Goal: Transaction & Acquisition: Purchase product/service

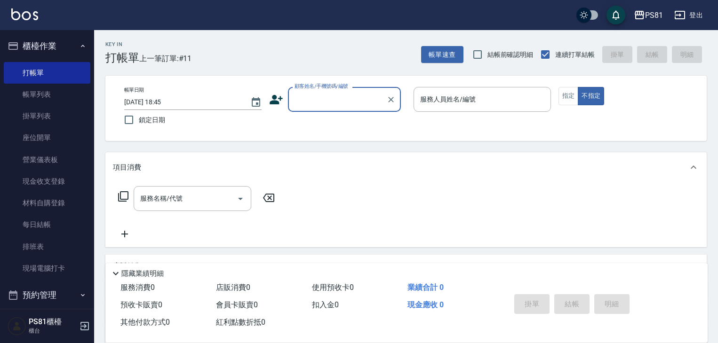
scroll to position [114, 0]
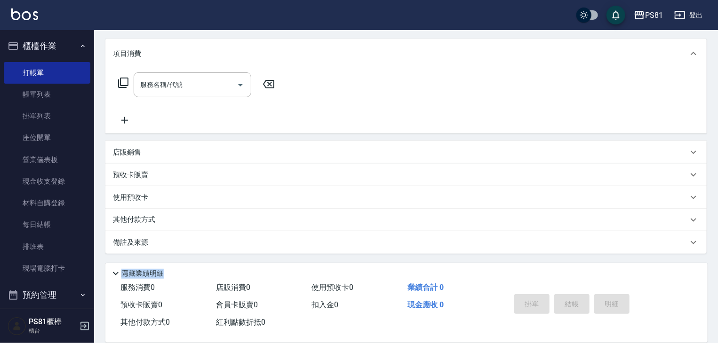
drag, startPoint x: 587, startPoint y: 262, endPoint x: 640, endPoint y: 319, distance: 78.2
click at [621, 309] on div "隱藏業績明細 服務消費 0 店販消費 0 使用預收卡 0 業績合計 0 預收卡販賣 0 會員卡販賣 0 扣入金 0 現金應收 0 其他付款方式 0 紅利點數折…" at bounding box center [406, 302] width 602 height 79
click at [588, 326] on div "服務消費 0 店販消費 0 使用預收卡 0 業績合計 0 預收卡販賣 0 會員卡販賣 0 扣入金 0 現金應收 0 其他付款方式 0 紅利點數折抵 0 掛單 …" at bounding box center [406, 310] width 602 height 63
drag, startPoint x: 620, startPoint y: 301, endPoint x: 562, endPoint y: 301, distance: 58.3
click at [567, 302] on div "掛單 結帳 明細" at bounding box center [571, 306] width 123 height 30
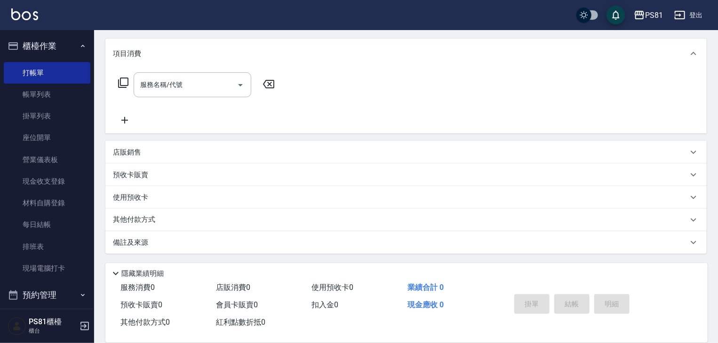
drag, startPoint x: 543, startPoint y: 328, endPoint x: 494, endPoint y: 330, distance: 49.0
click at [535, 331] on div "掛單 結帳 明細" at bounding box center [597, 305] width 197 height 52
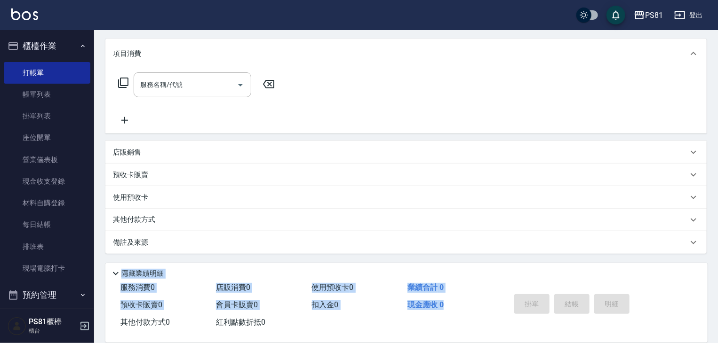
drag, startPoint x: 482, startPoint y: 348, endPoint x: 498, endPoint y: 364, distance: 22.0
click at [498, 343] on html "PS81 登出 櫃檯作業 打帳單 帳單列表 掛單列表 座位開單 營業儀表板 現金收支登錄 材料自購登錄 每日結帳 排班表 現場電腦打卡 預約管理 預約管理 單…" at bounding box center [359, 114] width 718 height 457
drag, startPoint x: 596, startPoint y: 365, endPoint x: 720, endPoint y: 253, distance: 167.8
click at [653, 308] on div "掛單 結帳 明細" at bounding box center [597, 305] width 197 height 52
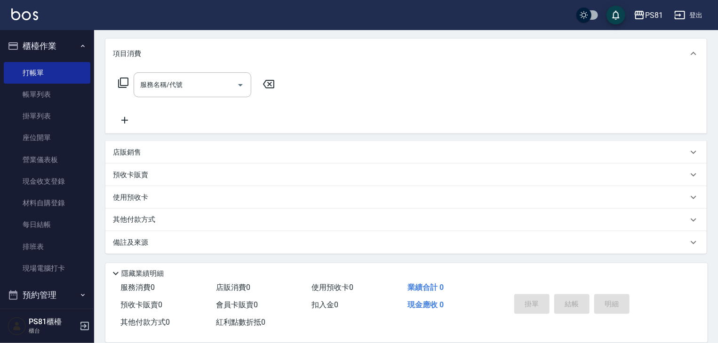
drag, startPoint x: 617, startPoint y: 221, endPoint x: 213, endPoint y: 348, distance: 423.1
click at [221, 262] on div "Key In 打帳單 上一筆訂單:#11 帳單速查 結帳前確認明細 連續打單結帳 掛單 結帳 明細 帳單日期 [DATE] 18:45 鎖定日期 顧客姓名/手…" at bounding box center [406, 129] width 624 height 427
drag, startPoint x: 213, startPoint y: 348, endPoint x: 451, endPoint y: 168, distance: 298.8
click at [369, 163] on div "項目消費 服務名稱/代號 服務名稱/代號 店販銷售 服務人員姓名/編號 服務人員姓名/編號 商品代號/名稱 商品代號/名稱 預收卡販賣 卡券名稱/代號 卡券名…" at bounding box center [405, 146] width 601 height 215
click at [52, 246] on link "排班表" at bounding box center [47, 247] width 87 height 22
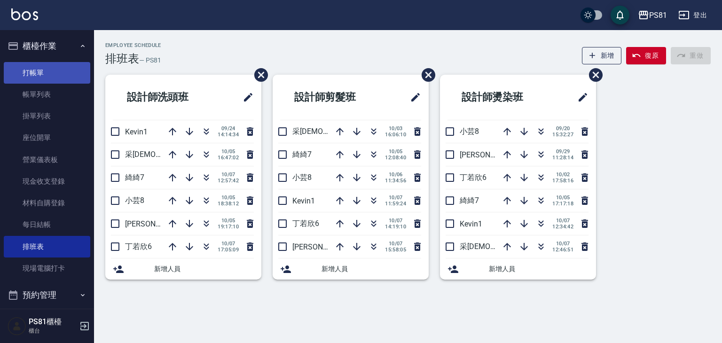
click at [34, 73] on link "打帳單" at bounding box center [47, 73] width 87 height 22
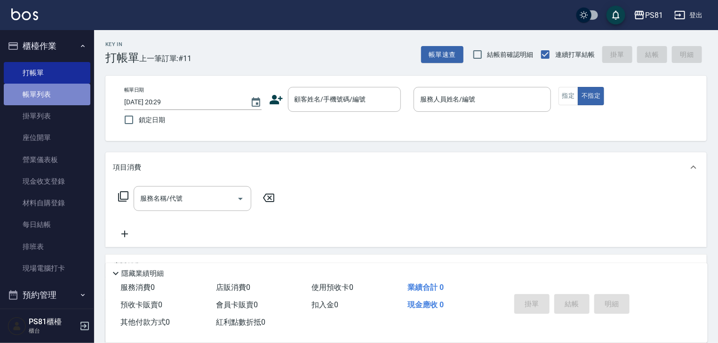
click at [61, 98] on link "帳單列表" at bounding box center [47, 95] width 87 height 22
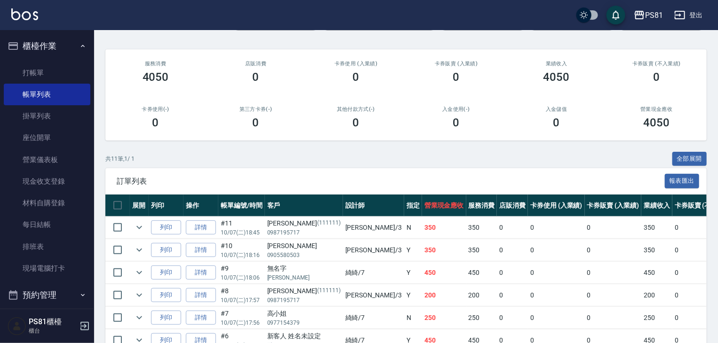
scroll to position [141, 0]
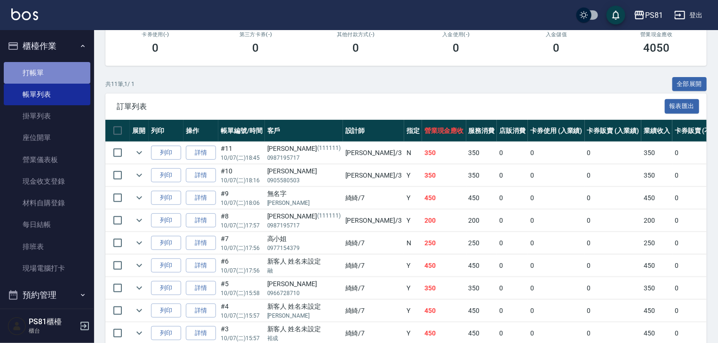
click at [63, 76] on link "打帳單" at bounding box center [47, 73] width 87 height 22
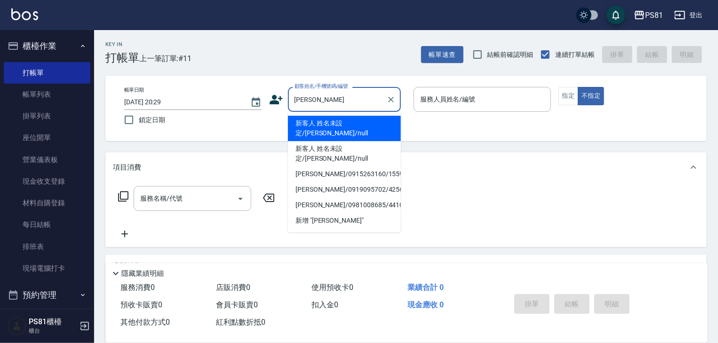
click at [354, 141] on li "新客人 姓名未設定/[PERSON_NAME]/null" at bounding box center [344, 153] width 113 height 25
type input "新客人 姓名未設定/[PERSON_NAME]/null"
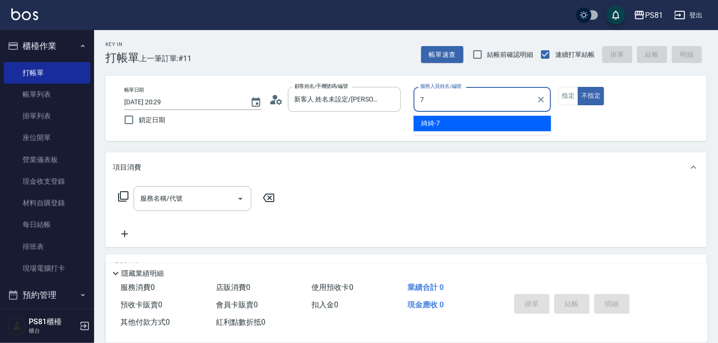
type input "綺綺-7"
type button "false"
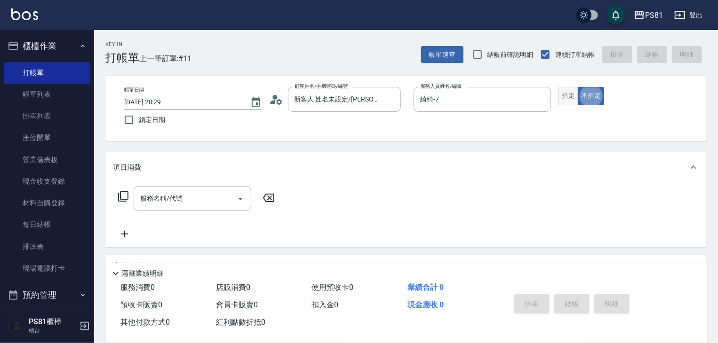
click at [569, 90] on button "指定" at bounding box center [568, 96] width 20 height 18
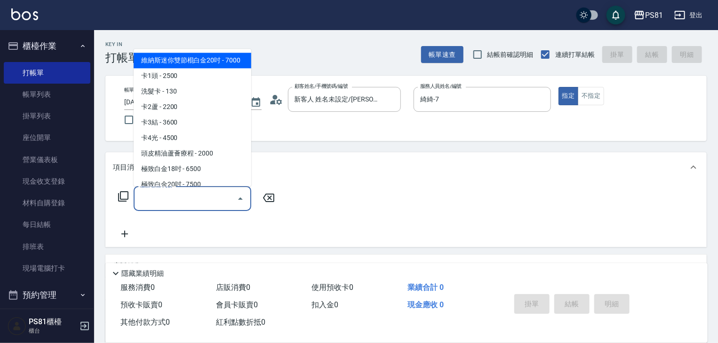
click at [215, 205] on input "服務名稱/代號" at bounding box center [185, 198] width 95 height 16
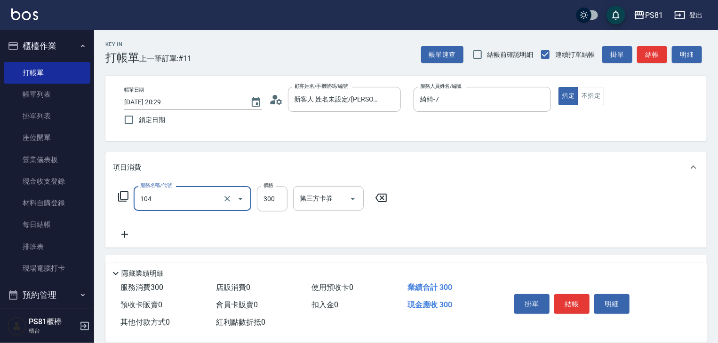
type input "C級單剪300(104)"
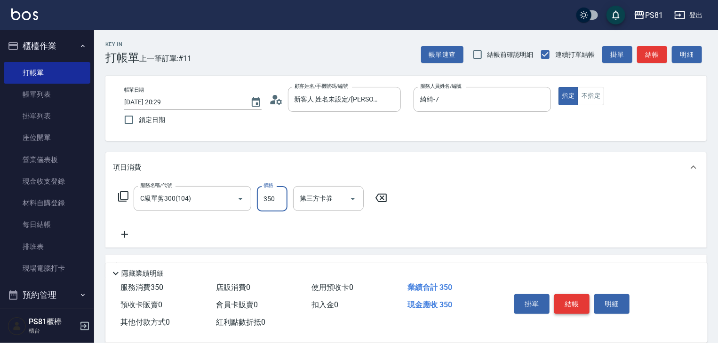
type input "350"
click at [570, 298] on button "結帳" at bounding box center [571, 304] width 35 height 20
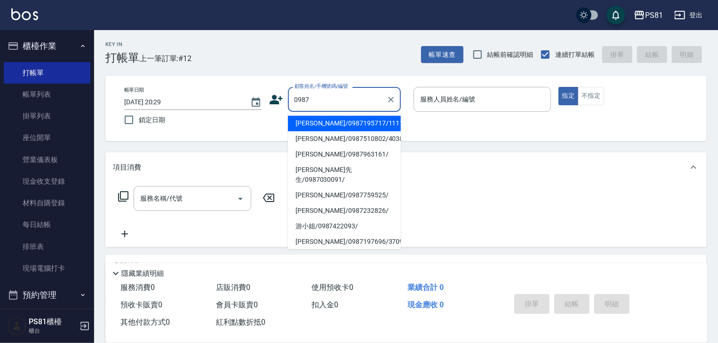
click at [319, 127] on li "[PERSON_NAME]/0987195717/111111" at bounding box center [344, 124] width 113 height 16
type input "[PERSON_NAME]/0987195717/111111"
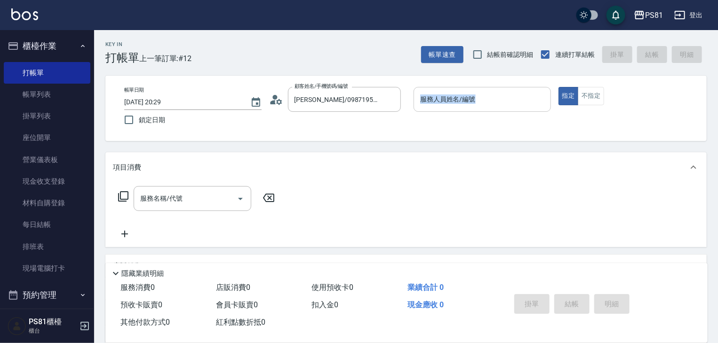
drag, startPoint x: 463, startPoint y: 84, endPoint x: 457, endPoint y: 103, distance: 20.4
click at [457, 103] on div "帳單日期 [DATE] 20:29 鎖定日期 顧客姓名/手機號碼/編號 [PERSON_NAME]/0987195717/111111 顧客姓名/手機號碼/編…" at bounding box center [405, 108] width 601 height 65
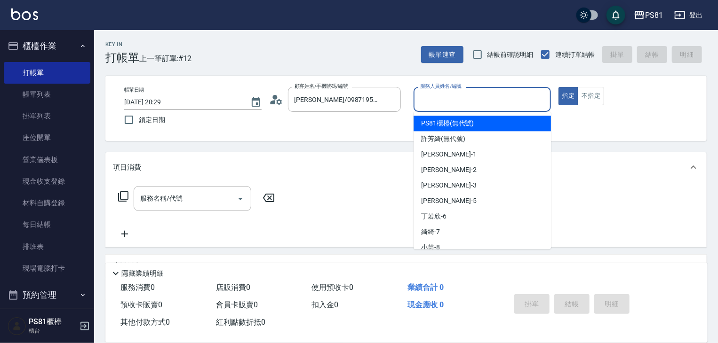
drag, startPoint x: 455, startPoint y: 104, endPoint x: 446, endPoint y: 116, distance: 14.8
click at [455, 104] on input "服務人員姓名/編號" at bounding box center [482, 99] width 129 height 16
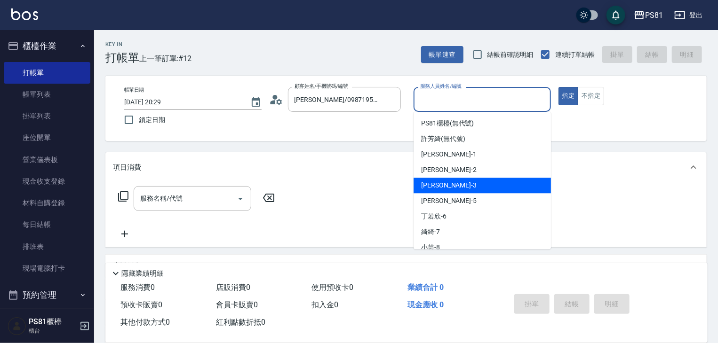
click at [442, 186] on div "[PERSON_NAME] -3" at bounding box center [481, 186] width 137 height 16
type input "[PERSON_NAME]-3"
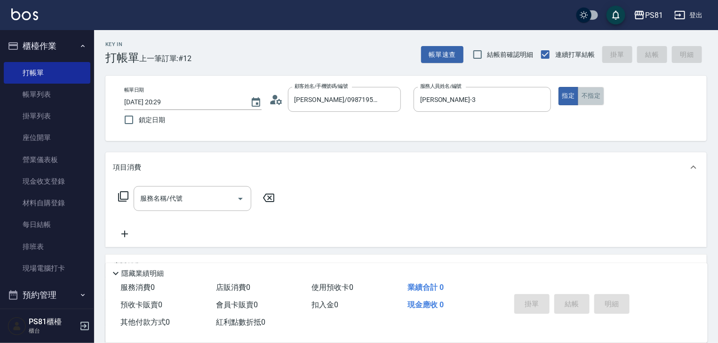
drag, startPoint x: 589, startPoint y: 92, endPoint x: 585, endPoint y: 97, distance: 6.7
click at [591, 92] on button "不指定" at bounding box center [590, 96] width 26 height 18
click at [156, 208] on div "服務名稱/代號" at bounding box center [193, 198] width 118 height 25
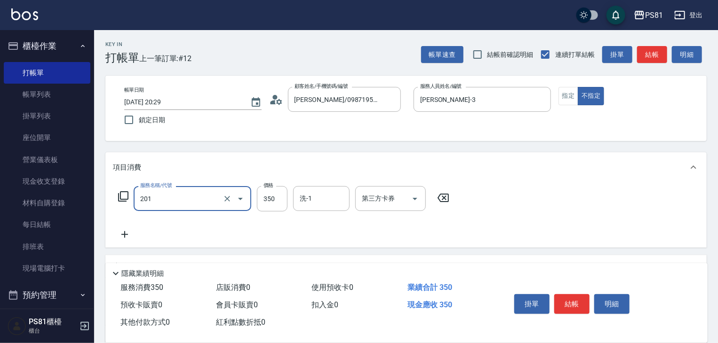
type input "洗剪350(201)"
click at [558, 291] on div "掛單 結帳 明細" at bounding box center [571, 306] width 123 height 30
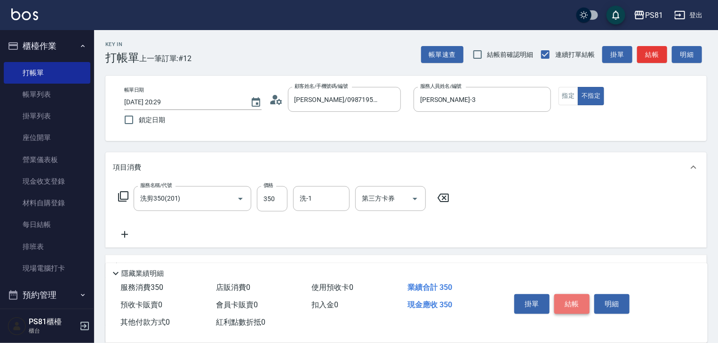
click at [561, 296] on button "結帳" at bounding box center [571, 304] width 35 height 20
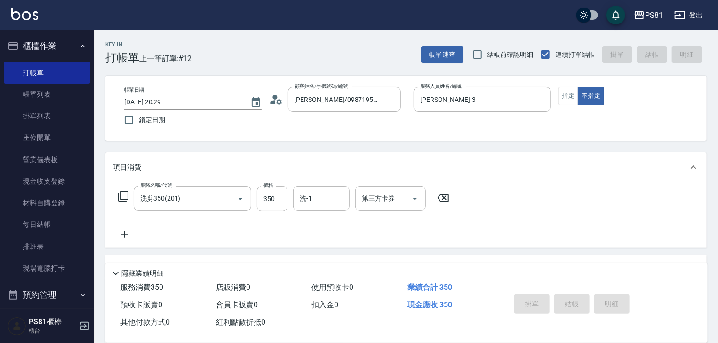
type input "[DATE] 20:30"
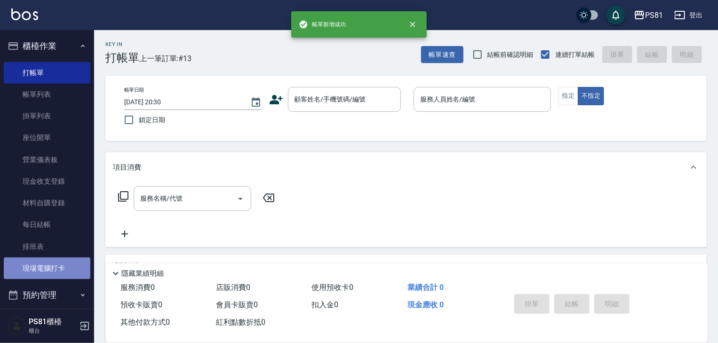
click at [50, 265] on link "現場電腦打卡" at bounding box center [47, 269] width 87 height 22
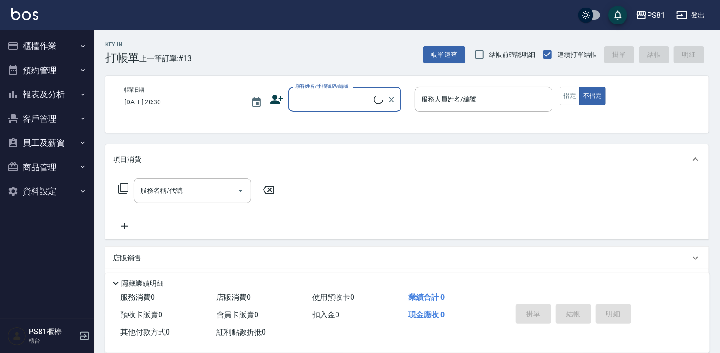
click at [59, 49] on button "櫃檯作業" at bounding box center [47, 46] width 87 height 24
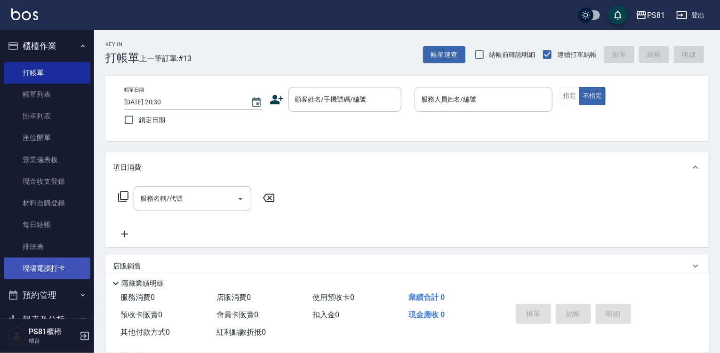
click at [55, 263] on link "現場電腦打卡" at bounding box center [47, 269] width 87 height 22
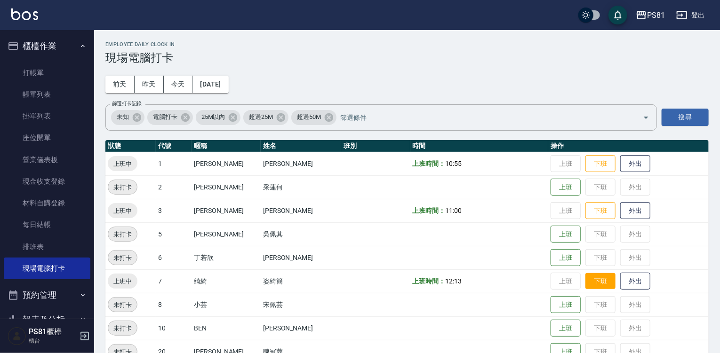
click at [585, 279] on button "下班" at bounding box center [600, 281] width 30 height 16
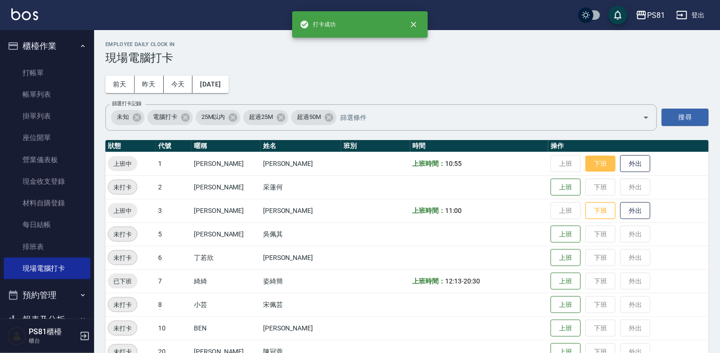
click at [585, 160] on button "下班" at bounding box center [600, 164] width 30 height 16
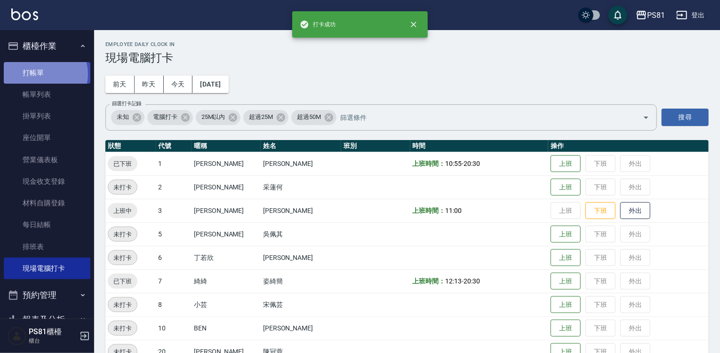
click at [43, 74] on link "打帳單" at bounding box center [47, 73] width 87 height 22
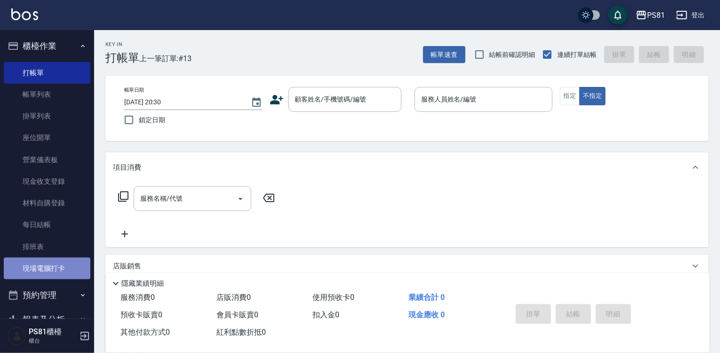
click at [54, 259] on link "現場電腦打卡" at bounding box center [47, 269] width 87 height 22
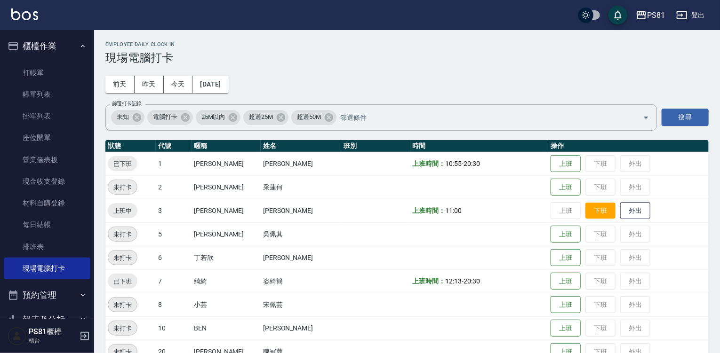
click at [597, 209] on button "下班" at bounding box center [600, 211] width 30 height 16
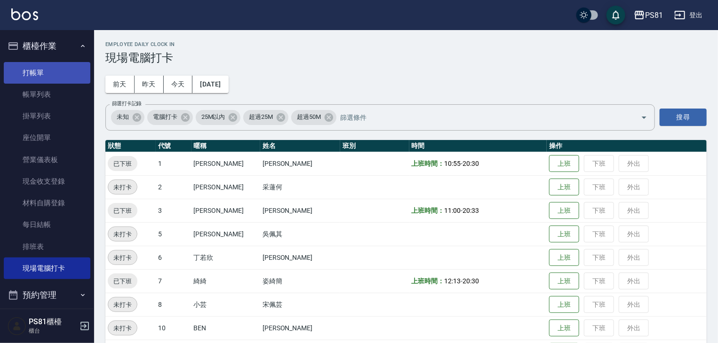
click at [45, 71] on link "打帳單" at bounding box center [47, 73] width 87 height 22
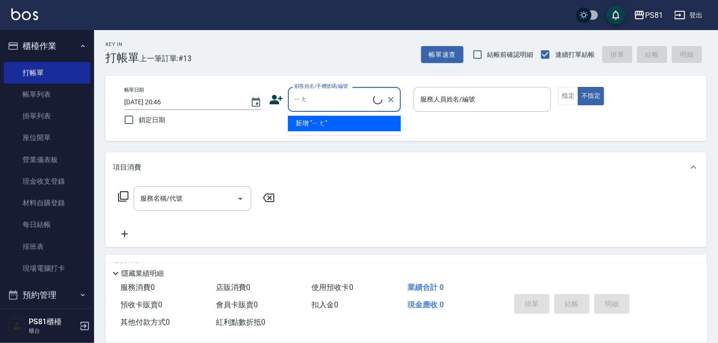
type input "樣"
click at [323, 124] on li "新客人 姓名未設定/耀國國/null" at bounding box center [344, 124] width 113 height 16
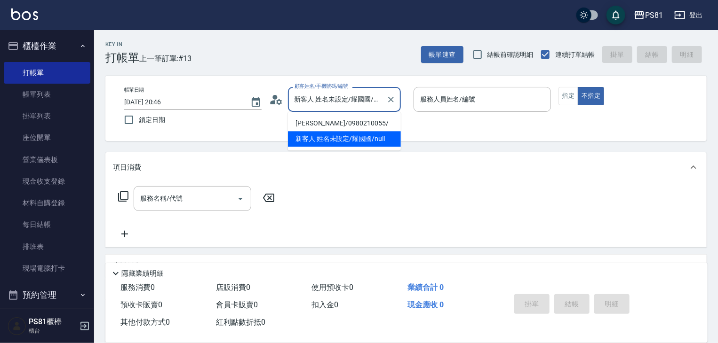
click at [324, 103] on input "新客人 姓名未設定/耀國國/null" at bounding box center [337, 99] width 90 height 16
click at [324, 103] on input "新客人 姓名未設定/耀國國/null" at bounding box center [332, 99] width 81 height 16
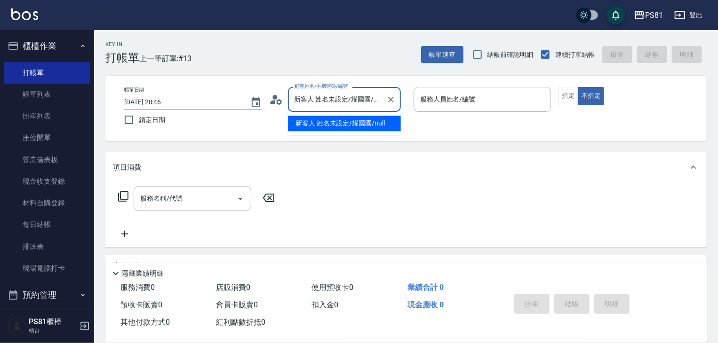
click at [329, 107] on input "新客人 姓名未設定/耀國國/null" at bounding box center [337, 99] width 90 height 16
click at [329, 104] on input "新客人 姓名未設定/耀國國/null" at bounding box center [337, 99] width 90 height 16
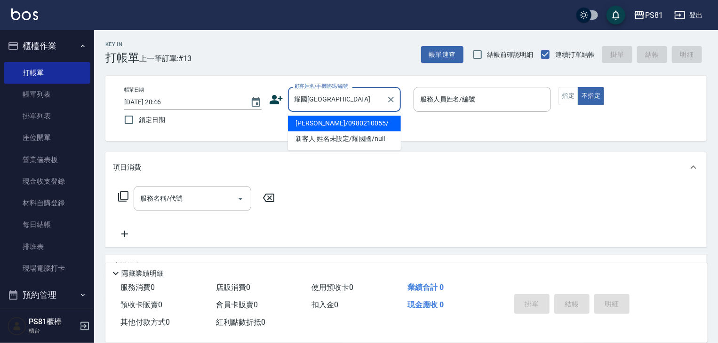
click at [341, 101] on input "耀國耀國" at bounding box center [337, 99] width 90 height 16
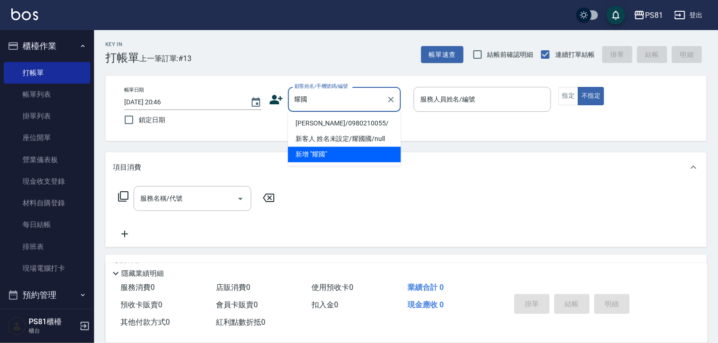
click at [324, 123] on li "林耀國/0980210055/" at bounding box center [344, 124] width 113 height 16
type input "林耀國/0980210055/"
type input "丁若欣-6"
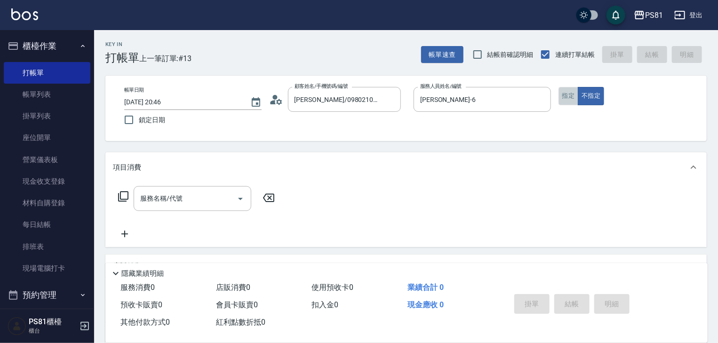
drag, startPoint x: 569, startPoint y: 101, endPoint x: 265, endPoint y: 183, distance: 314.3
click at [565, 101] on button "指定" at bounding box center [568, 96] width 20 height 18
click at [168, 204] on input "服務名稱/代號" at bounding box center [185, 198] width 95 height 16
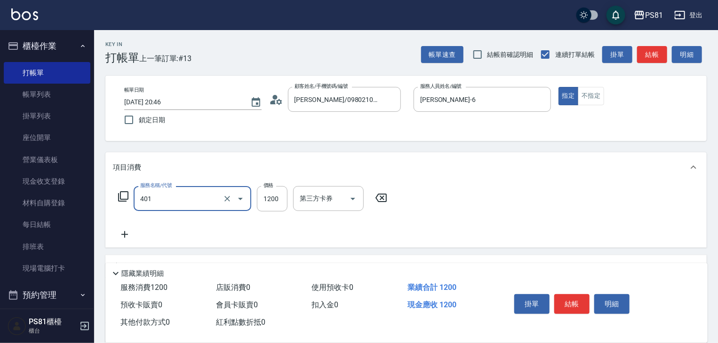
type input "基本染髮(401)"
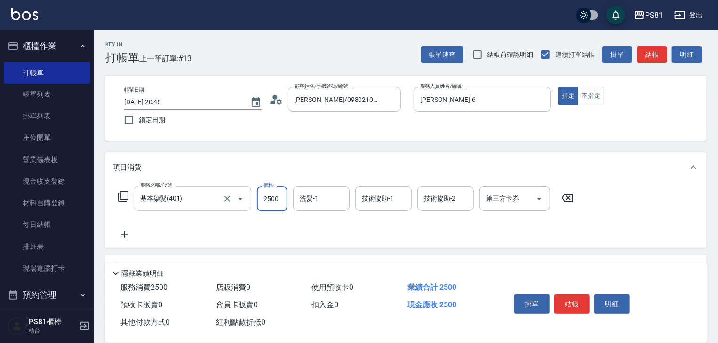
type input "2500"
type input "2"
type input "涵文-22"
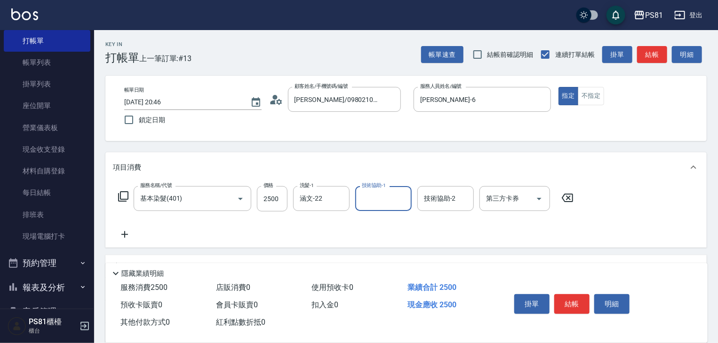
scroll to position [47, 0]
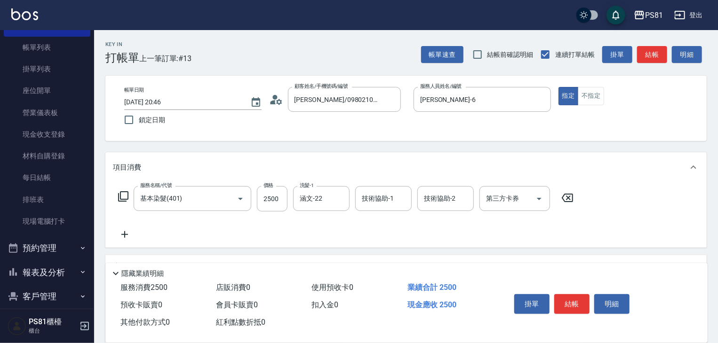
click at [128, 235] on icon at bounding box center [124, 234] width 7 height 7
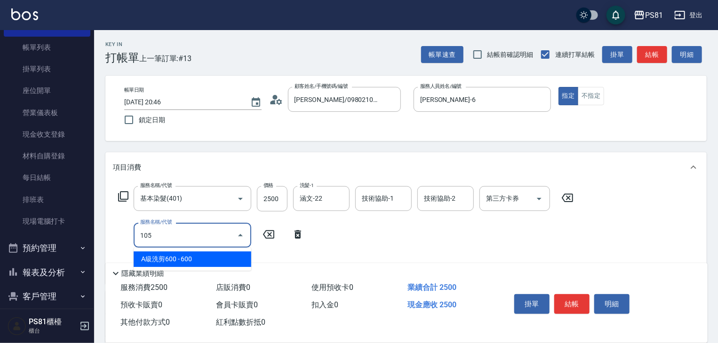
type input "A級洗剪600(105)"
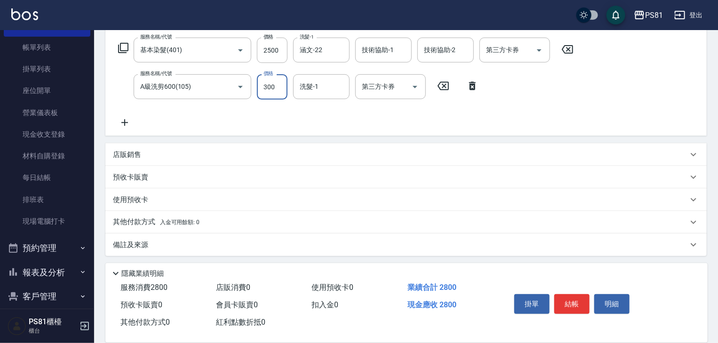
scroll to position [151, 0]
type input "300"
click at [171, 223] on span "入金可用餘額: 0" at bounding box center [180, 220] width 40 height 7
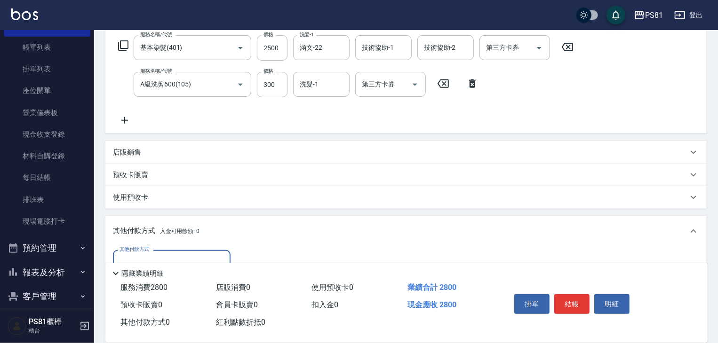
scroll to position [0, 0]
click at [148, 254] on input "其他付款方式" at bounding box center [171, 262] width 109 height 16
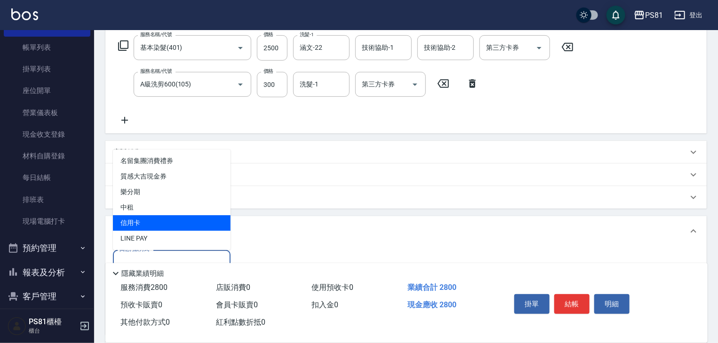
click at [145, 219] on span "信用卡" at bounding box center [172, 223] width 118 height 16
type input "信用卡"
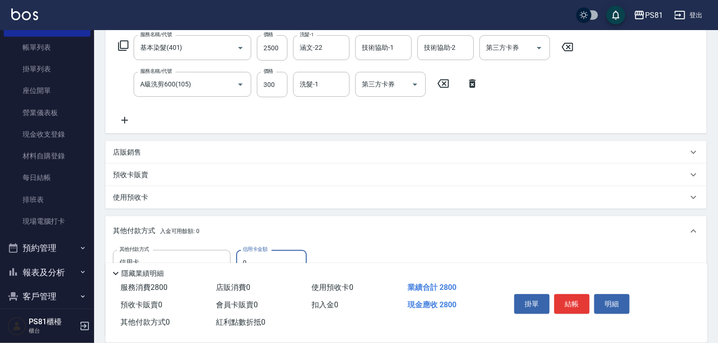
click at [282, 251] on input "0" at bounding box center [271, 262] width 71 height 25
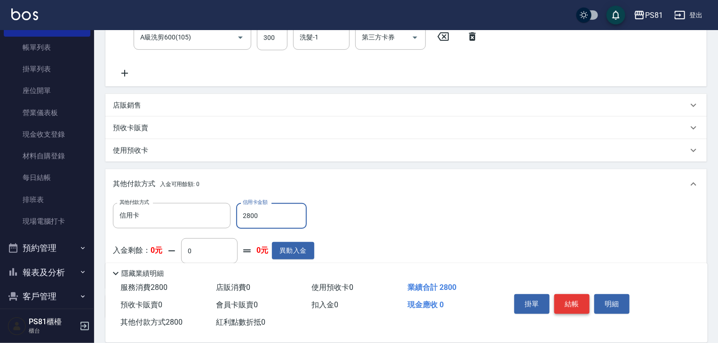
type input "2800"
click at [566, 298] on button "結帳" at bounding box center [571, 304] width 35 height 20
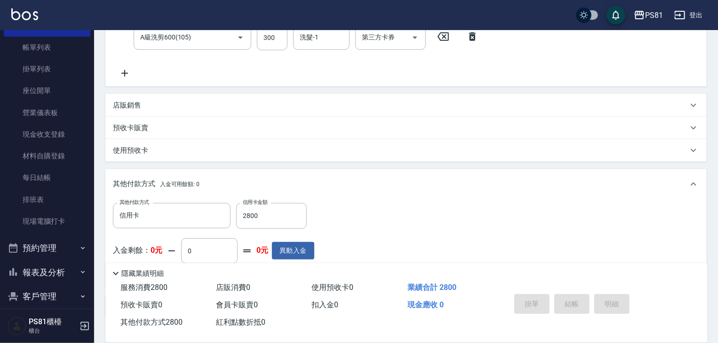
type input "2025/10/07 20:47"
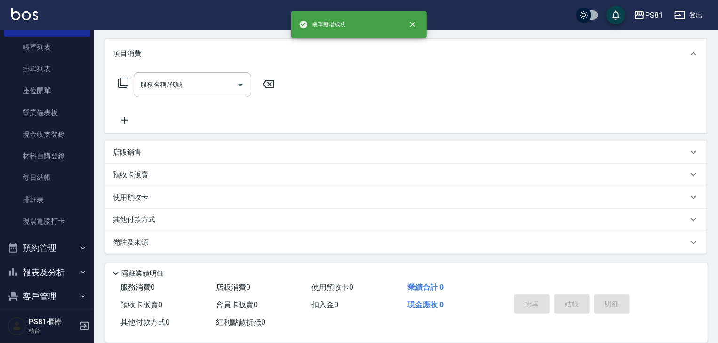
scroll to position [0, 0]
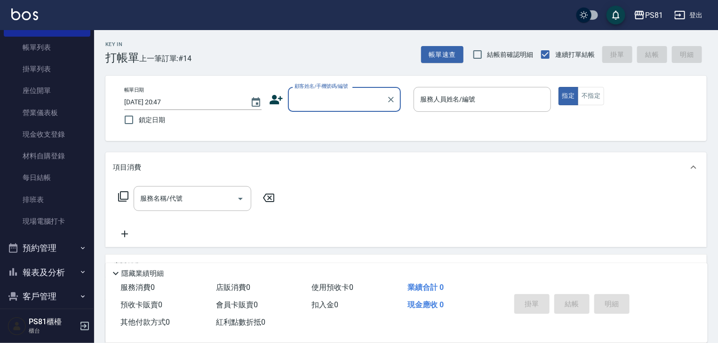
click at [277, 101] on icon at bounding box center [275, 99] width 13 height 9
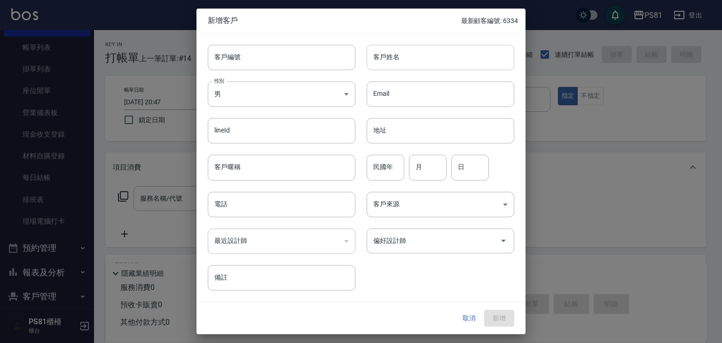
click at [425, 57] on input "客戶姓名" at bounding box center [441, 57] width 148 height 25
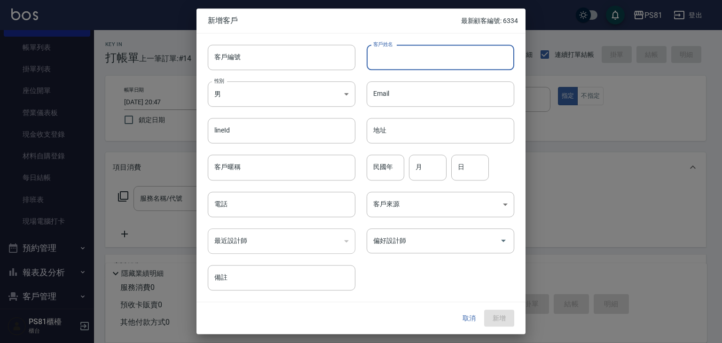
click at [425, 57] on input "客戶姓名" at bounding box center [441, 57] width 148 height 25
click at [440, 53] on input "詹琬儀" at bounding box center [441, 57] width 148 height 25
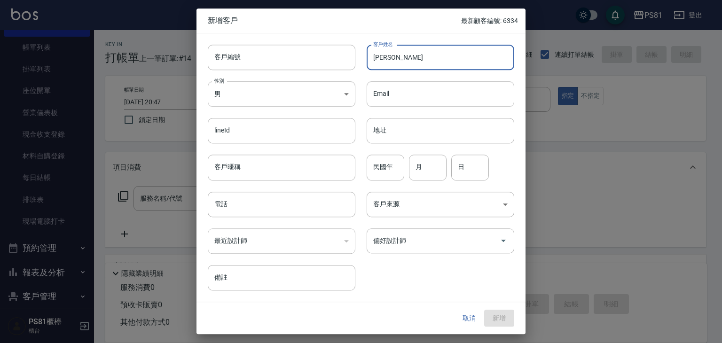
drag, startPoint x: 440, startPoint y: 53, endPoint x: 435, endPoint y: 52, distance: 4.8
click at [437, 52] on input "詹琬儀" at bounding box center [441, 57] width 148 height 25
type input "詹琬儀"
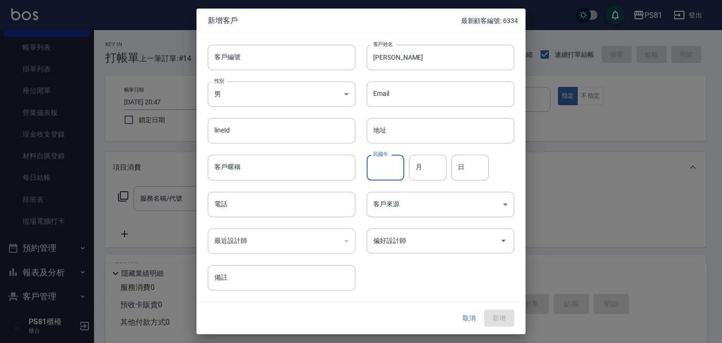
click at [380, 179] on input "民國年" at bounding box center [386, 167] width 38 height 25
type input "1"
click at [380, 179] on input "民國年" at bounding box center [386, 167] width 38 height 25
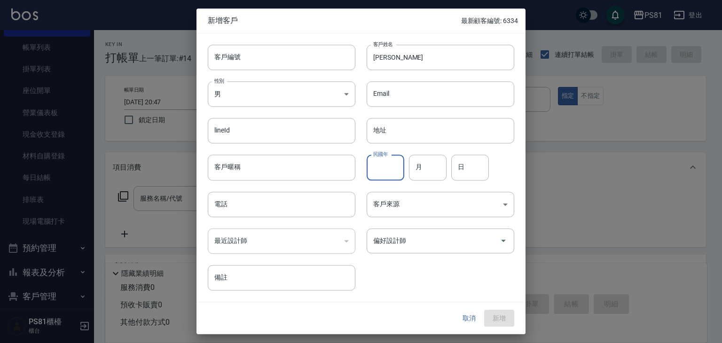
click at [380, 179] on input "民國年" at bounding box center [386, 167] width 38 height 25
type input "79"
click at [416, 172] on input "月" at bounding box center [428, 167] width 38 height 25
type input "03"
type input "31"
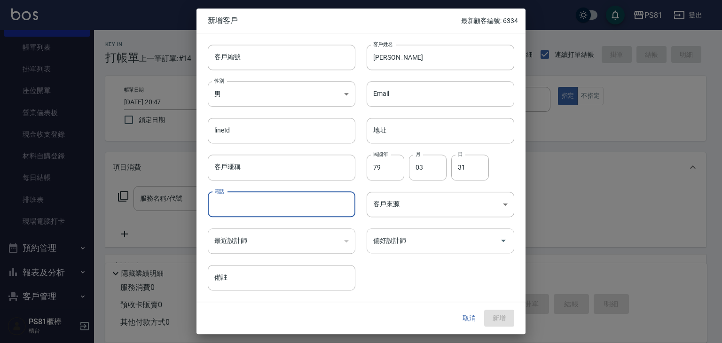
click at [428, 241] on input "偏好設計師" at bounding box center [433, 241] width 125 height 16
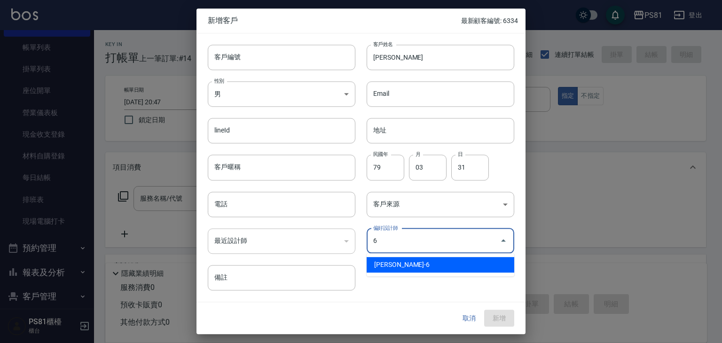
type input "蔡欣肴"
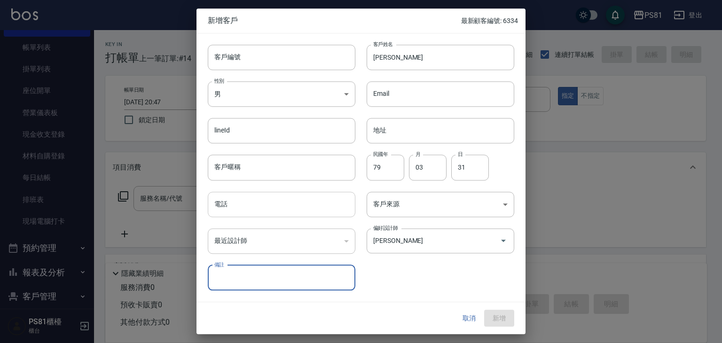
click at [231, 209] on input "電話" at bounding box center [282, 204] width 148 height 25
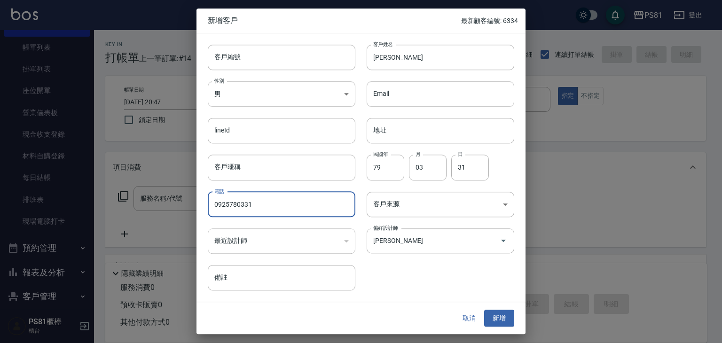
click at [267, 211] on input "0925780331" at bounding box center [282, 204] width 148 height 25
drag, startPoint x: 267, startPoint y: 211, endPoint x: 316, endPoint y: 219, distance: 49.2
click at [273, 211] on input "0925780331" at bounding box center [282, 204] width 148 height 25
type input "0925780331"
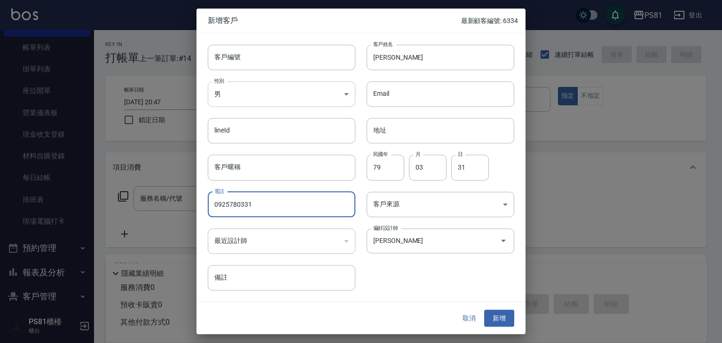
click at [282, 96] on body "PS81 登出 櫃檯作業 打帳單 帳單列表 掛單列表 座位開單 營業儀表板 現金收支登錄 材料自購登錄 每日結帳 排班表 現場電腦打卡 預約管理 預約管理 單…" at bounding box center [361, 228] width 722 height 457
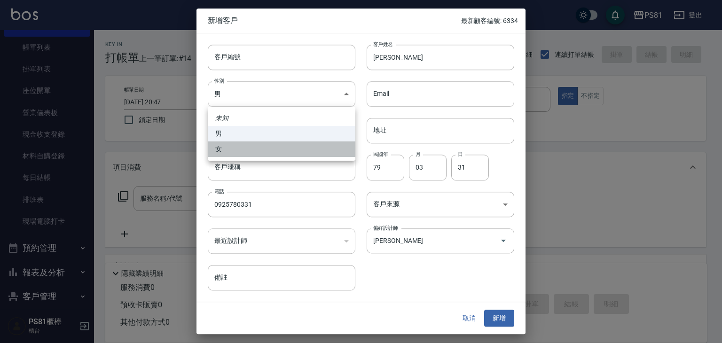
drag, startPoint x: 258, startPoint y: 147, endPoint x: 363, endPoint y: 211, distance: 123.2
click at [257, 144] on li "女" at bounding box center [282, 150] width 148 height 16
type input "FEMALE"
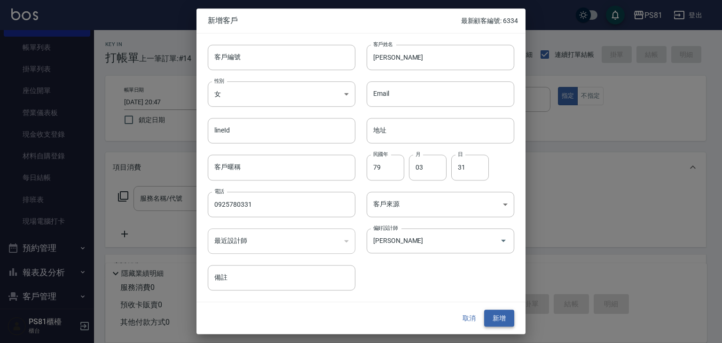
click at [498, 314] on button "新增" at bounding box center [499, 318] width 30 height 17
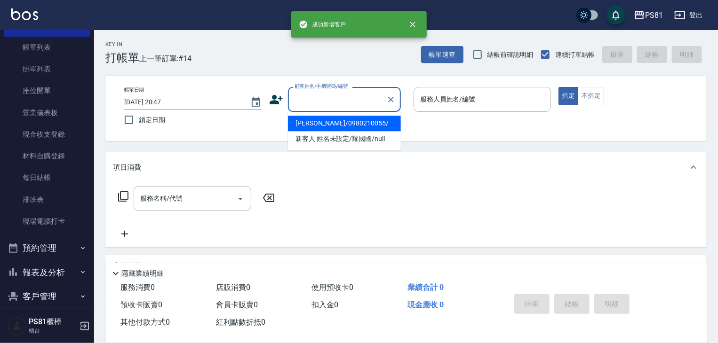
click at [324, 104] on input "顧客姓名/手機號碼/編號" at bounding box center [337, 99] width 90 height 16
paste input "0925780331"
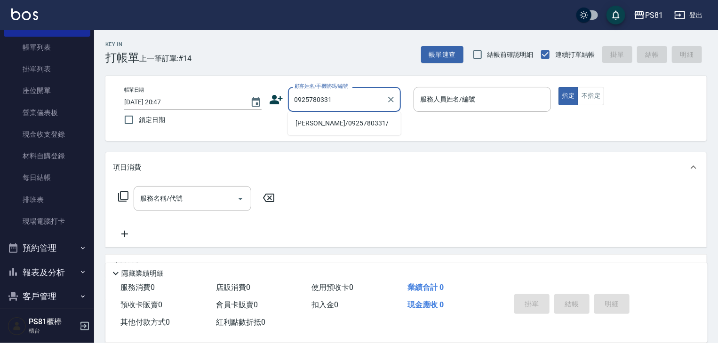
click at [331, 123] on li "詹琬儀/0925780331/" at bounding box center [344, 124] width 113 height 16
type input "詹琬儀/0925780331/"
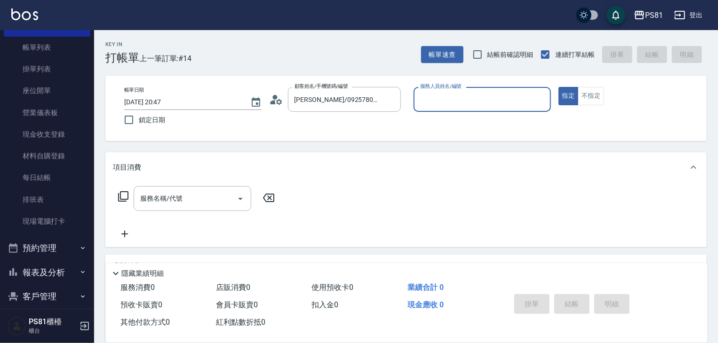
type input "丁若欣-6"
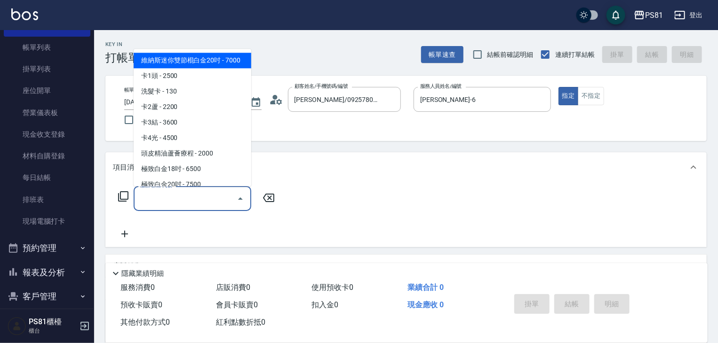
click at [210, 197] on input "服務名稱/代號" at bounding box center [185, 198] width 95 height 16
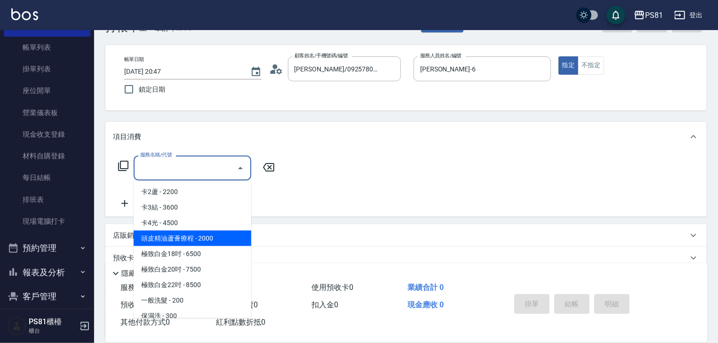
scroll to position [47, 0]
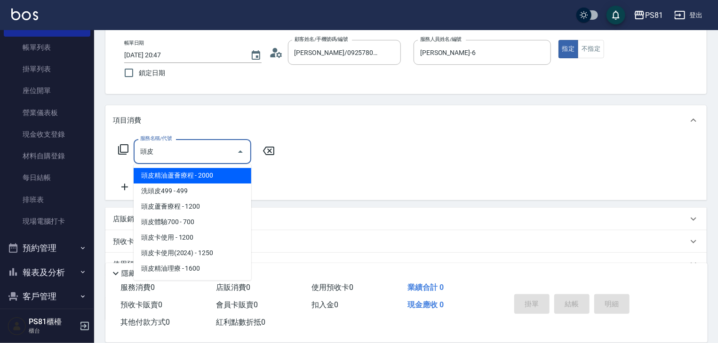
click at [221, 220] on span "頭皮體驗700 - 700" at bounding box center [193, 223] width 118 height 16
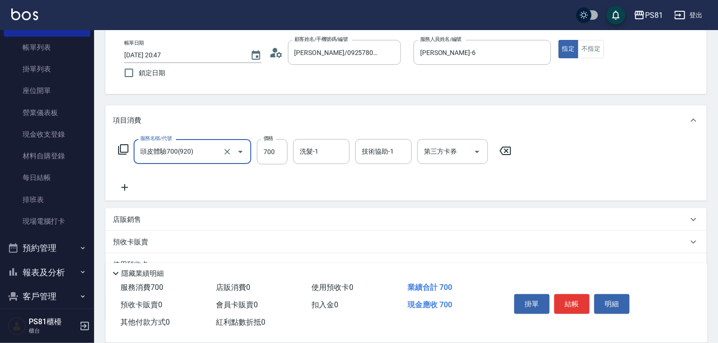
type input "頭皮體驗700(920)"
type input "1360"
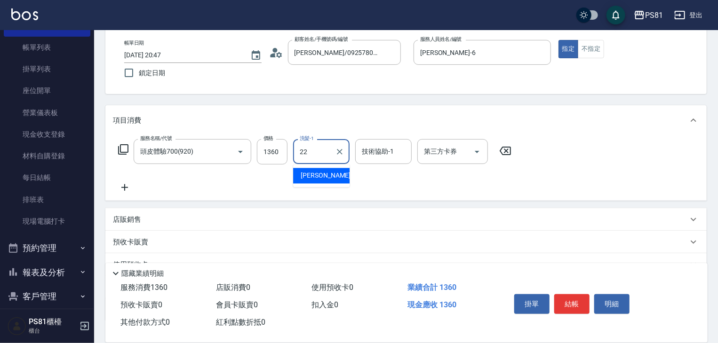
type input "涵文-22"
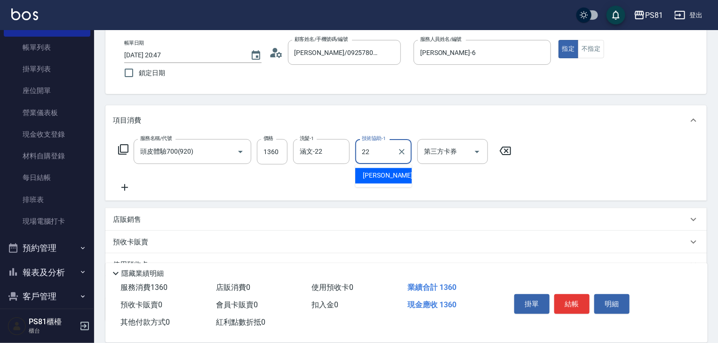
type input "涵文-22"
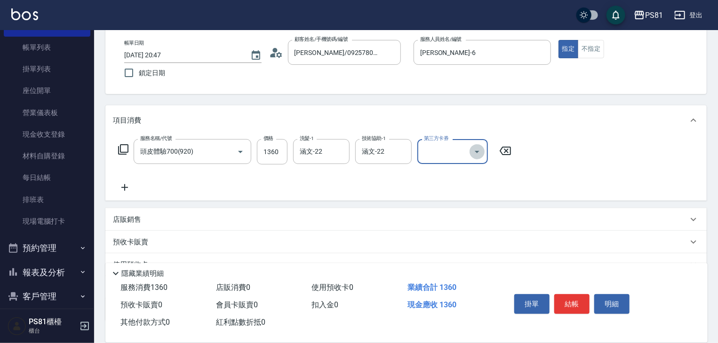
click at [475, 151] on icon "Open" at bounding box center [477, 152] width 5 height 2
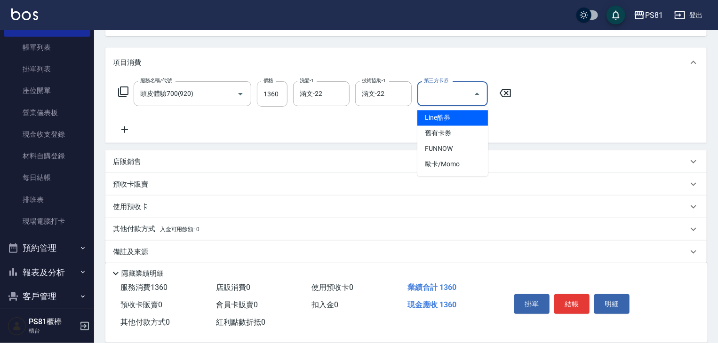
scroll to position [115, 0]
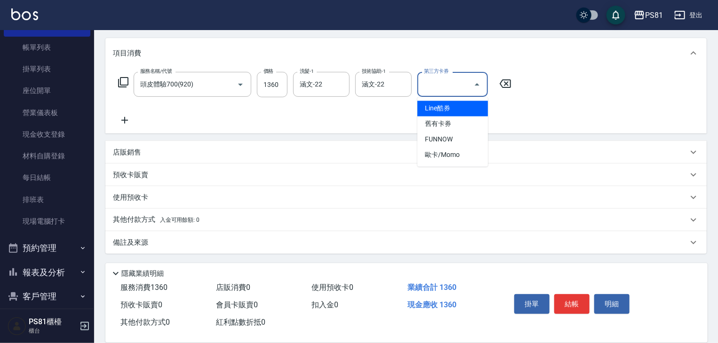
click at [154, 219] on p "其他付款方式 入金可用餘額: 0" at bounding box center [156, 220] width 87 height 10
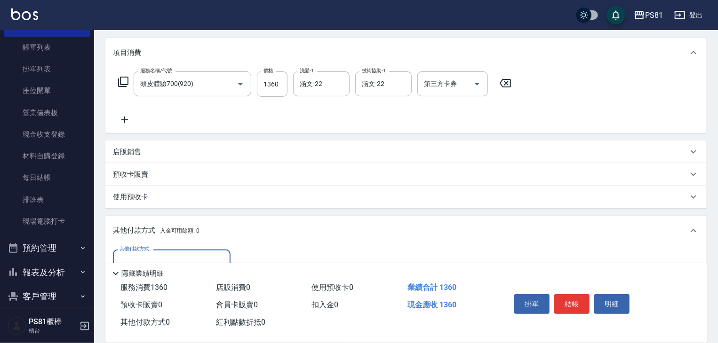
scroll to position [0, 0]
click at [163, 252] on div "其他付款方式" at bounding box center [172, 262] width 118 height 25
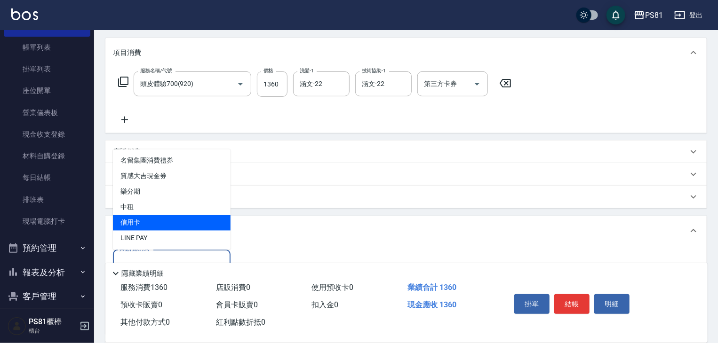
click at [152, 219] on span "信用卡" at bounding box center [172, 223] width 118 height 16
type input "信用卡"
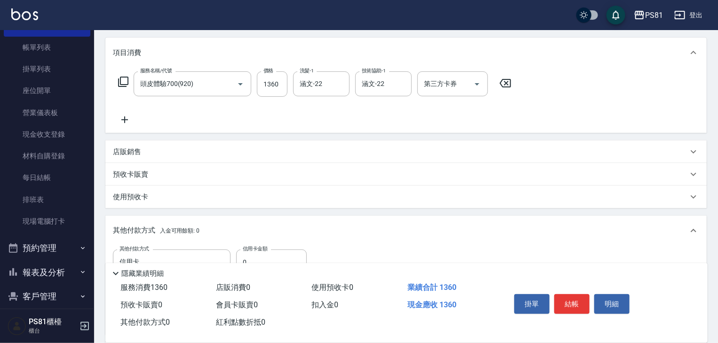
click at [263, 250] on label "信用卡金額" at bounding box center [255, 248] width 24 height 7
click at [263, 250] on input "0" at bounding box center [271, 262] width 71 height 25
click at [263, 250] on label "信用卡金額" at bounding box center [255, 248] width 24 height 7
click at [263, 250] on input "0" at bounding box center [271, 262] width 71 height 25
click at [266, 254] on input "0" at bounding box center [271, 262] width 71 height 25
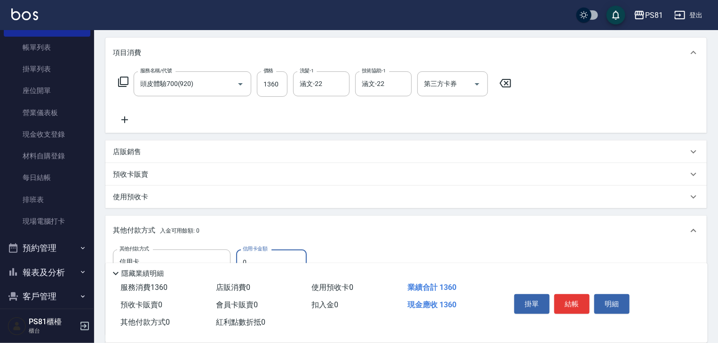
click at [266, 254] on input "0" at bounding box center [271, 262] width 71 height 25
type input "1360"
click at [569, 296] on button "結帳" at bounding box center [571, 304] width 35 height 20
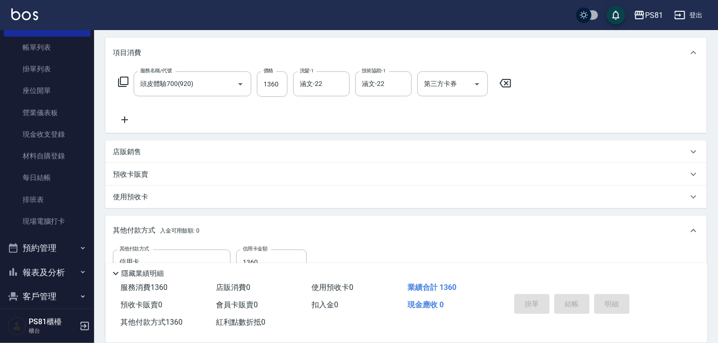
type input "2025/10/07 20:57"
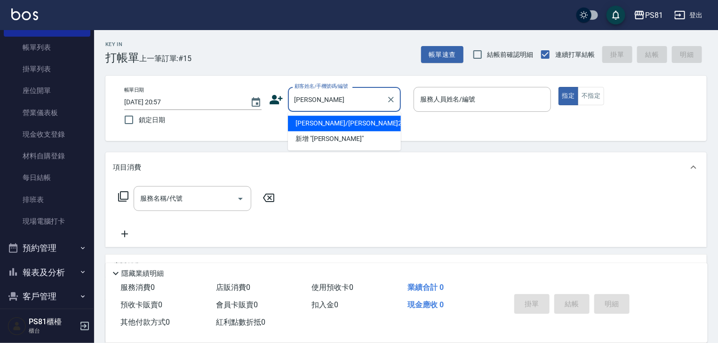
click at [387, 130] on li "鍾孟瑄/鍾孟瑄2940/2940" at bounding box center [344, 124] width 113 height 16
type input "鍾孟瑄/鍾孟瑄2940/2940"
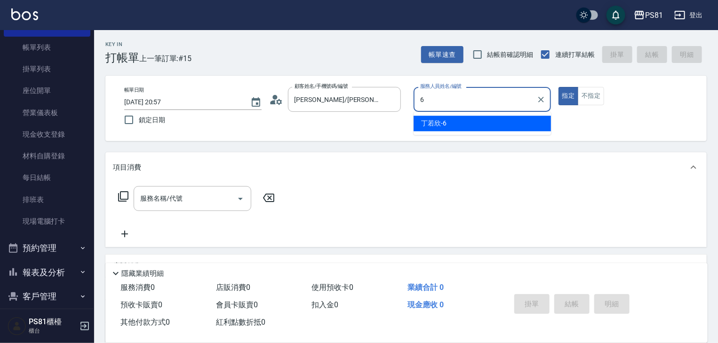
type input "丁若欣-6"
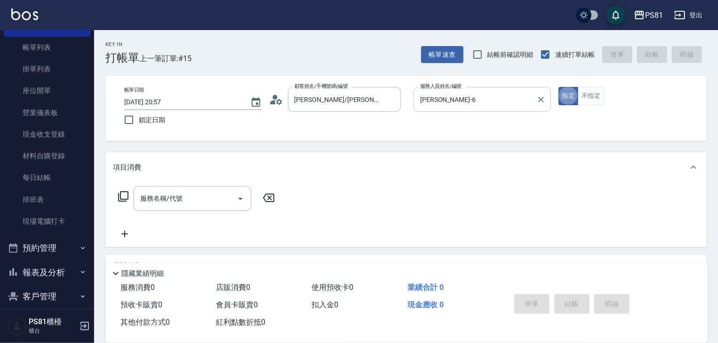
type button "true"
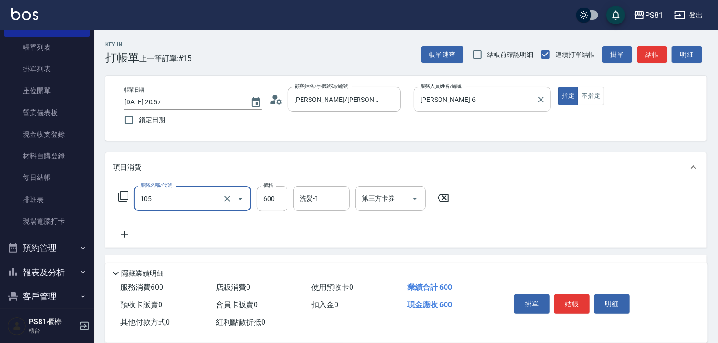
type input "A級洗剪600(105)"
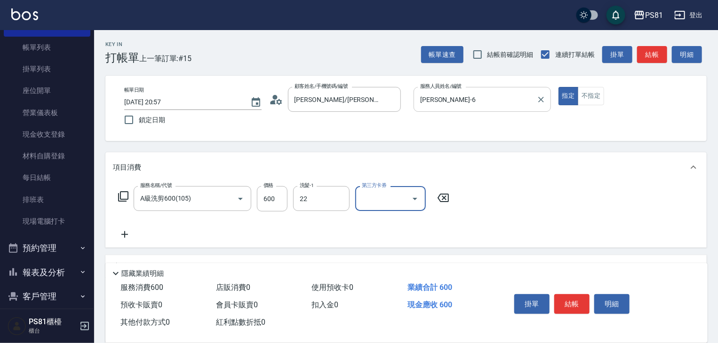
type input "涵文-22"
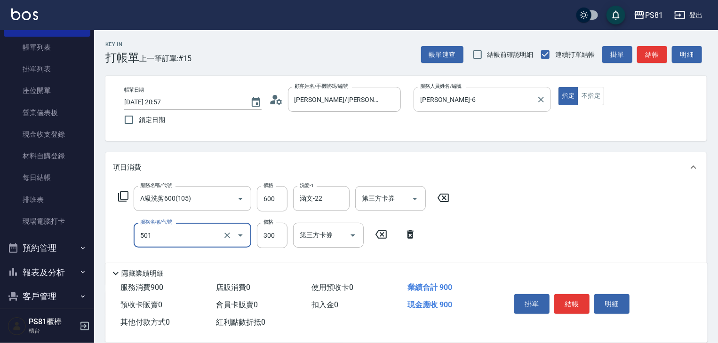
type input "自備護髮(501)"
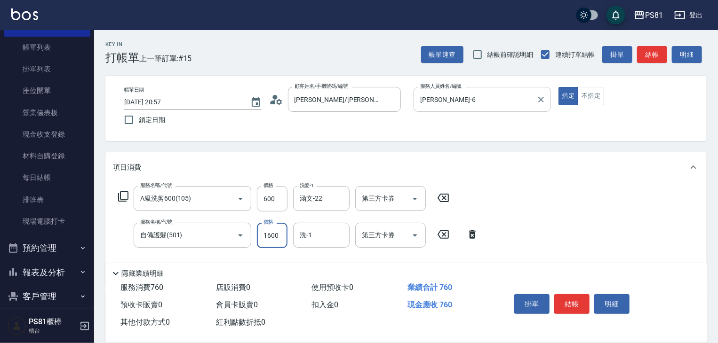
type input "1600"
type input "涵文-22"
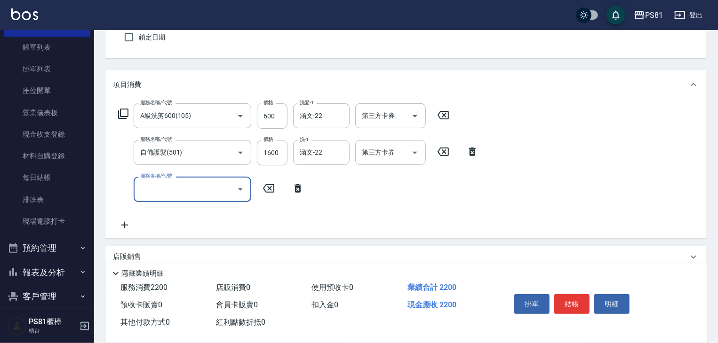
scroll to position [94, 0]
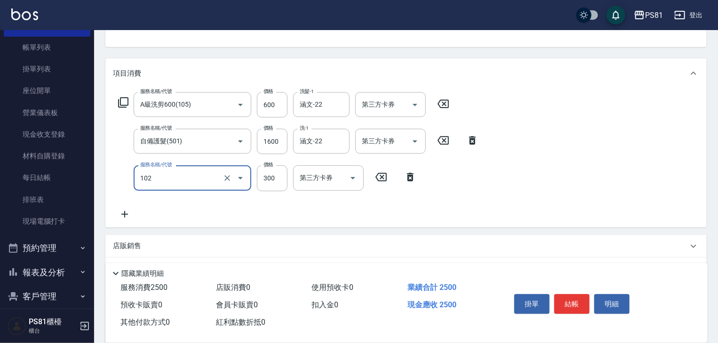
type input "保濕洗(102)"
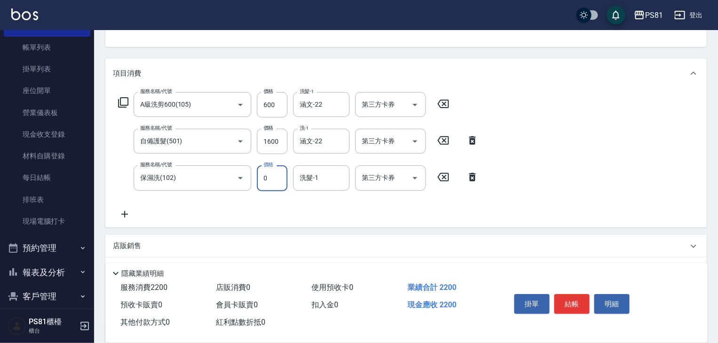
type input "0"
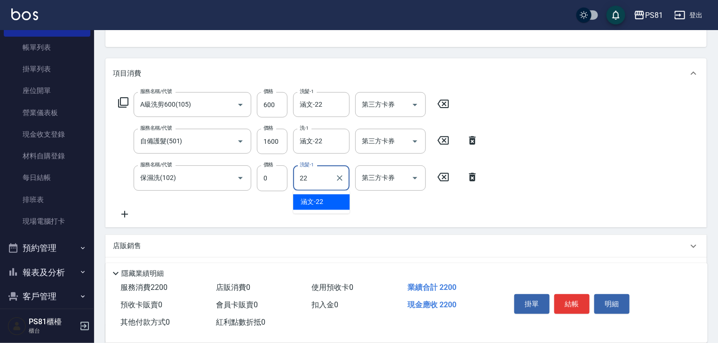
type input "涵文-22"
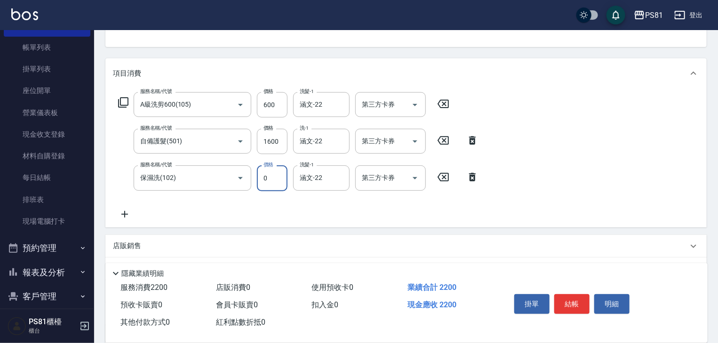
click at [277, 179] on input "0" at bounding box center [272, 178] width 31 height 25
click at [121, 212] on icon at bounding box center [125, 214] width 24 height 11
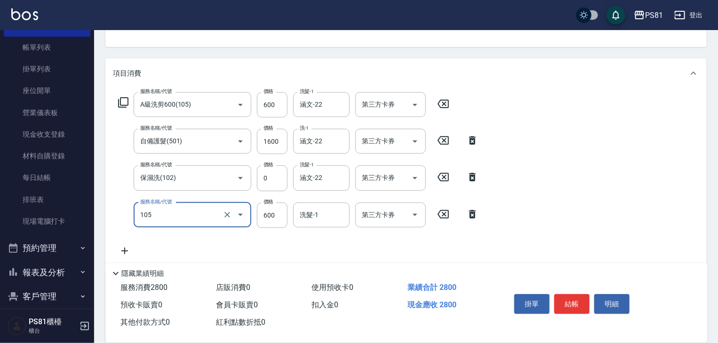
type input "A級洗剪600(105)"
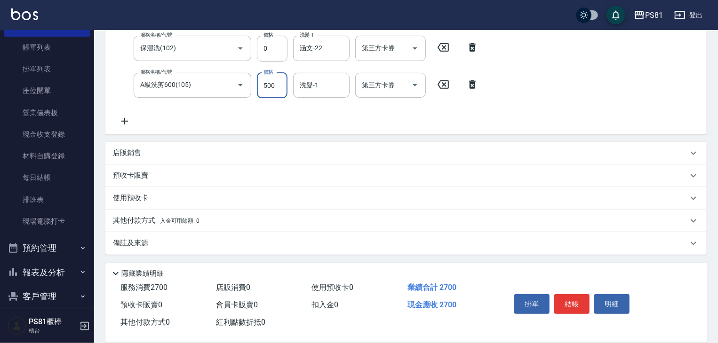
scroll to position [225, 0]
type input "500"
click at [159, 214] on div "其他付款方式 入金可用餘額: 0" at bounding box center [405, 220] width 601 height 23
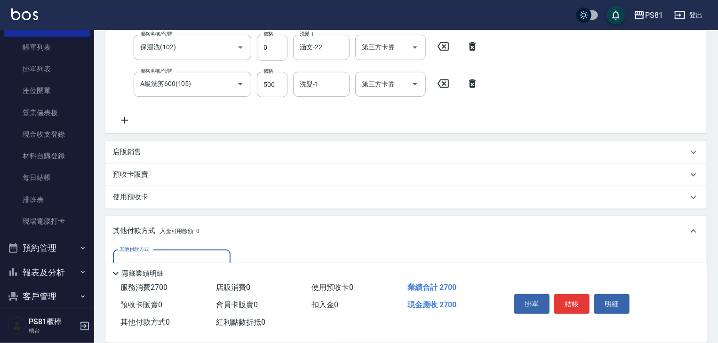
scroll to position [0, 0]
click at [156, 257] on input "其他付款方式" at bounding box center [171, 262] width 109 height 16
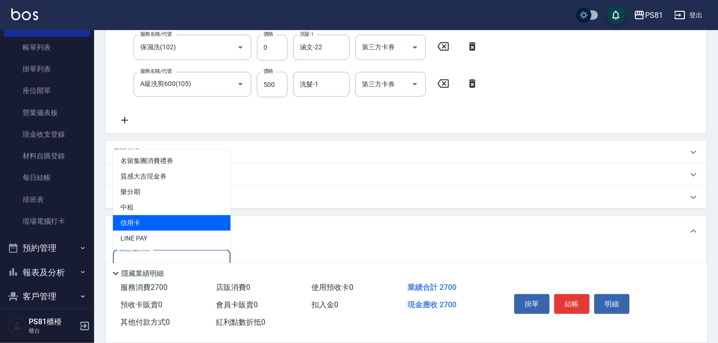
click at [152, 221] on span "信用卡" at bounding box center [172, 223] width 118 height 16
type input "信用卡"
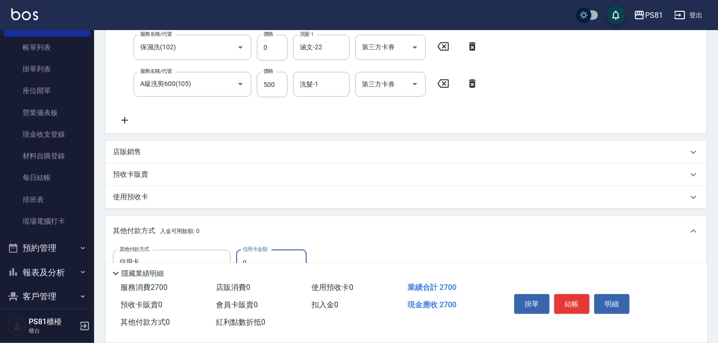
click at [276, 258] on input "0" at bounding box center [271, 262] width 71 height 25
click at [273, 259] on input "0" at bounding box center [271, 262] width 71 height 25
type input "2700"
drag, startPoint x: 572, startPoint y: 305, endPoint x: 574, endPoint y: 299, distance: 6.4
click at [573, 300] on button "結帳" at bounding box center [571, 304] width 35 height 20
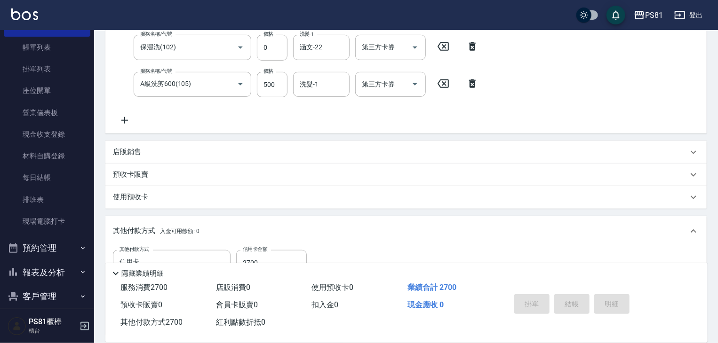
click at [575, 299] on div "掛單 結帳 明細" at bounding box center [571, 306] width 123 height 30
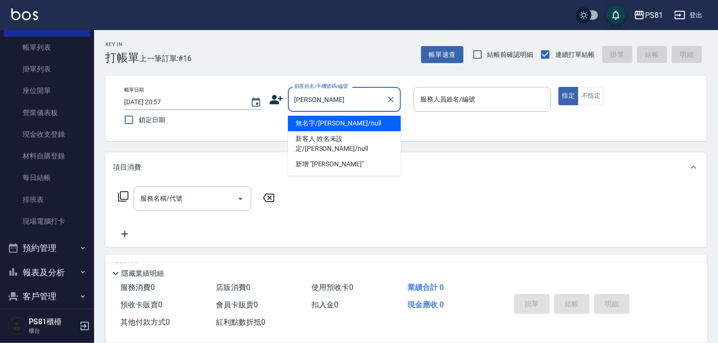
click at [331, 121] on li "無名字/王瀅鈞/null" at bounding box center [344, 124] width 113 height 16
type input "無名字/王瀅鈞/null"
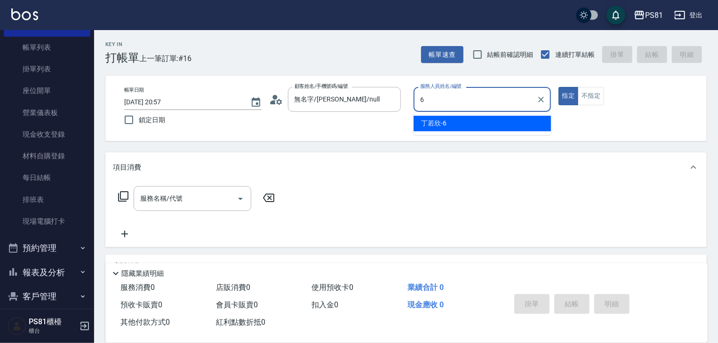
type input "丁若欣-6"
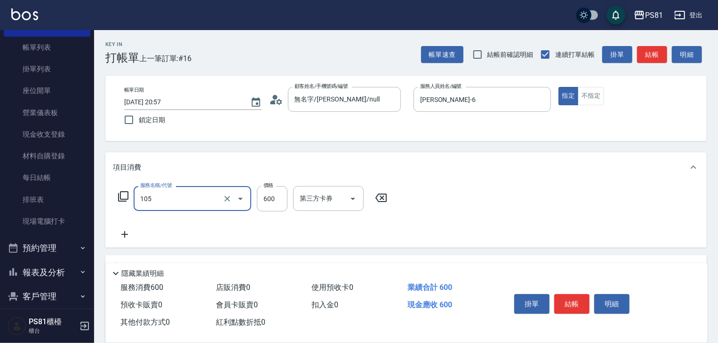
type input "A級洗剪600(105)"
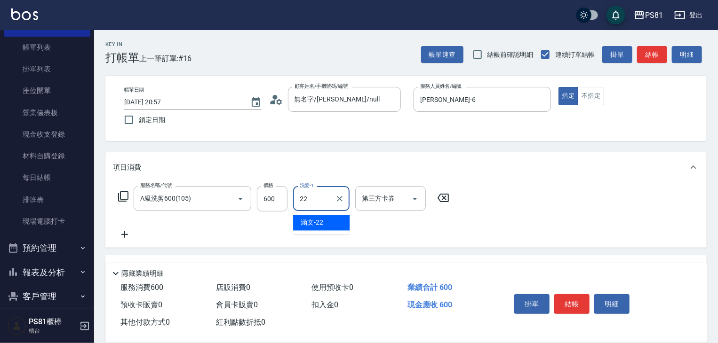
type input "涵文-22"
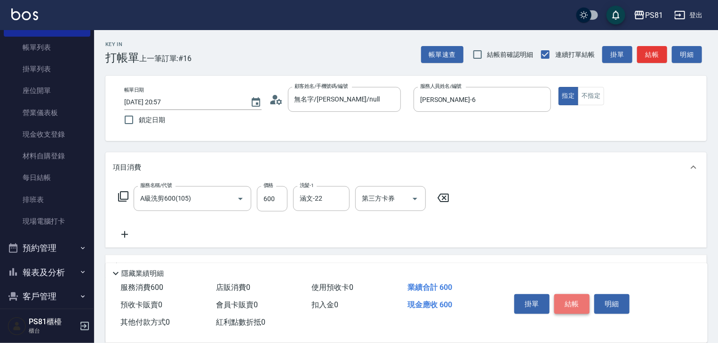
click at [587, 297] on button "結帳" at bounding box center [571, 304] width 35 height 20
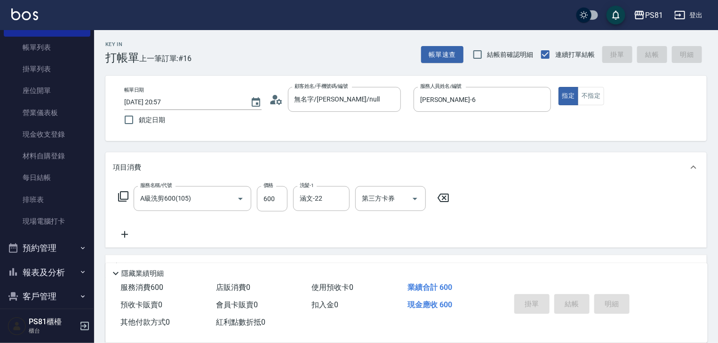
type input "2025/10/07 20:58"
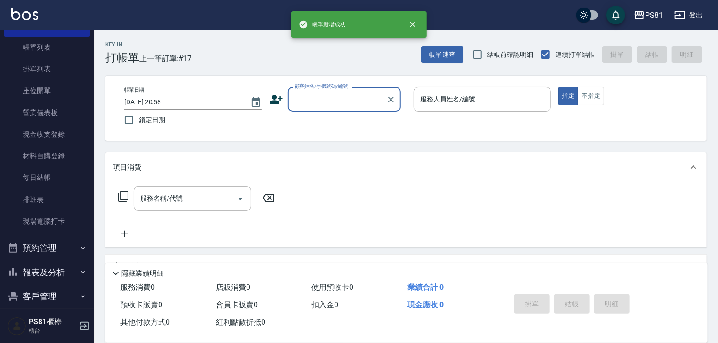
type input "ㄌ"
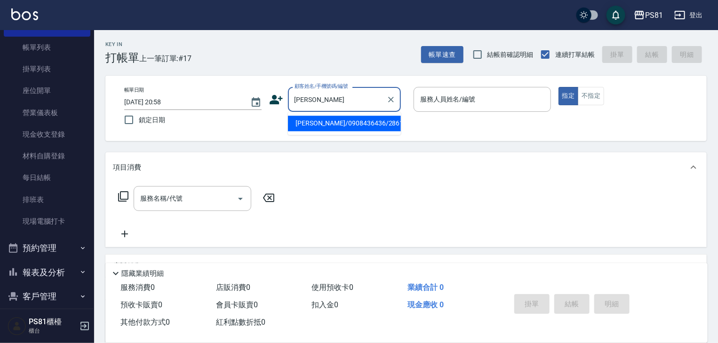
click at [324, 95] on input "亞倫倫" at bounding box center [337, 99] width 90 height 16
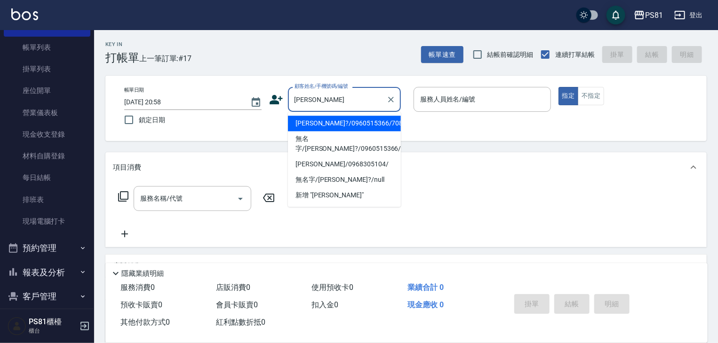
click at [324, 125] on li "胡詠?/0960515366/7083" at bounding box center [344, 124] width 113 height 16
type input "胡詠?/0960515366/7083"
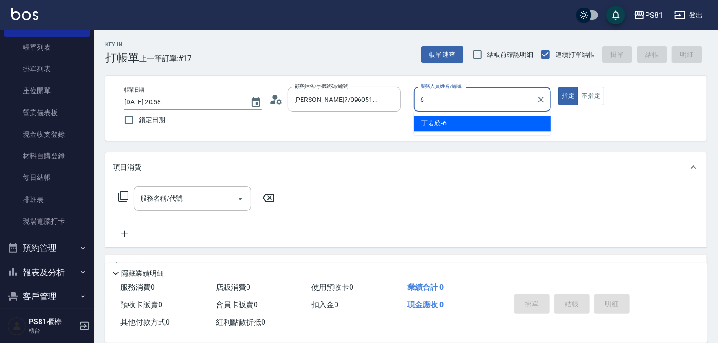
type input "丁若欣-6"
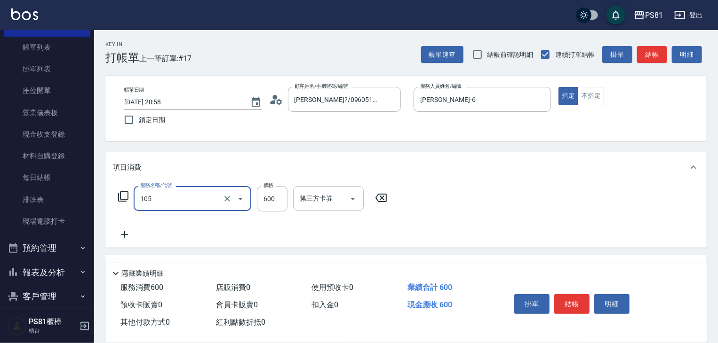
type input "A級洗剪600(105)"
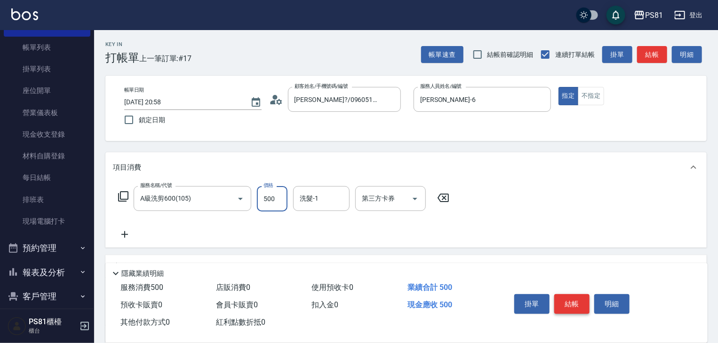
type input "500"
click at [585, 296] on button "結帳" at bounding box center [571, 304] width 35 height 20
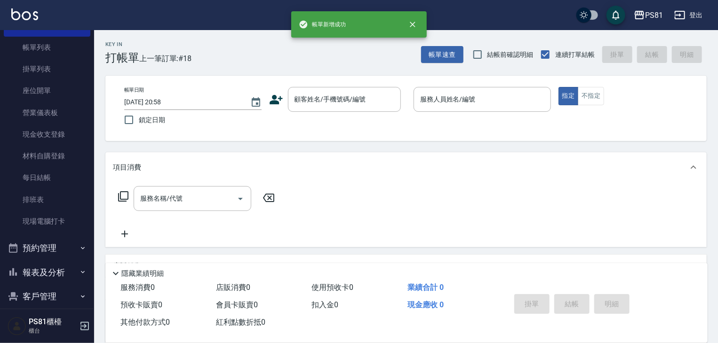
click at [276, 102] on icon at bounding box center [275, 99] width 13 height 9
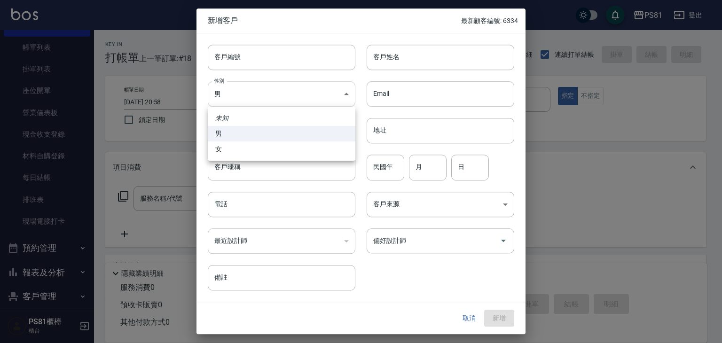
click at [244, 103] on body "PS81 登出 櫃檯作業 打帳單 帳單列表 掛單列表 座位開單 營業儀表板 現金收支登錄 材料自購登錄 每日結帳 排班表 現場電腦打卡 預約管理 預約管理 單…" at bounding box center [361, 228] width 722 height 457
drag, startPoint x: 335, startPoint y: 177, endPoint x: 356, endPoint y: 115, distance: 65.1
click at [333, 176] on div at bounding box center [361, 171] width 722 height 343
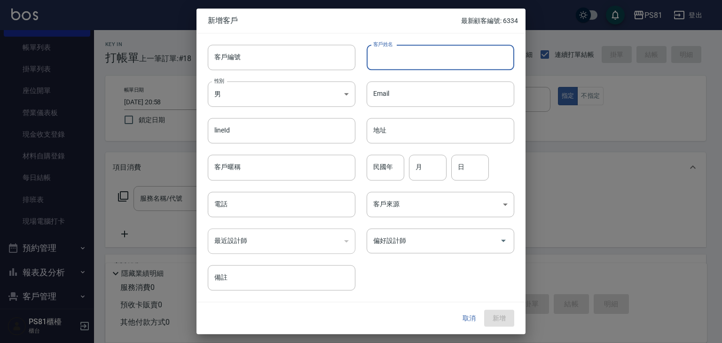
click at [402, 54] on input "客戶姓名" at bounding box center [441, 57] width 148 height 25
click at [401, 55] on input "客戶姓名" at bounding box center [441, 57] width 148 height 25
click at [400, 53] on input "客戶姓名" at bounding box center [441, 57] width 148 height 25
type input "余"
click at [443, 66] on input "凃明俊" at bounding box center [441, 57] width 148 height 25
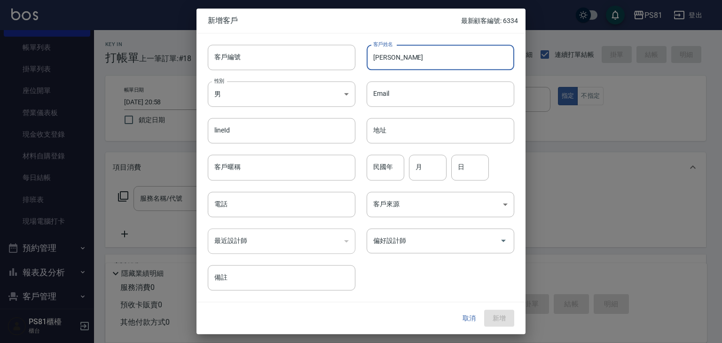
click at [443, 66] on input "凃明俊" at bounding box center [441, 57] width 148 height 25
type input "凃明俊"
click at [397, 170] on input "民國年" at bounding box center [386, 167] width 38 height 25
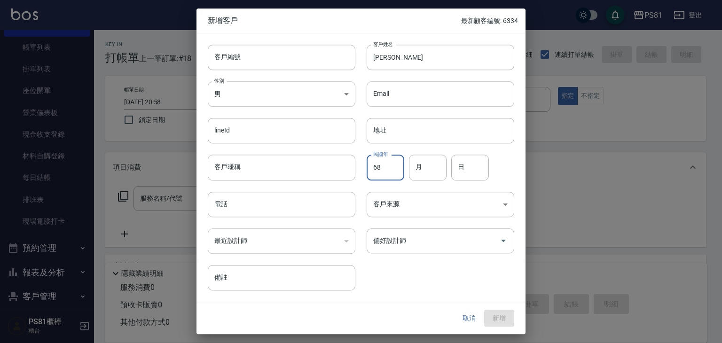
type input "68"
type input "08"
type input "31"
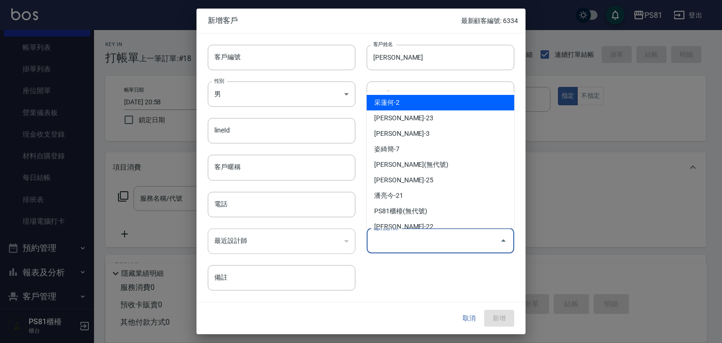
click at [398, 246] on input "偏好設計師" at bounding box center [433, 241] width 125 height 16
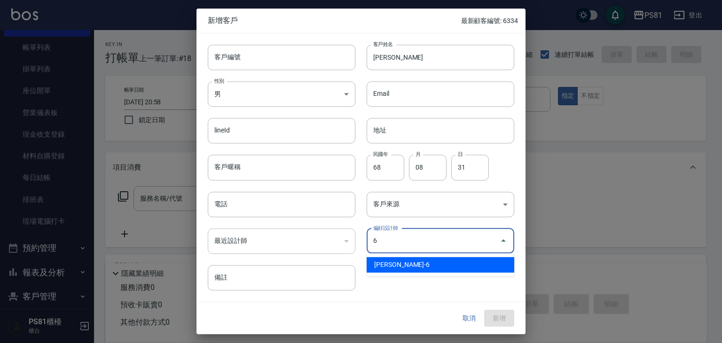
type input "蔡欣肴"
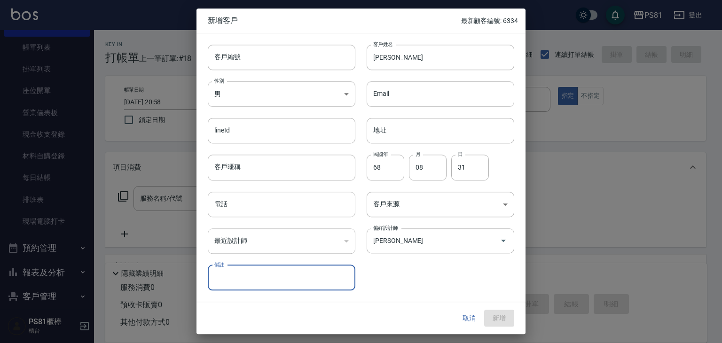
click at [263, 206] on input "電話" at bounding box center [282, 204] width 148 height 25
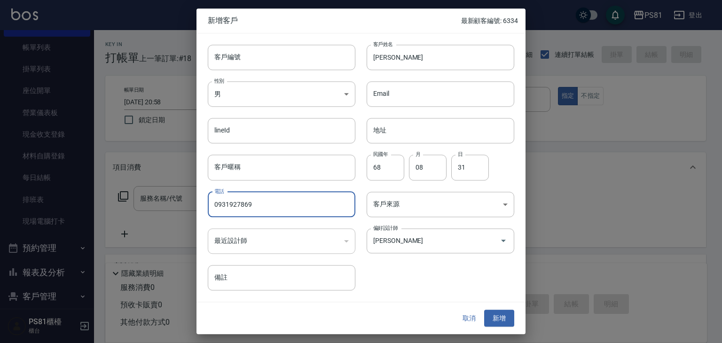
click at [325, 205] on input "0931927869" at bounding box center [282, 204] width 148 height 25
type input "0931927869"
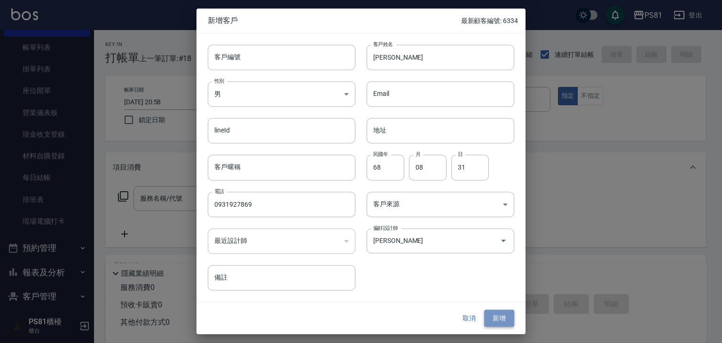
click at [498, 320] on button "新增" at bounding box center [499, 318] width 30 height 17
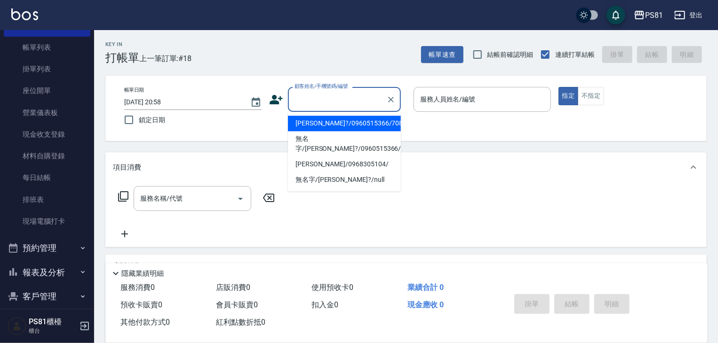
click at [333, 98] on input "顧客姓名/手機號碼/編號" at bounding box center [337, 99] width 90 height 16
paste input "0931927869"
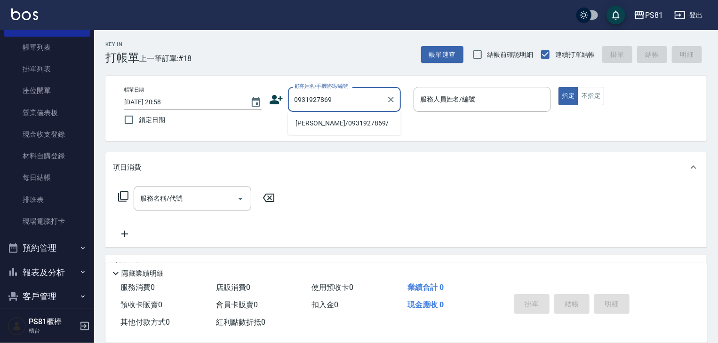
click at [341, 125] on li "凃明俊/0931927869/" at bounding box center [344, 124] width 113 height 16
type input "凃明俊/0931927869/"
type input "丁若欣-6"
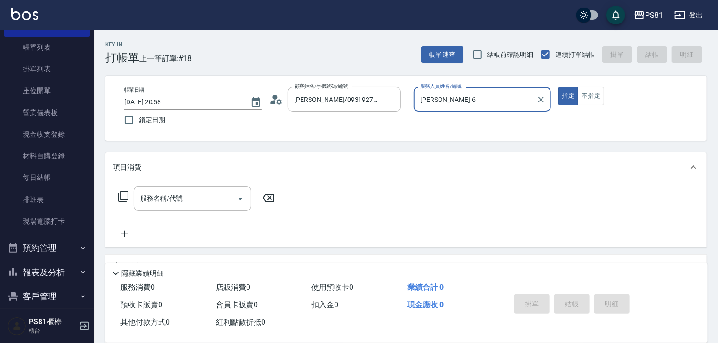
click at [558, 87] on button "指定" at bounding box center [568, 96] width 20 height 18
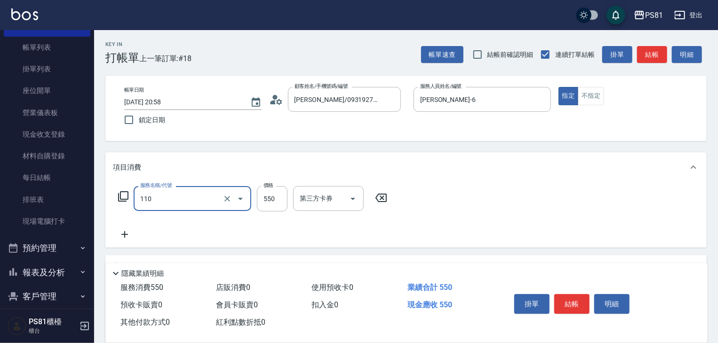
type input "去角質(抗油)(110)"
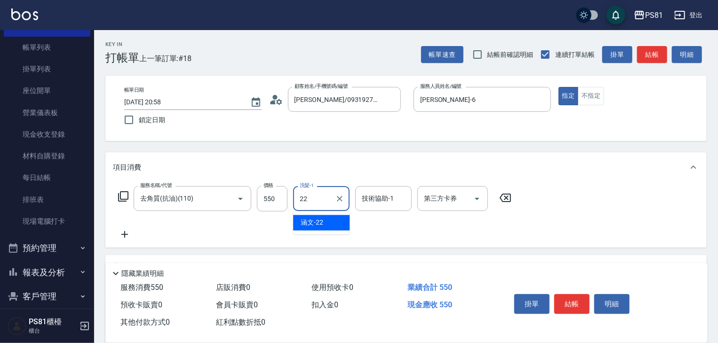
type input "涵文-22"
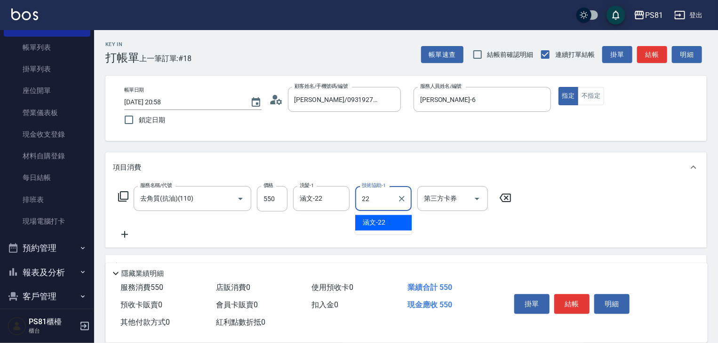
type input "涵文-22"
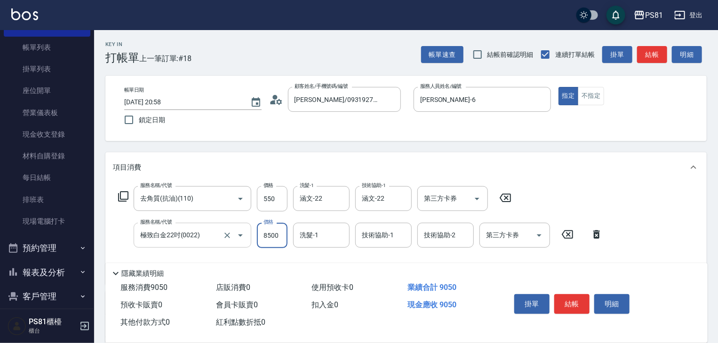
click at [189, 245] on div "極致白金22吋(0022) 服務名稱/代號" at bounding box center [193, 235] width 118 height 25
click at [189, 243] on div "極致白金22吋(0022) 服務名稱/代號" at bounding box center [193, 235] width 118 height 25
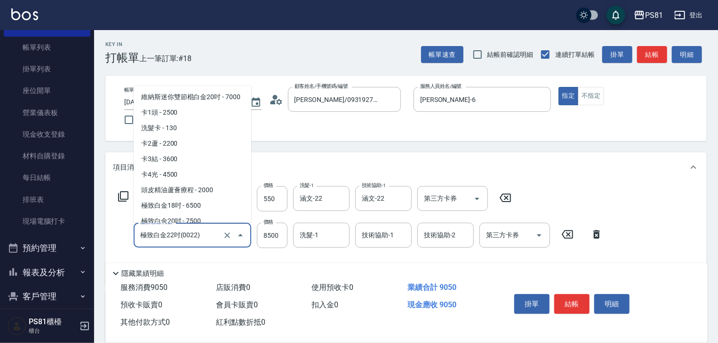
click at [189, 242] on input "極致白金22吋(0022)" at bounding box center [179, 235] width 83 height 16
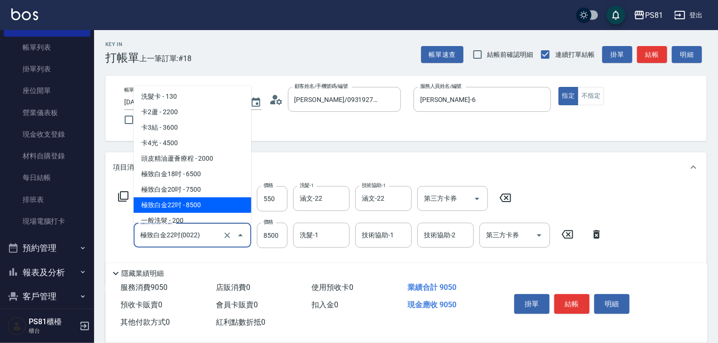
click at [189, 242] on input "極致白金22吋(0022)" at bounding box center [179, 235] width 83 height 16
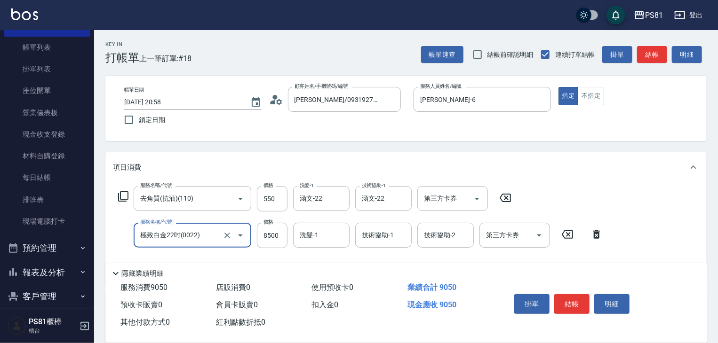
click at [186, 241] on input "極致白金22吋(0022)" at bounding box center [179, 235] width 83 height 16
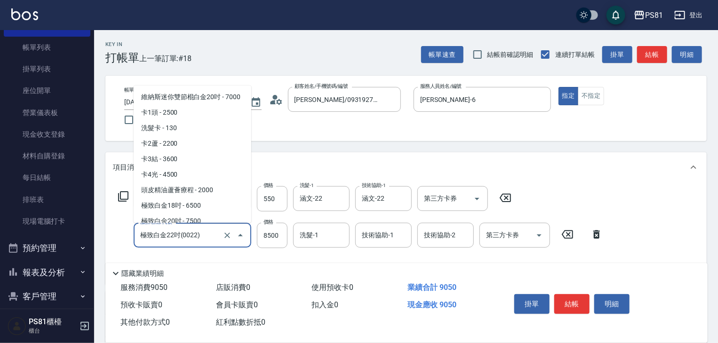
click at [186, 241] on input "極致白金22吋(0022)" at bounding box center [179, 235] width 83 height 16
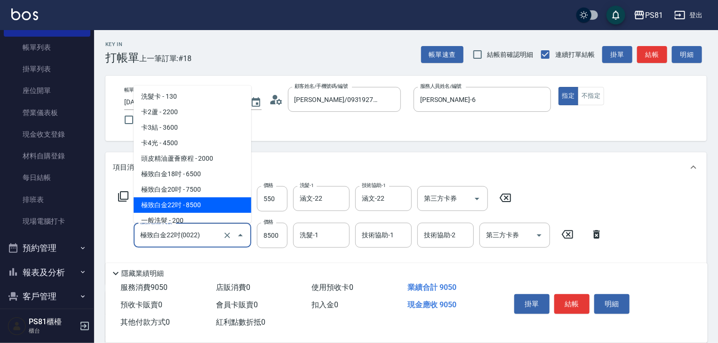
click at [186, 241] on input "極致白金22吋(0022)" at bounding box center [179, 235] width 83 height 16
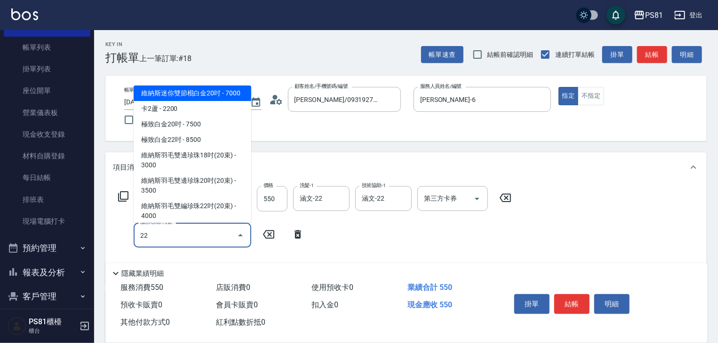
scroll to position [0, 0]
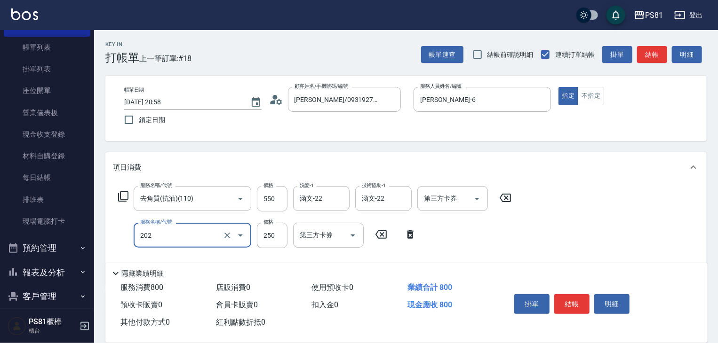
type input "單剪250(202)"
drag, startPoint x: 576, startPoint y: 298, endPoint x: 550, endPoint y: 302, distance: 25.7
click at [576, 298] on button "結帳" at bounding box center [571, 304] width 35 height 20
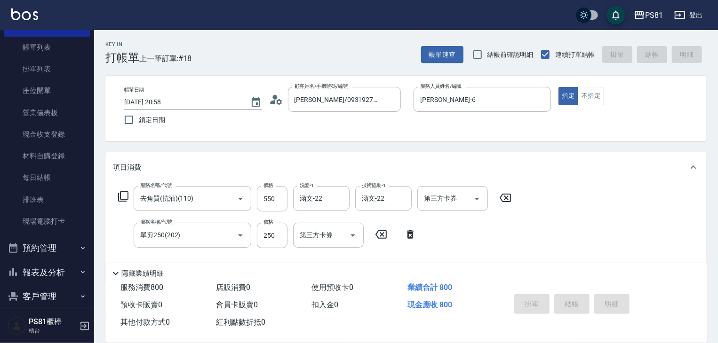
type input "2025/10/07 20:59"
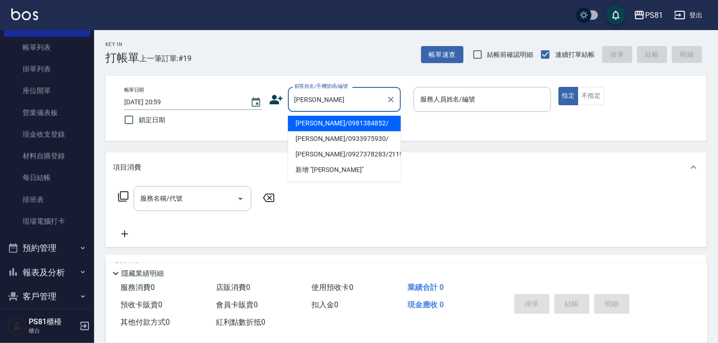
click at [316, 123] on li "陳玲/0981384852/" at bounding box center [344, 124] width 113 height 16
type input "陳玲/0981384852/"
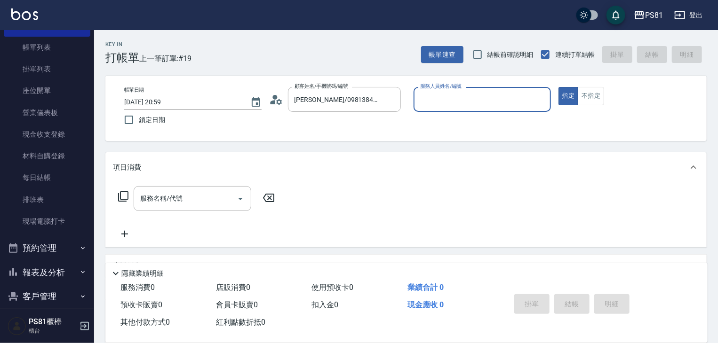
type input "丁若欣-6"
click at [221, 203] on input "服務名稱/代號" at bounding box center [185, 198] width 95 height 16
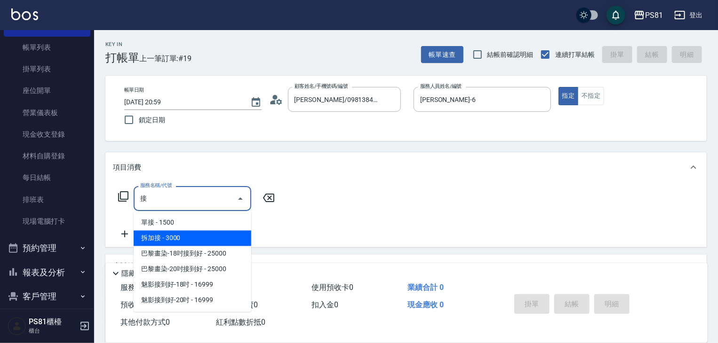
click at [190, 242] on span "拆加接 - 3000" at bounding box center [193, 239] width 118 height 16
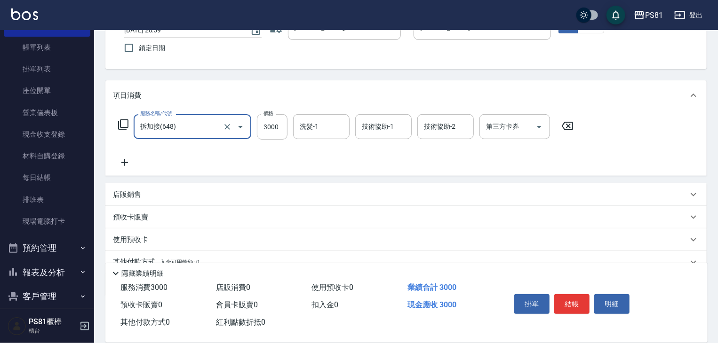
scroll to position [94, 0]
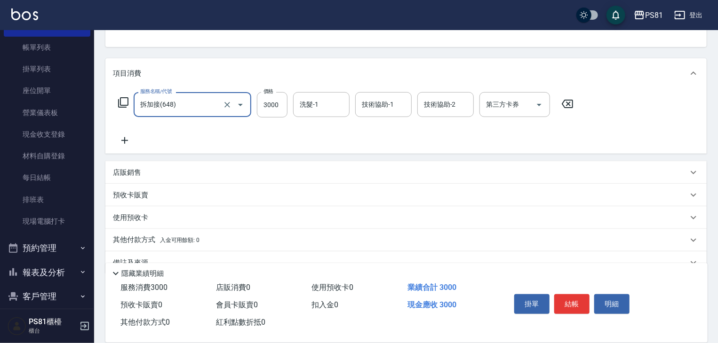
type input "拆加接(648)"
click at [125, 136] on icon at bounding box center [125, 140] width 24 height 11
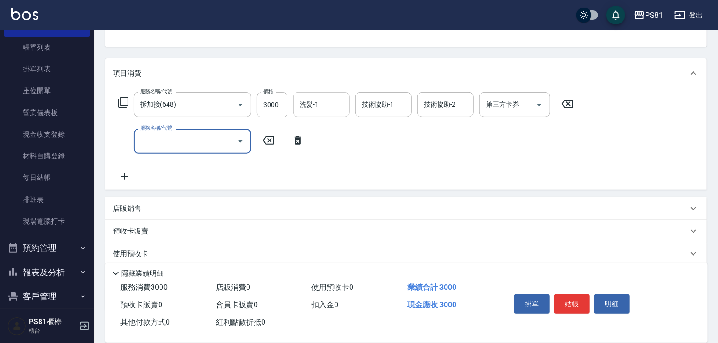
click at [342, 110] on input "洗髮-1" at bounding box center [321, 104] width 48 height 16
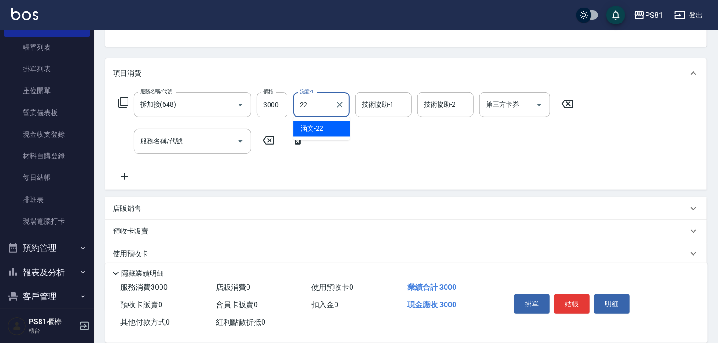
type input "涵文-22"
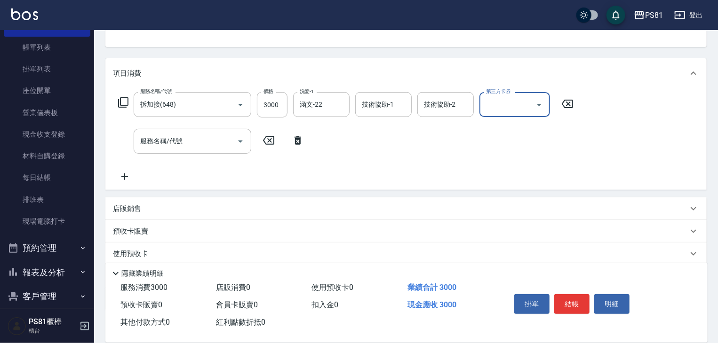
drag, startPoint x: 521, startPoint y: 96, endPoint x: 519, endPoint y: 92, distance: 5.1
click at [520, 95] on div "第三方卡券" at bounding box center [514, 104] width 71 height 25
click at [198, 146] on input "服務名稱/代號" at bounding box center [185, 141] width 95 height 16
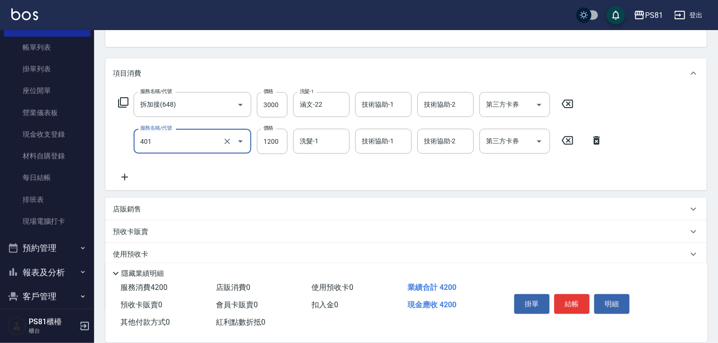
type input "基本染髮(401)"
type input "3000"
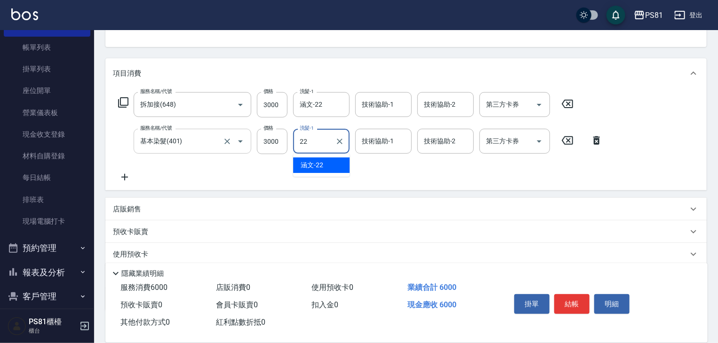
type input "涵文-22"
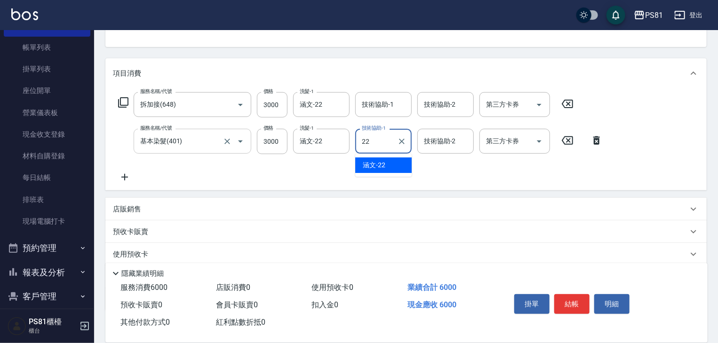
type input "涵文-22"
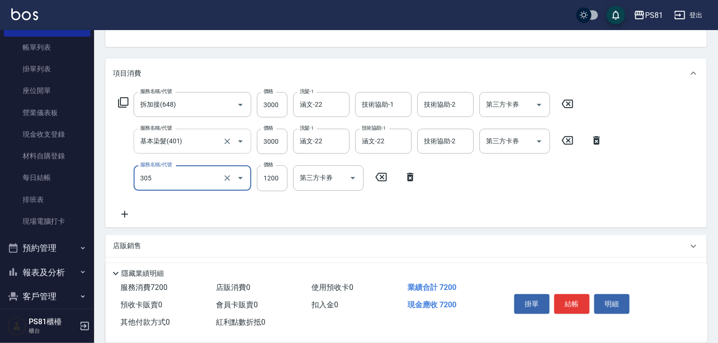
type input "基本離子燙(305)"
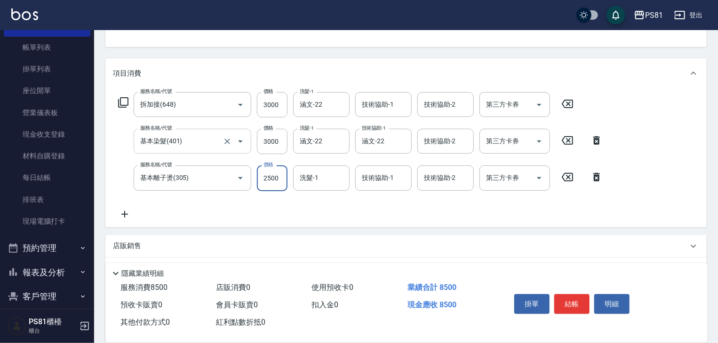
type input "2500"
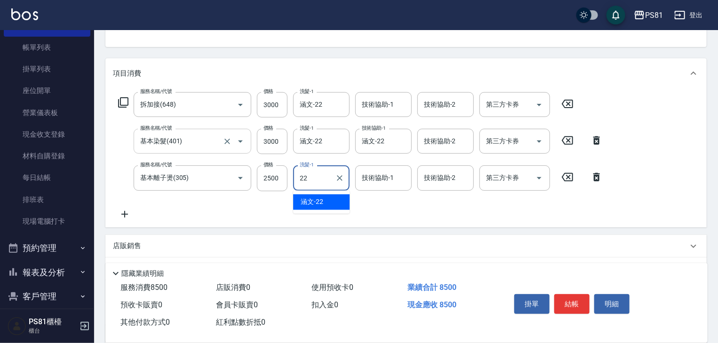
type input "涵文-22"
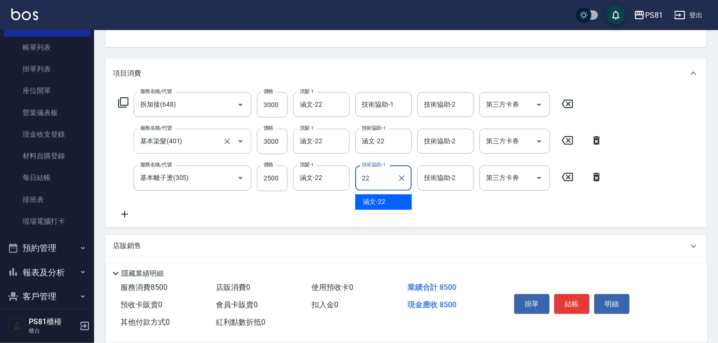
type input "涵文-22"
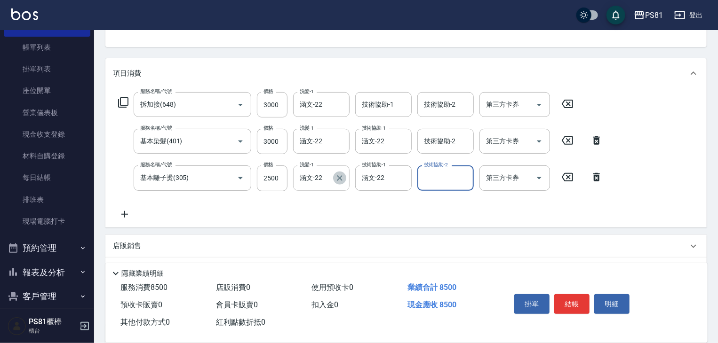
click at [343, 177] on icon "Clear" at bounding box center [339, 178] width 9 height 9
click at [336, 110] on div at bounding box center [339, 104] width 12 height 25
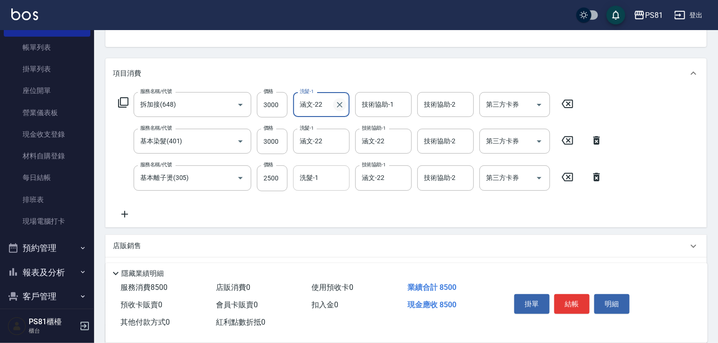
click at [337, 103] on icon "Clear" at bounding box center [339, 104] width 9 height 9
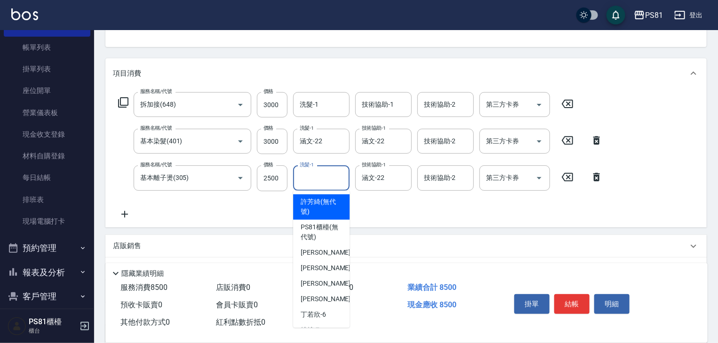
click at [316, 176] on input "洗髮-1" at bounding box center [321, 178] width 48 height 16
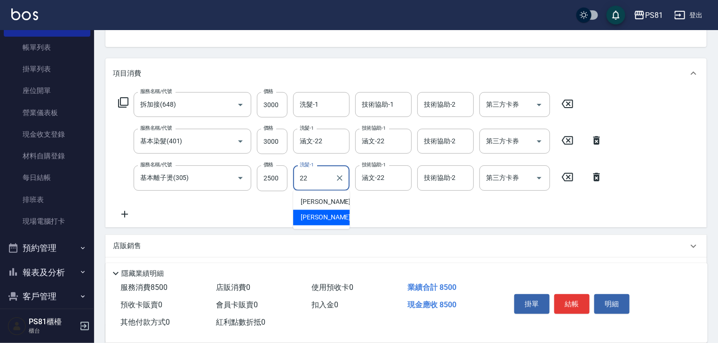
type input "涵文-22"
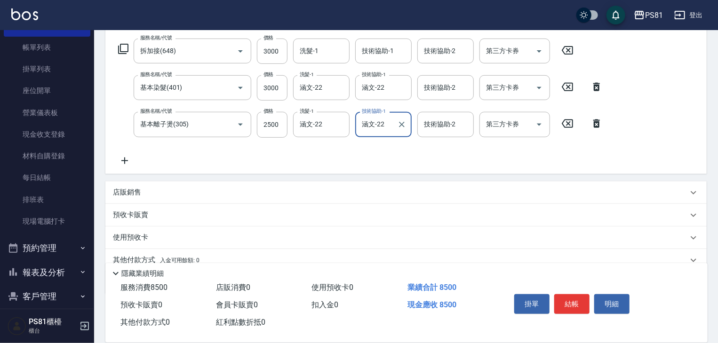
scroll to position [188, 0]
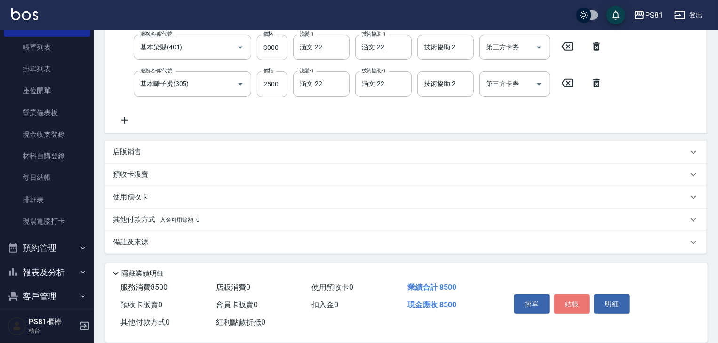
drag, startPoint x: 583, startPoint y: 303, endPoint x: 586, endPoint y: 307, distance: 5.3
click at [582, 299] on button "結帳" at bounding box center [571, 304] width 35 height 20
type input "2025/10/07 21:00"
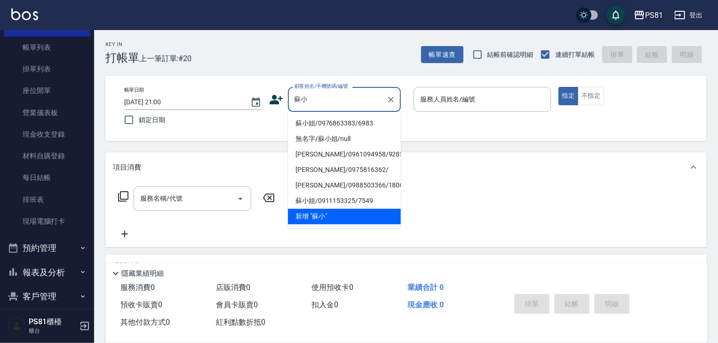
click at [342, 122] on li "蘇小姐/0976863383/6983" at bounding box center [344, 124] width 113 height 16
type input "蘇小姐/0976863383/6983"
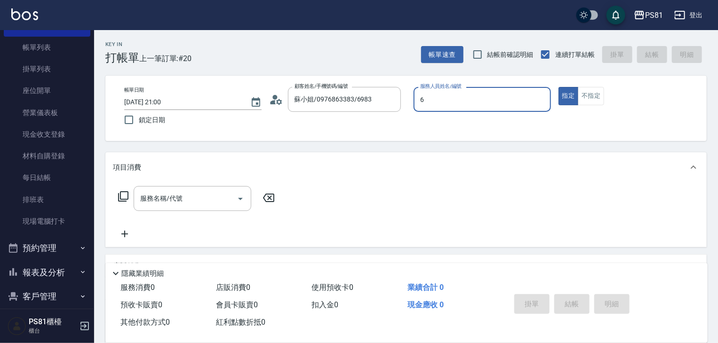
type input "丁若欣-6"
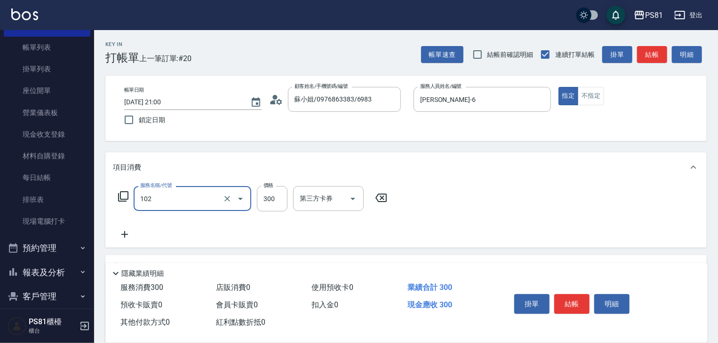
type input "保濕洗(102)"
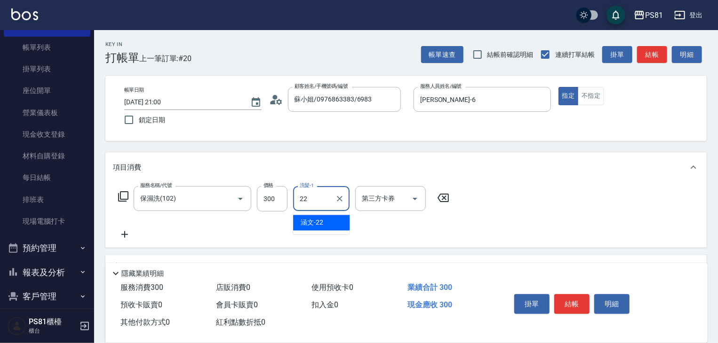
type input "涵文-22"
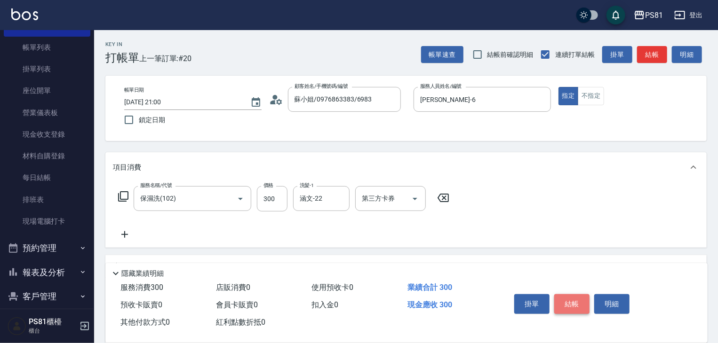
drag, startPoint x: 565, startPoint y: 301, endPoint x: 559, endPoint y: 309, distance: 10.1
click at [558, 310] on button "結帳" at bounding box center [571, 304] width 35 height 20
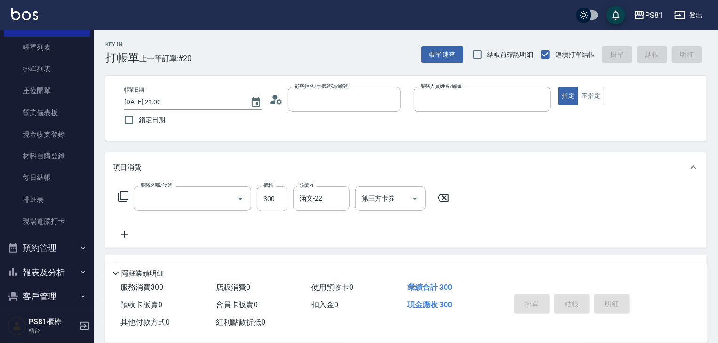
click at [563, 308] on div "掛單 結帳 明細" at bounding box center [571, 306] width 123 height 30
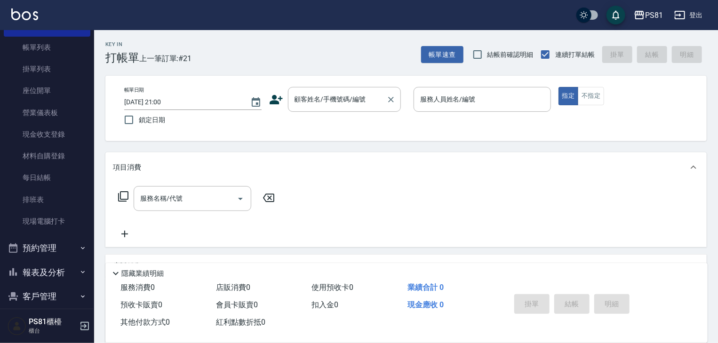
click at [355, 100] on input "顧客姓名/手機號碼/編號" at bounding box center [337, 99] width 90 height 16
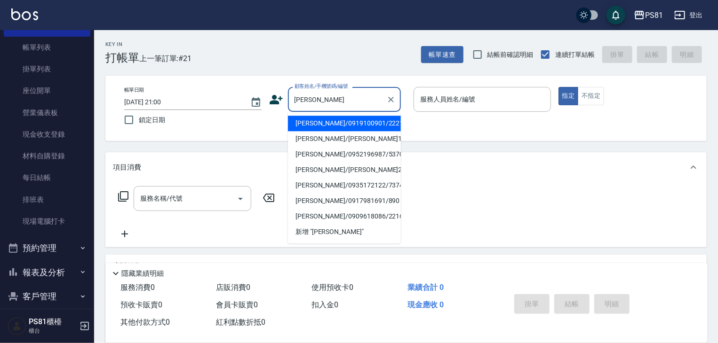
click at [322, 95] on input "吳美" at bounding box center [337, 99] width 90 height 16
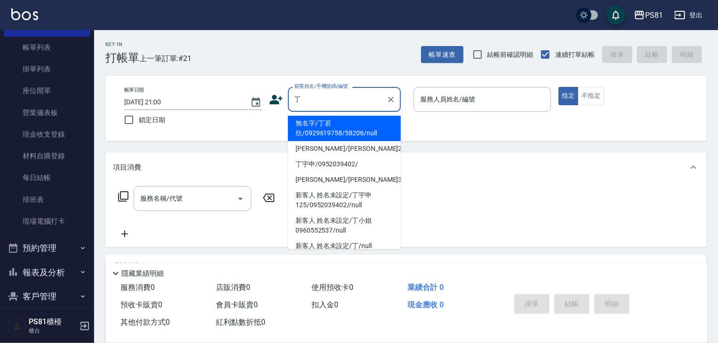
click at [327, 128] on li "無名字/丁若欣/0929619758/58206/null" at bounding box center [344, 128] width 113 height 25
type input "無名字/丁若欣/0929619758/58206/null"
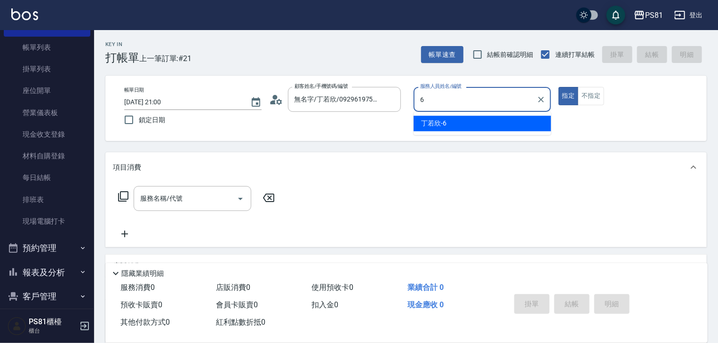
type input "丁若欣-6"
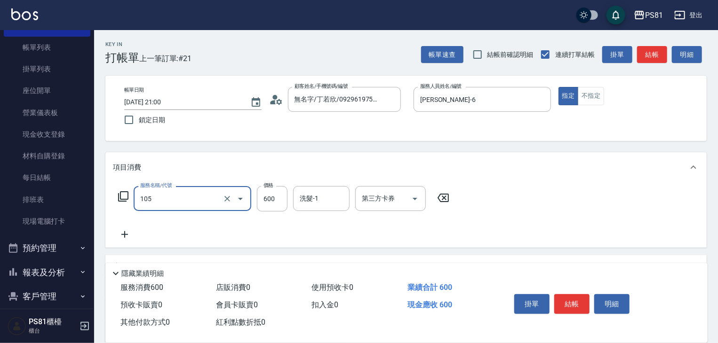
type input "A級洗剪600(105)"
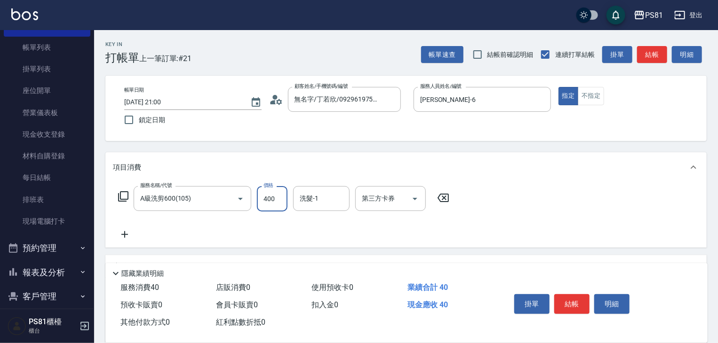
type input "400"
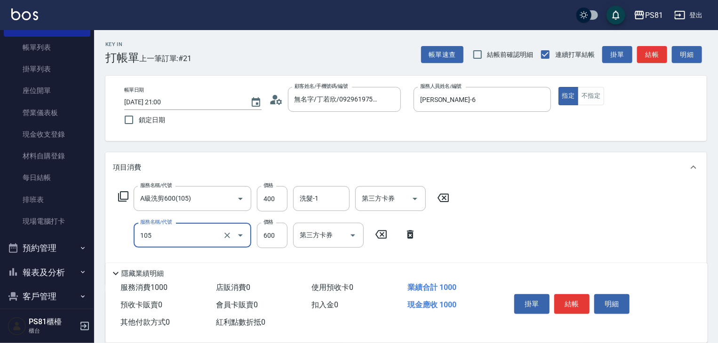
type input "A級洗剪600(105)"
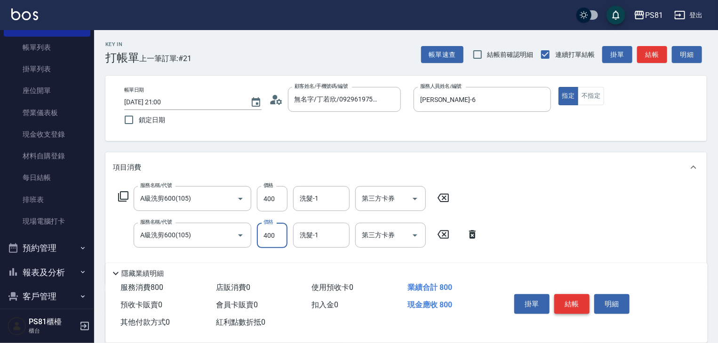
type input "400"
drag, startPoint x: 579, startPoint y: 298, endPoint x: 567, endPoint y: 287, distance: 16.0
click at [578, 297] on button "結帳" at bounding box center [571, 304] width 35 height 20
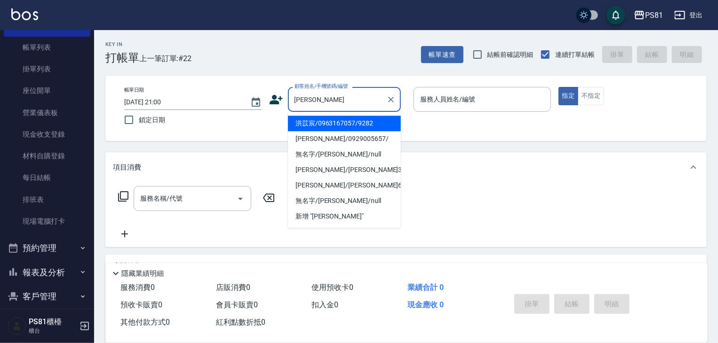
click at [329, 125] on li "洪苡宸/0963167057/9282" at bounding box center [344, 124] width 113 height 16
type input "洪苡宸/0963167057/9282"
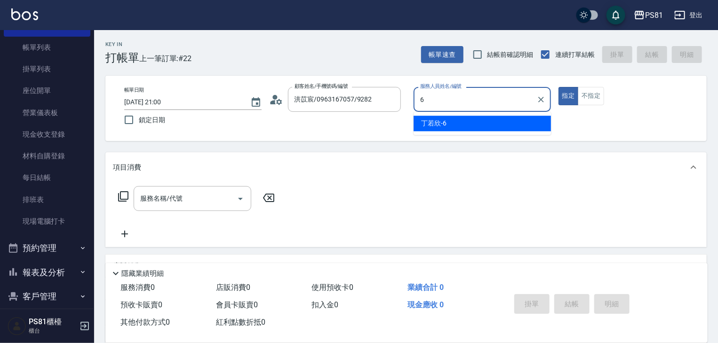
type input "丁若欣-6"
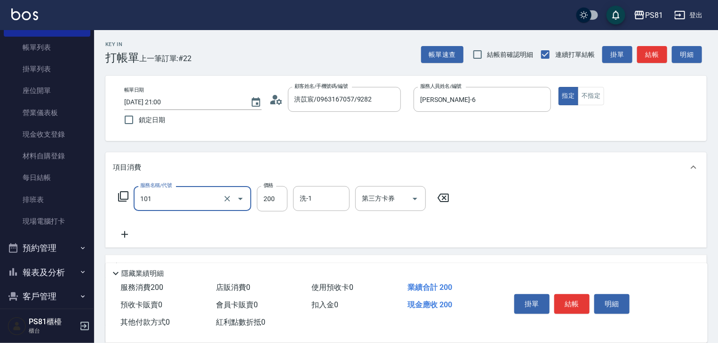
type input "一般洗髮(101)"
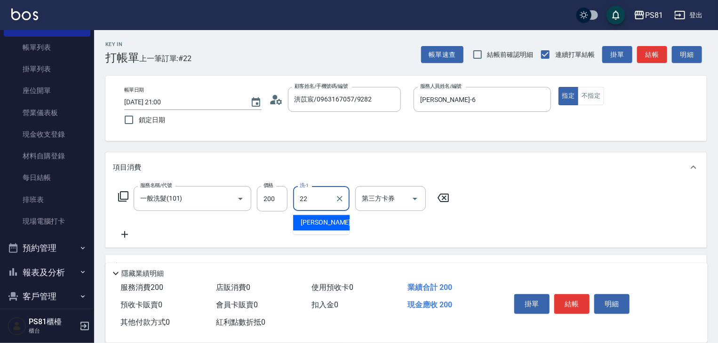
type input "涵文-22"
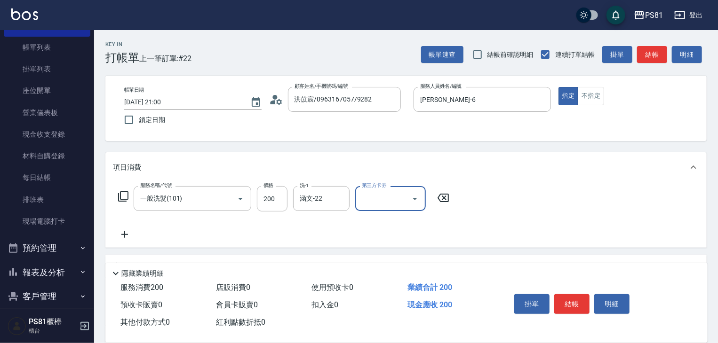
click at [578, 300] on button "結帳" at bounding box center [571, 304] width 35 height 20
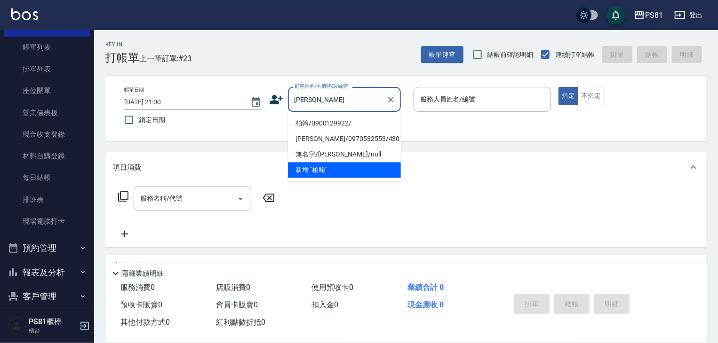
click at [332, 123] on li "柏翰/0900129922/" at bounding box center [344, 124] width 113 height 16
type input "柏翰/0900129922/"
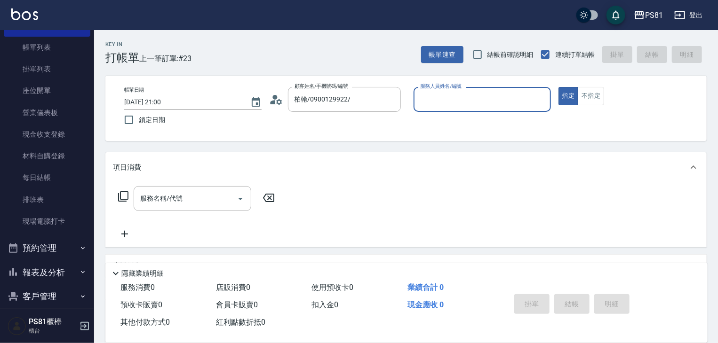
type input "丁若欣-6"
click at [558, 87] on button "指定" at bounding box center [568, 96] width 20 height 18
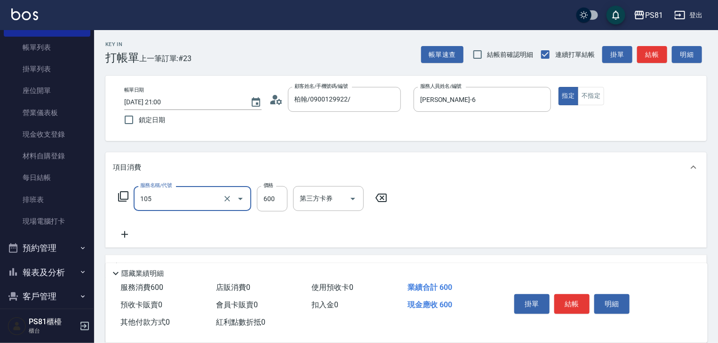
type input "A級洗剪600(105)"
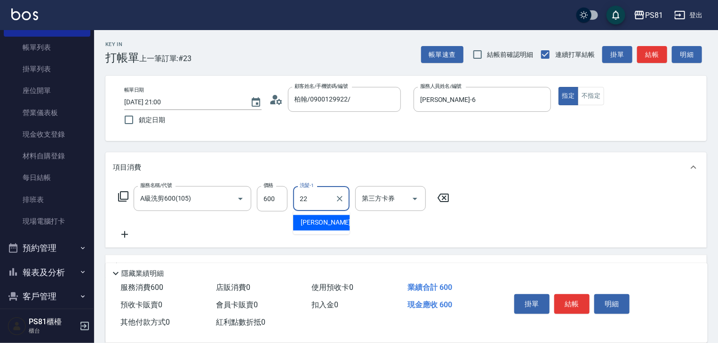
type input "涵文-22"
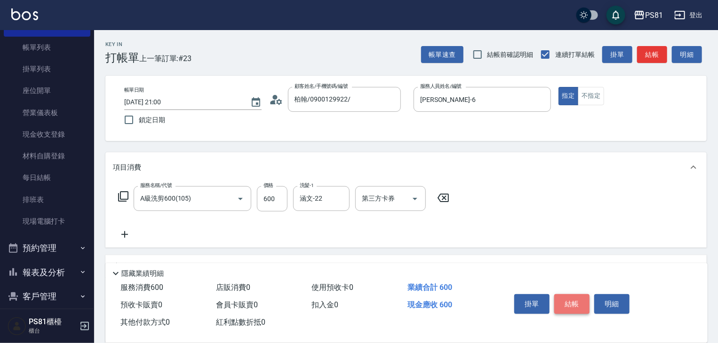
drag, startPoint x: 581, startPoint y: 308, endPoint x: 577, endPoint y: 321, distance: 13.7
click at [582, 308] on button "結帳" at bounding box center [571, 304] width 35 height 20
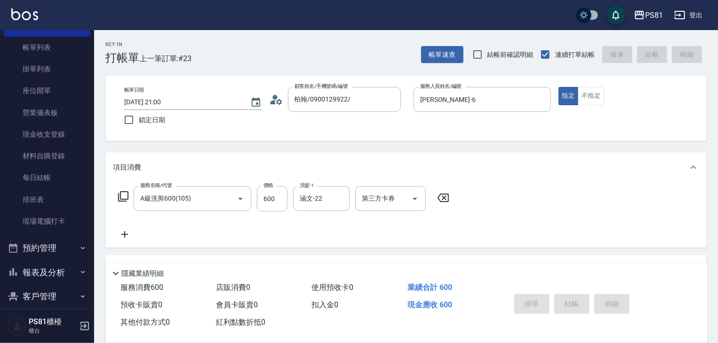
type input "2025/10/07 21:01"
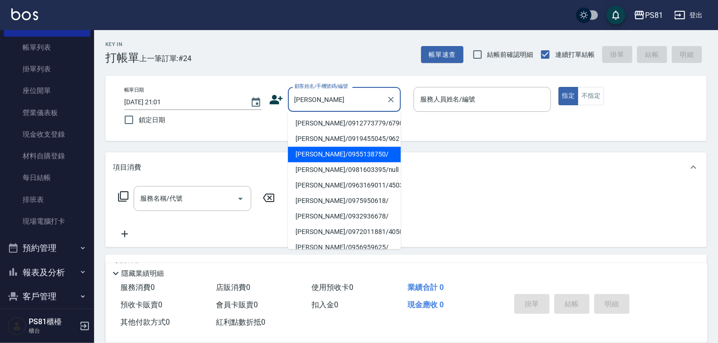
click at [349, 155] on li "林佳瑀/0955138750/" at bounding box center [344, 155] width 113 height 16
type input "林佳瑀/0955138750/"
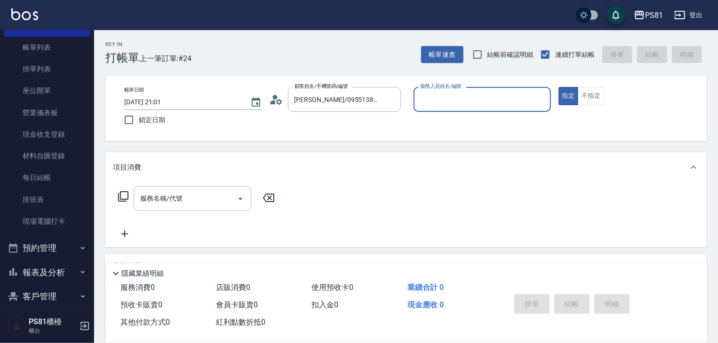
type input "丁若欣-6"
click at [558, 87] on button "指定" at bounding box center [568, 96] width 20 height 18
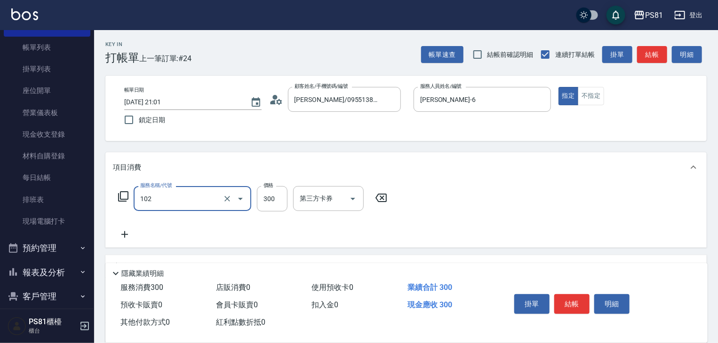
type input "保濕洗(102)"
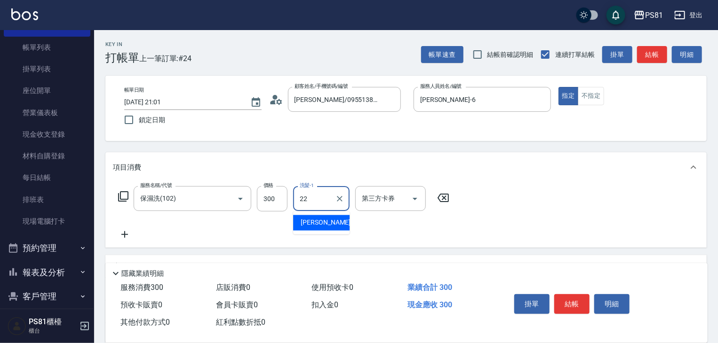
type input "涵文-22"
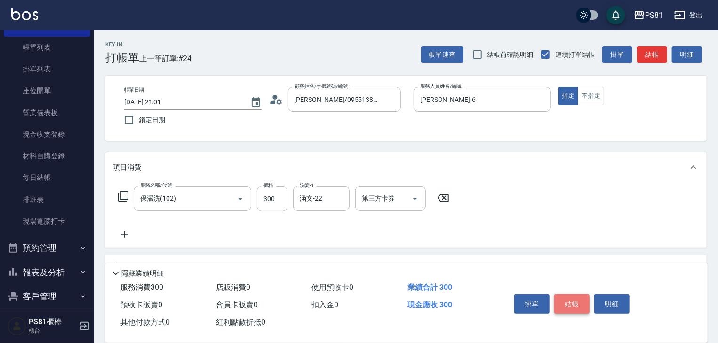
click at [587, 303] on button "結帳" at bounding box center [571, 304] width 35 height 20
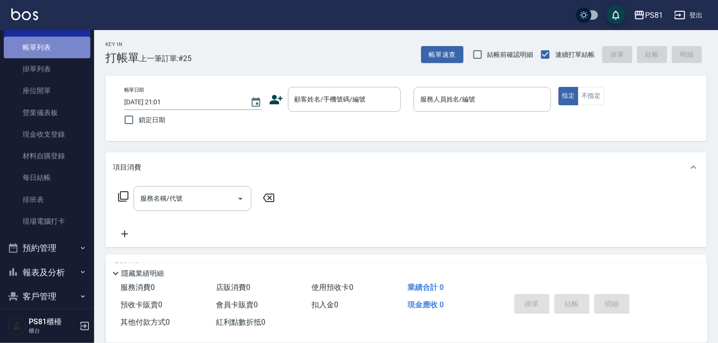
click at [72, 57] on link "帳單列表" at bounding box center [47, 48] width 87 height 22
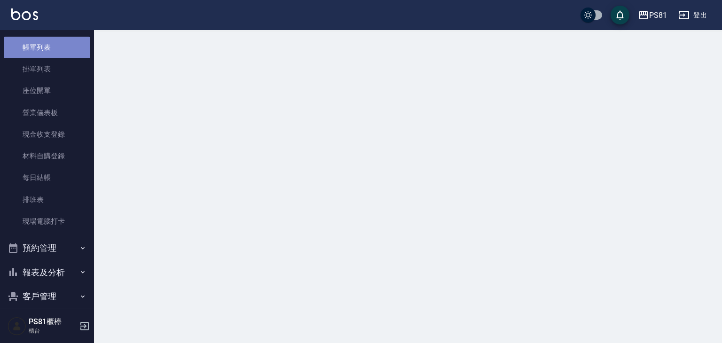
click at [72, 57] on link "帳單列表" at bounding box center [47, 48] width 87 height 22
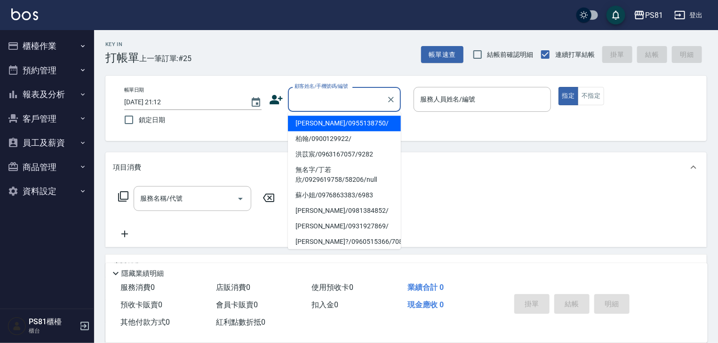
click at [318, 95] on input "顧客姓名/手機號碼/編號" at bounding box center [337, 99] width 90 height 16
type input "ㄊ"
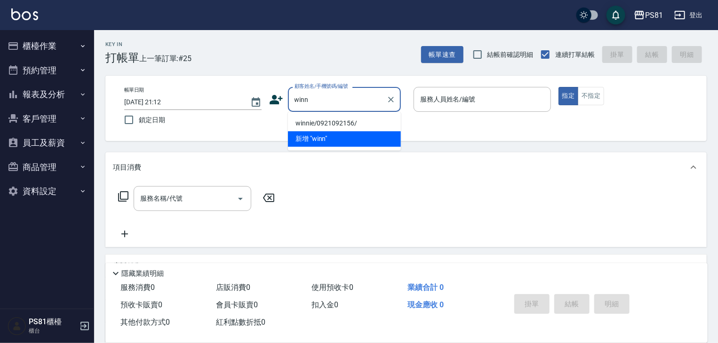
click at [311, 125] on li "winnie/0921092156/" at bounding box center [344, 124] width 113 height 16
type input "winnie/0921092156/"
type input "Kevin-1"
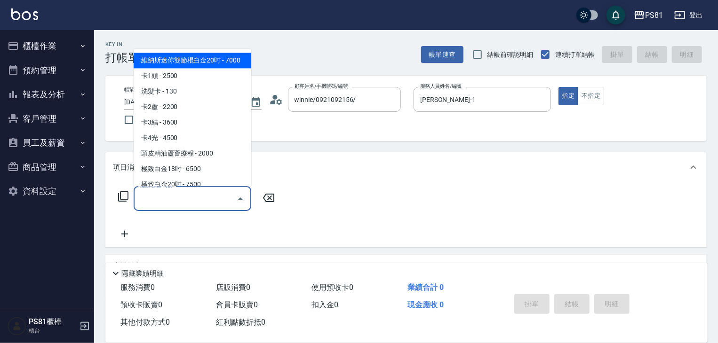
drag, startPoint x: 230, startPoint y: 204, endPoint x: 722, endPoint y: 213, distance: 491.5
click at [230, 206] on input "服務名稱/代號" at bounding box center [185, 198] width 95 height 16
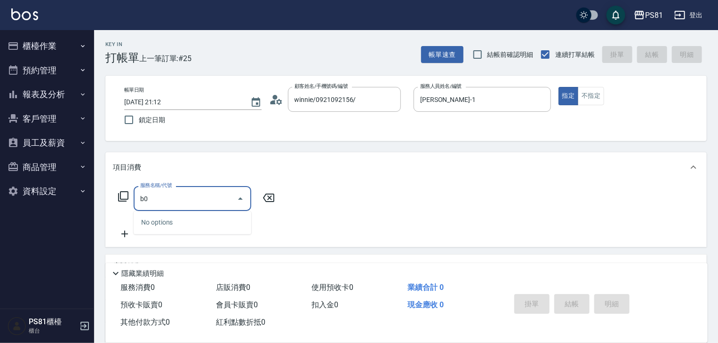
type input "b"
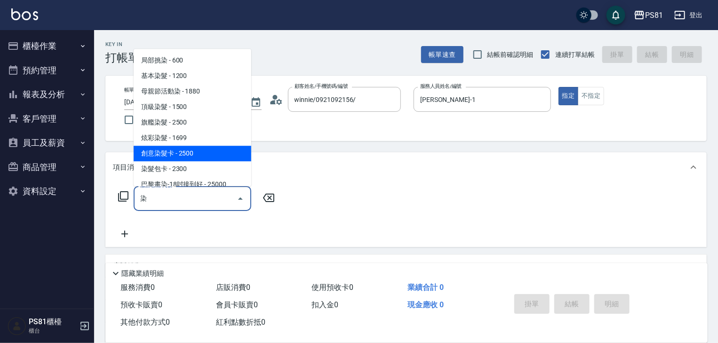
click at [182, 157] on span "創意染髮卡 - 2500" at bounding box center [193, 154] width 118 height 16
type input "創意染髮卡(1114)"
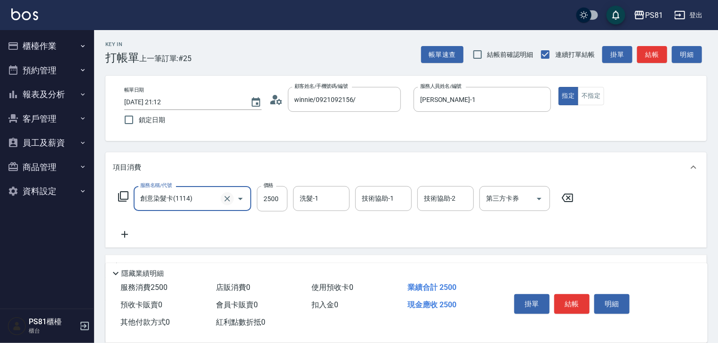
drag, startPoint x: 228, startPoint y: 198, endPoint x: 221, endPoint y: 200, distance: 7.4
click at [228, 198] on icon "Clear" at bounding box center [226, 198] width 9 height 9
click at [182, 203] on input "服務名稱/代號" at bounding box center [179, 198] width 83 height 16
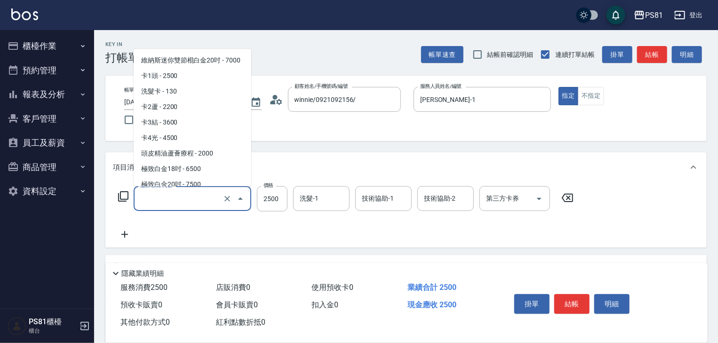
scroll to position [2990, 0]
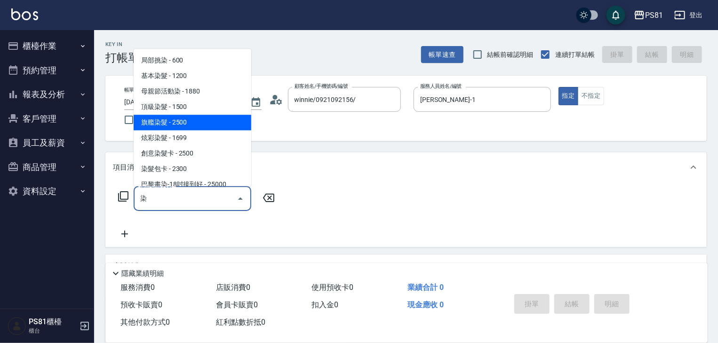
click at [190, 118] on span "旗艦染髮 - 2500" at bounding box center [193, 123] width 118 height 16
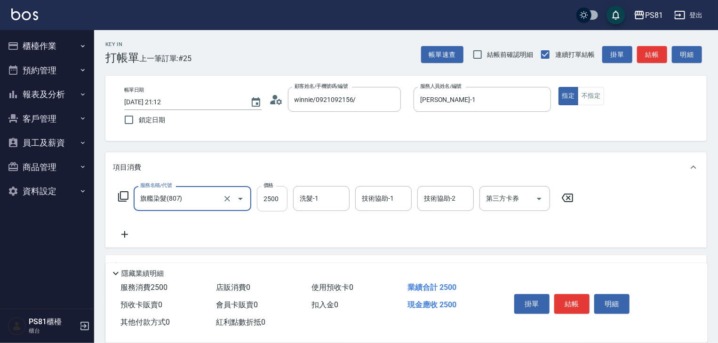
type input "旗艦染髮(807)"
click at [270, 203] on input "2500" at bounding box center [272, 198] width 31 height 25
type input "1880"
click at [129, 233] on icon at bounding box center [125, 234] width 24 height 11
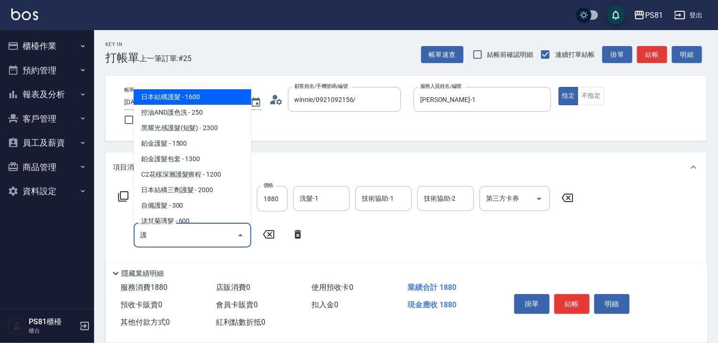
click at [213, 95] on span "日本結構護髮 - 1600" at bounding box center [193, 97] width 118 height 16
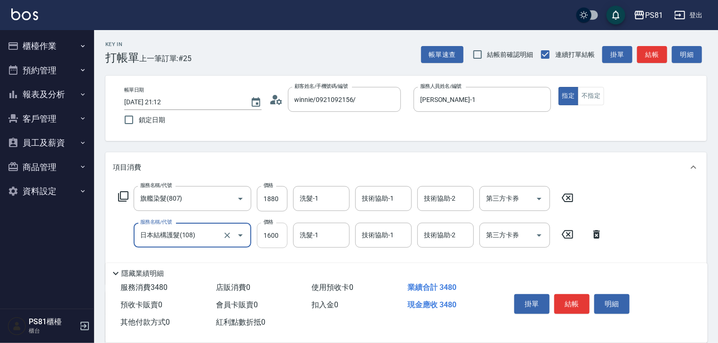
type input "日本結構護髮(108)"
drag, startPoint x: 272, startPoint y: 238, endPoint x: 722, endPoint y: 283, distance: 451.7
click at [273, 238] on input "1600" at bounding box center [272, 235] width 31 height 25
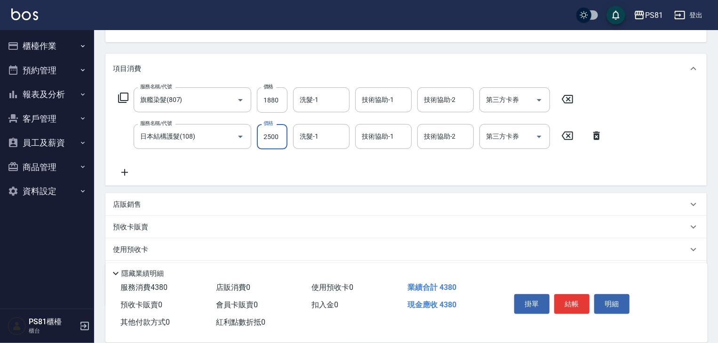
scroll to position [151, 0]
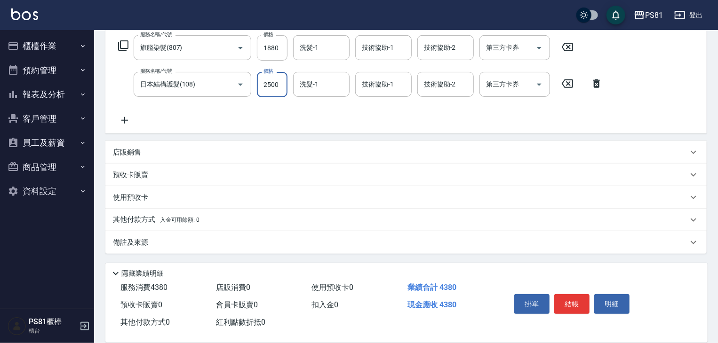
type input "2500"
click at [142, 218] on p "其他付款方式 入金可用餘額: 0" at bounding box center [156, 220] width 87 height 10
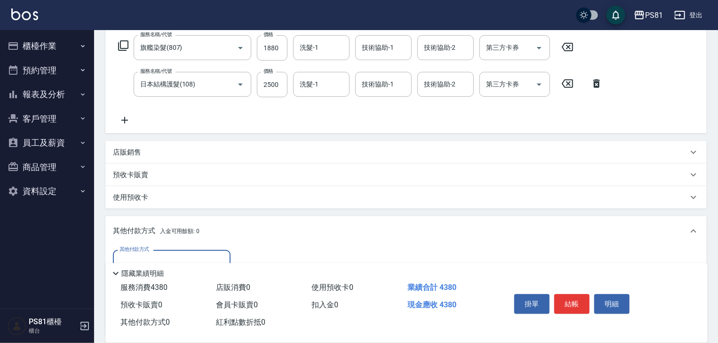
scroll to position [261, 0]
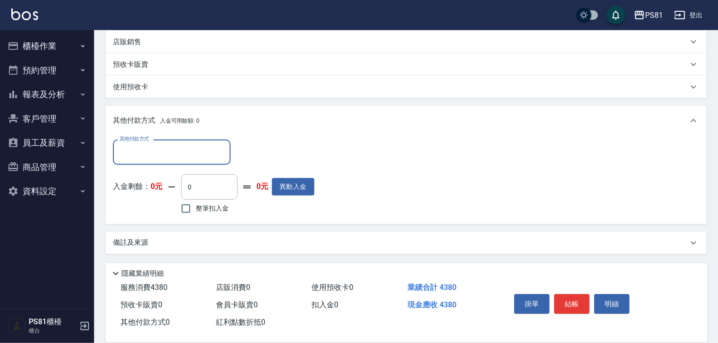
click at [172, 154] on input "其他付款方式" at bounding box center [171, 152] width 109 height 16
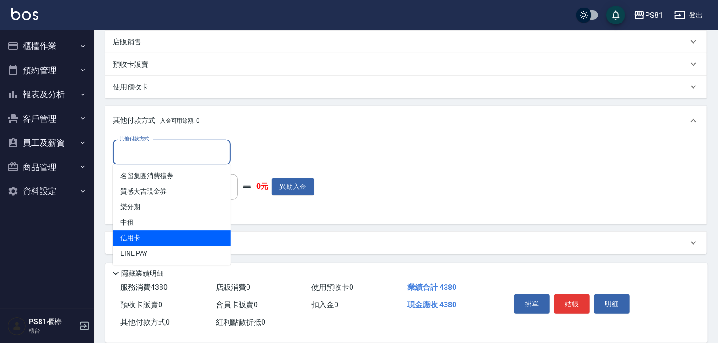
click at [156, 236] on span "信用卡" at bounding box center [172, 238] width 118 height 16
type input "信用卡"
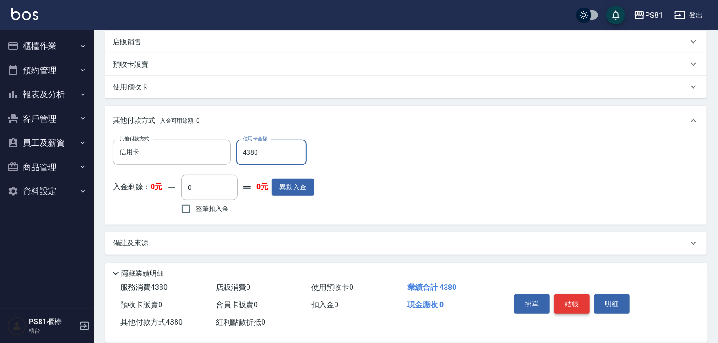
type input "4380"
click at [570, 305] on button "結帳" at bounding box center [571, 304] width 35 height 20
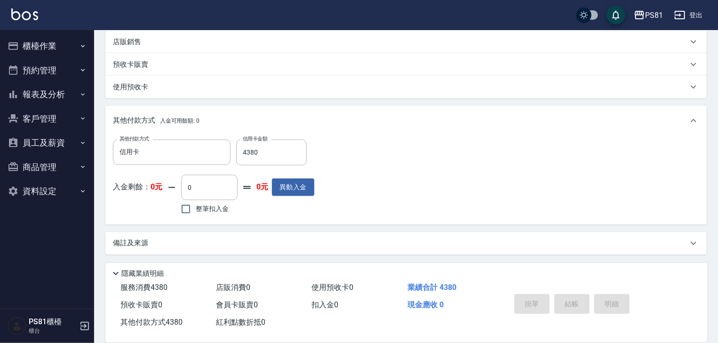
type input "2025/10/07 21:13"
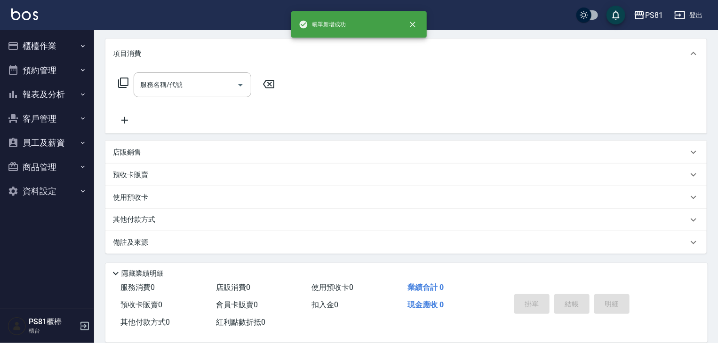
scroll to position [0, 0]
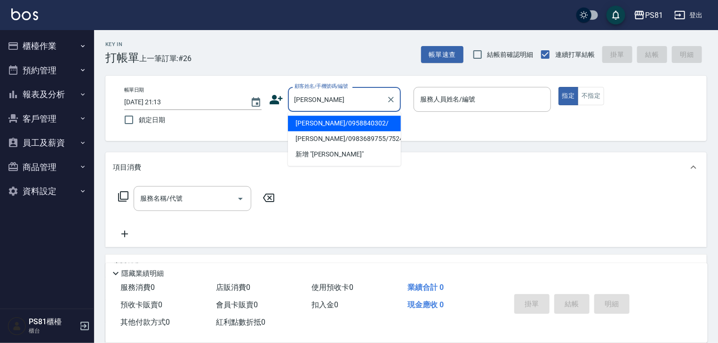
click at [324, 125] on li "李彥/0958840302/" at bounding box center [344, 124] width 113 height 16
type input "李彥/0958840302/"
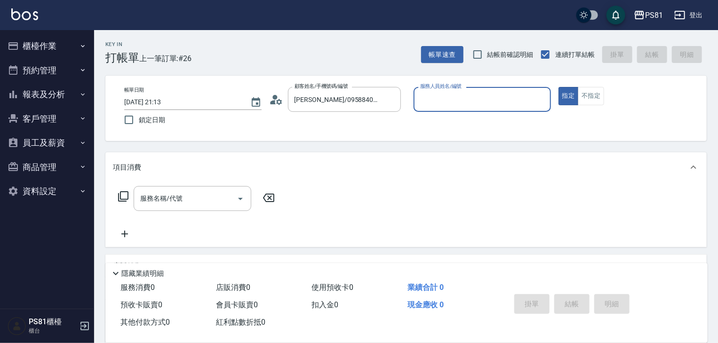
click at [490, 95] on input "服務人員姓名/編號" at bounding box center [482, 99] width 129 height 16
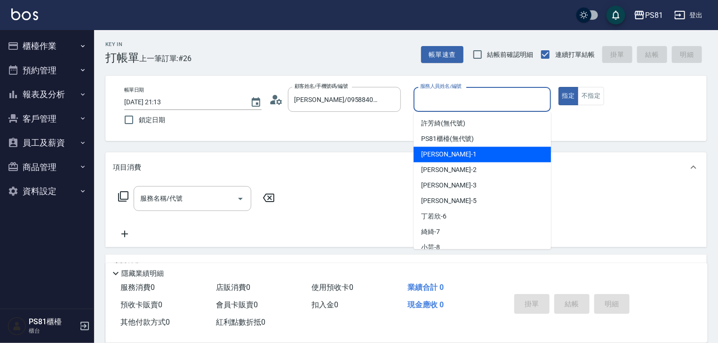
click at [452, 148] on div "Kevin -1" at bounding box center [481, 155] width 137 height 16
type input "Kevin-1"
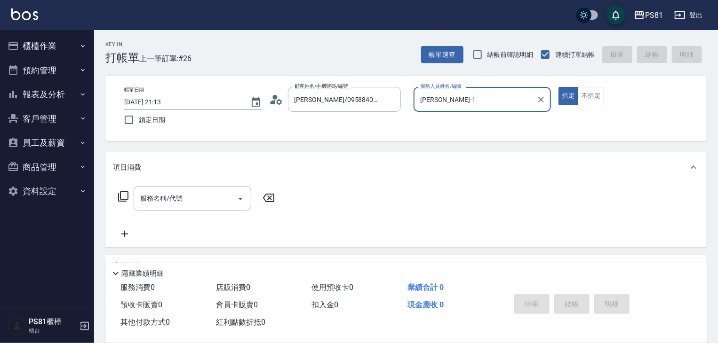
drag, startPoint x: 212, startPoint y: 207, endPoint x: 466, endPoint y: 228, distance: 254.8
click at [211, 207] on div "服務名稱/代號" at bounding box center [193, 198] width 118 height 25
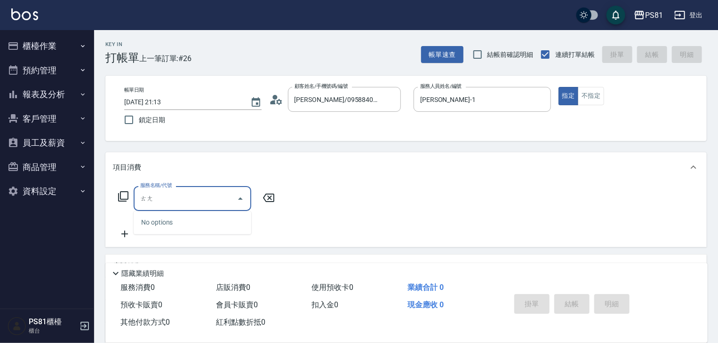
type input "燙"
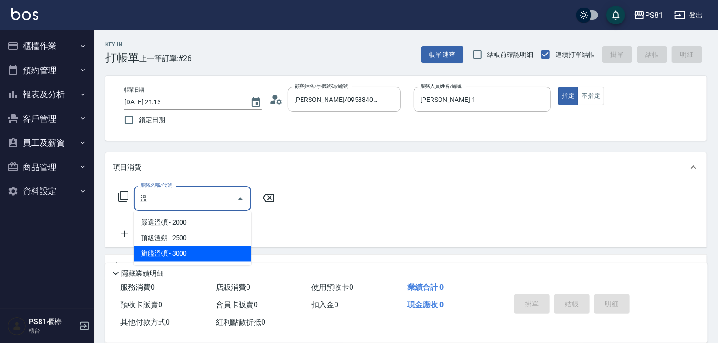
click at [186, 249] on span "旗艦溫碩 - 3000" at bounding box center [193, 254] width 118 height 16
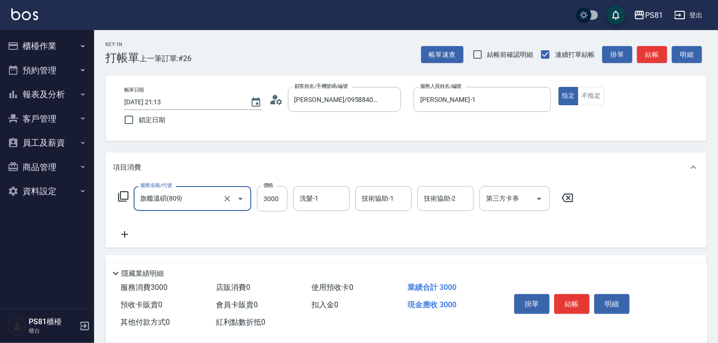
type input "旗艦溫碩(809)"
click at [125, 232] on icon at bounding box center [125, 234] width 24 height 11
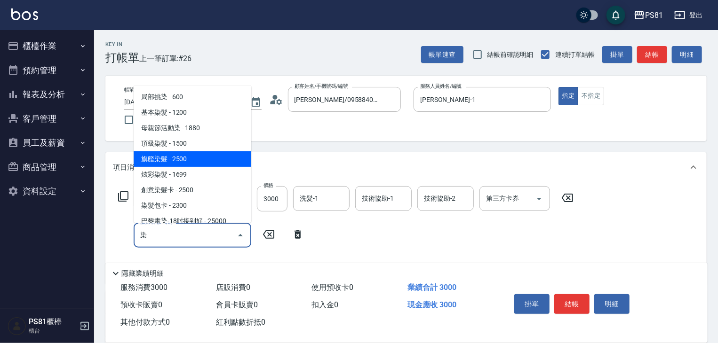
click at [190, 160] on span "旗艦染髮 - 2500" at bounding box center [193, 159] width 118 height 16
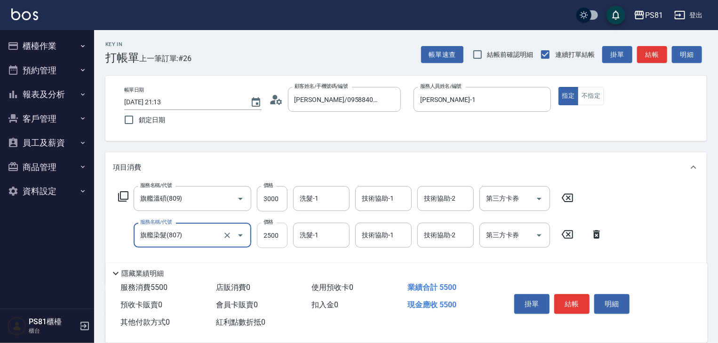
type input "旗艦染髮(807)"
click at [278, 234] on input "2500" at bounding box center [272, 235] width 31 height 25
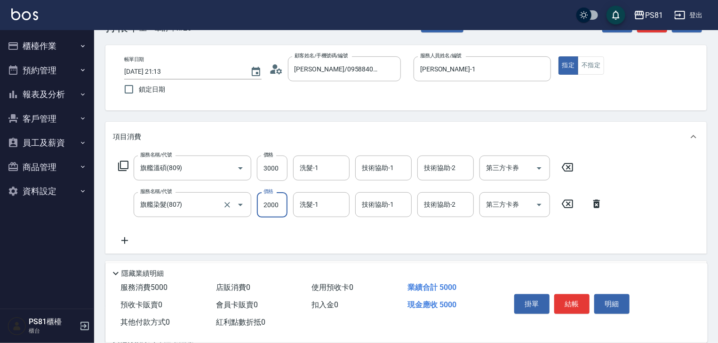
scroll to position [47, 0]
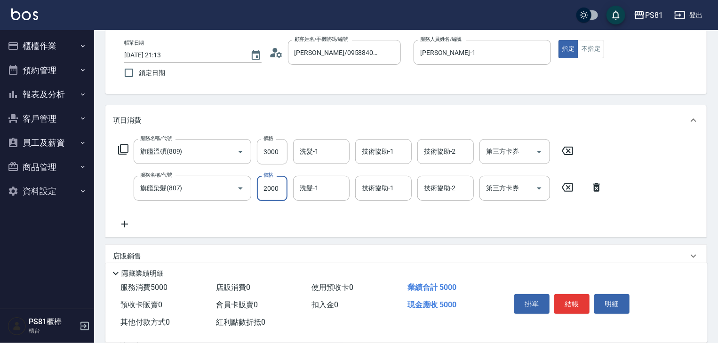
type input "2000"
click at [127, 223] on icon at bounding box center [125, 224] width 24 height 11
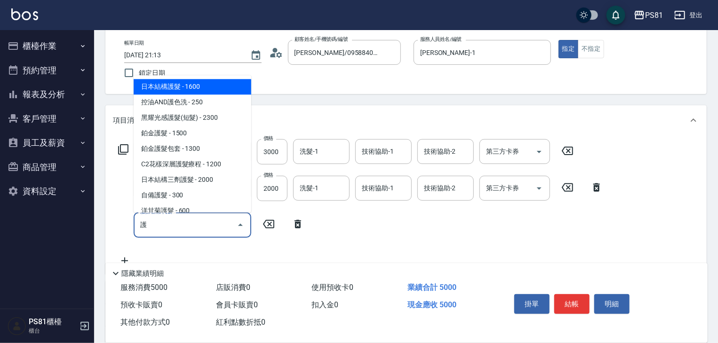
click at [180, 85] on span "日本結構護髮 - 1600" at bounding box center [193, 87] width 118 height 16
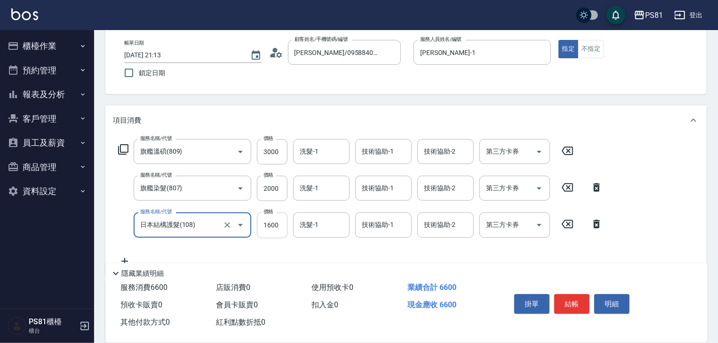
type input "日本結構護髮(108)"
click at [272, 228] on input "1600" at bounding box center [272, 225] width 31 height 25
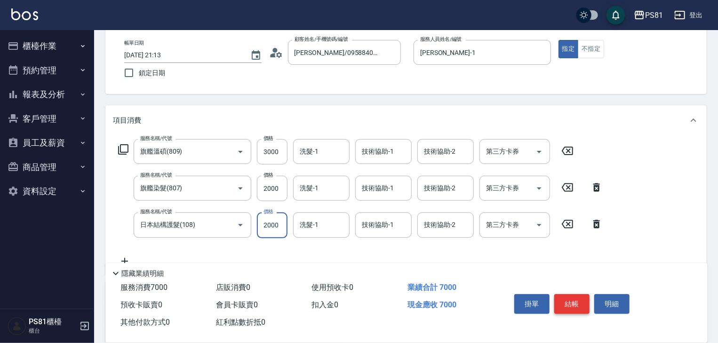
type input "2000"
click at [574, 299] on button "結帳" at bounding box center [571, 304] width 35 height 20
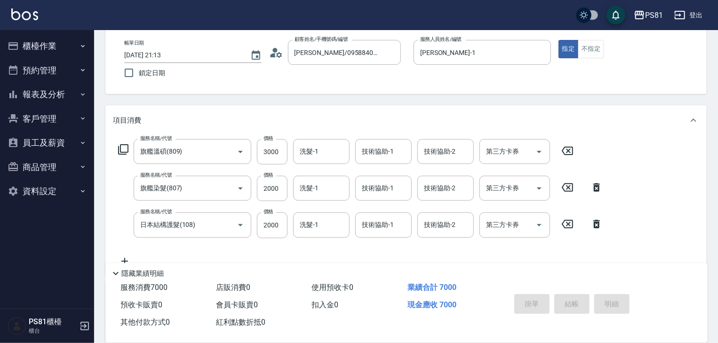
type input "2025/10/07 21:14"
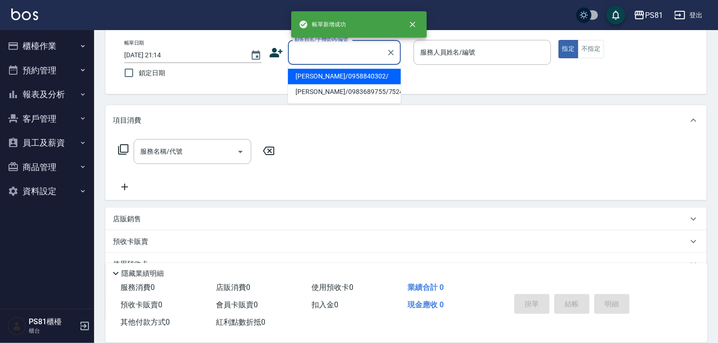
click at [308, 51] on input "顧客姓名/手機號碼/編號" at bounding box center [337, 52] width 90 height 16
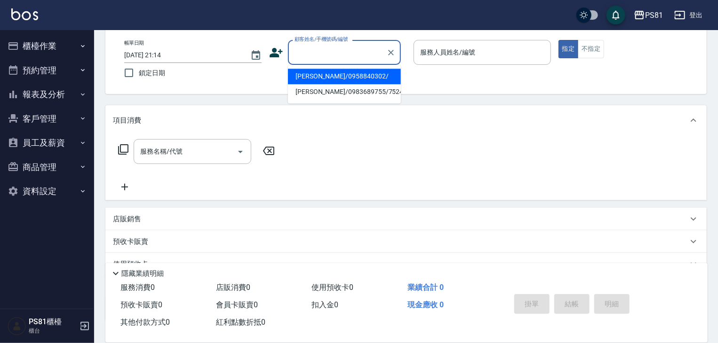
click at [375, 83] on li "李彥/0958840302/" at bounding box center [344, 77] width 113 height 16
type input "李彥/0958840302/"
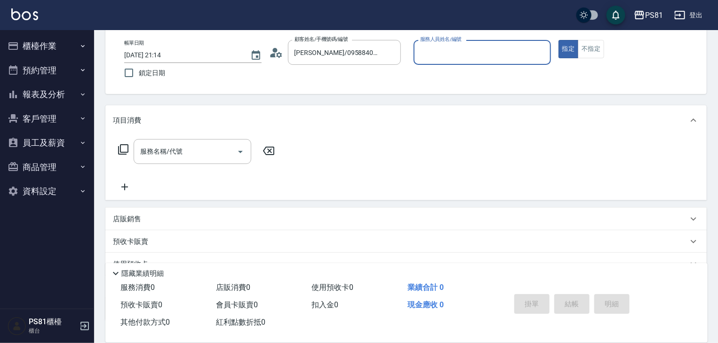
click at [441, 59] on input "服務人員姓名/編號" at bounding box center [482, 52] width 129 height 16
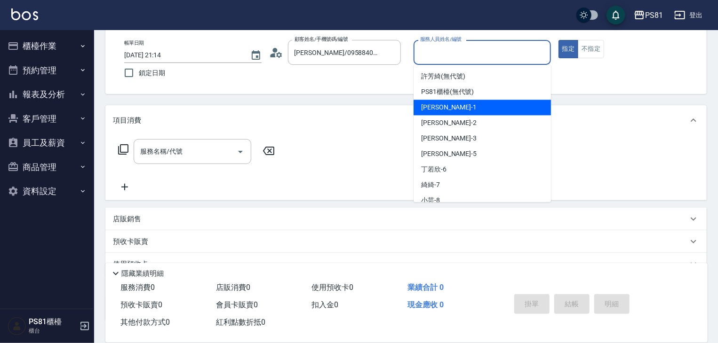
click at [440, 107] on span "Kevin -1" at bounding box center [448, 108] width 55 height 10
type input "Kevin-1"
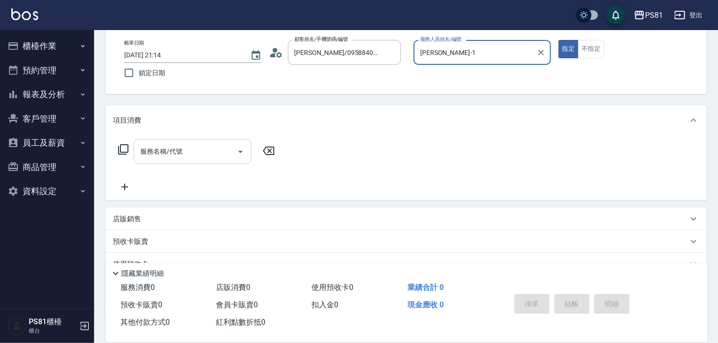
click at [222, 159] on input "服務名稱/代號" at bounding box center [185, 151] width 95 height 16
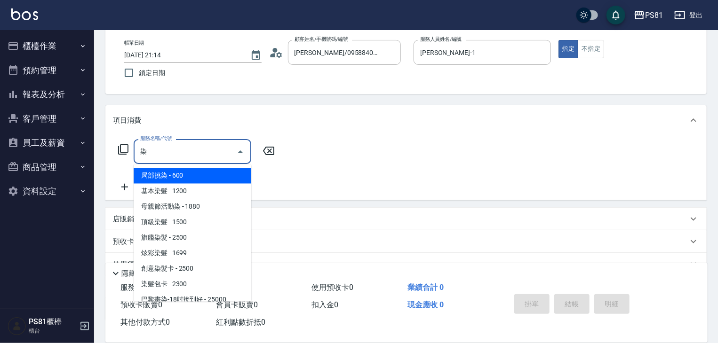
click at [188, 243] on span "旗艦染髮 - 2500" at bounding box center [193, 238] width 118 height 16
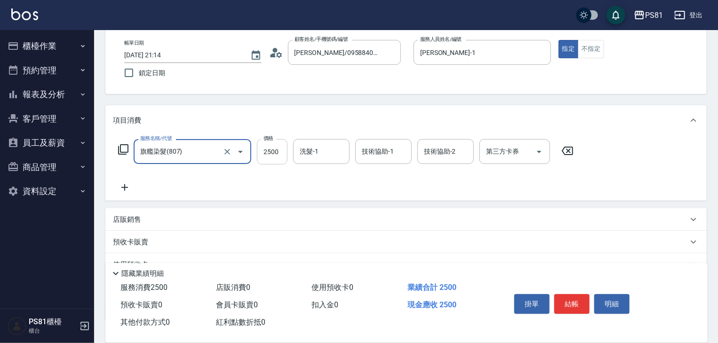
type input "旗艦染髮(807)"
click at [271, 151] on input "2500" at bounding box center [272, 151] width 31 height 25
type input "4000"
click at [127, 185] on icon at bounding box center [125, 187] width 24 height 11
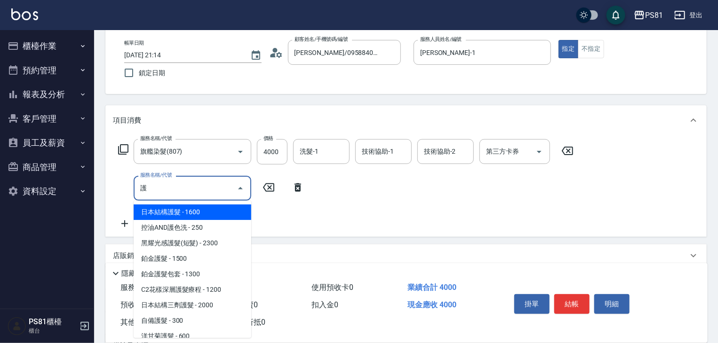
click at [221, 215] on span "日本結構護髮 - 1600" at bounding box center [193, 213] width 118 height 16
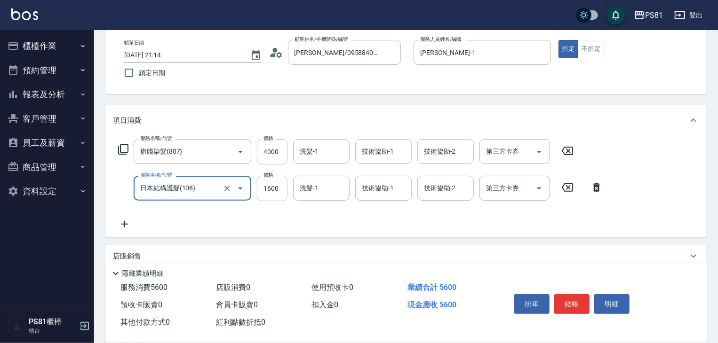
type input "日本結構護髮(108)"
click at [267, 191] on input "1600" at bounding box center [272, 188] width 31 height 25
type input "2000"
click at [568, 303] on button "結帳" at bounding box center [571, 304] width 35 height 20
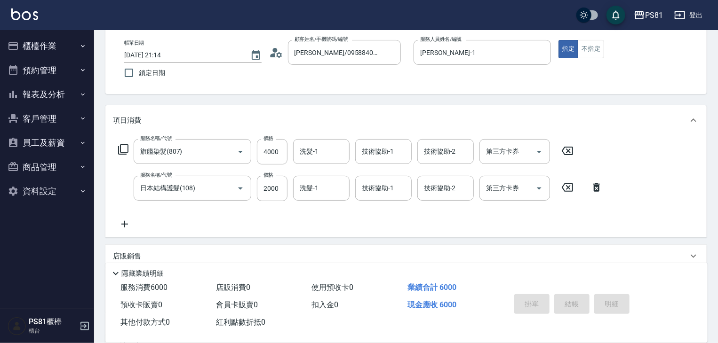
type input "2025/10/07 21:15"
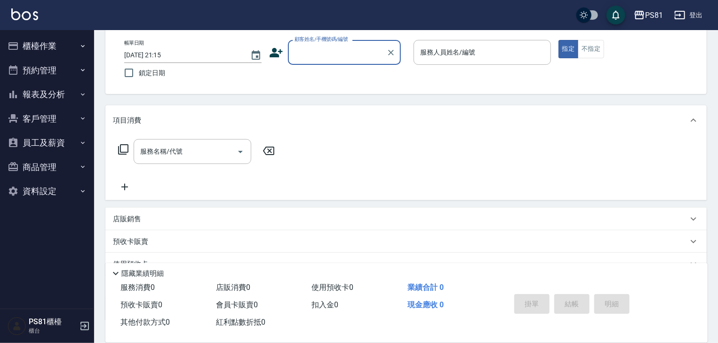
click at [59, 97] on button "報表及分析" at bounding box center [47, 94] width 87 height 24
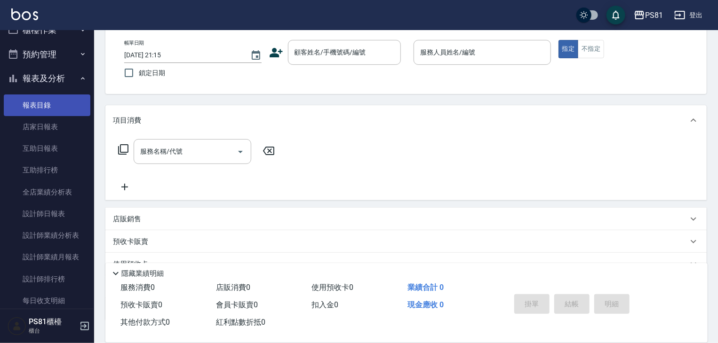
scroll to position [0, 0]
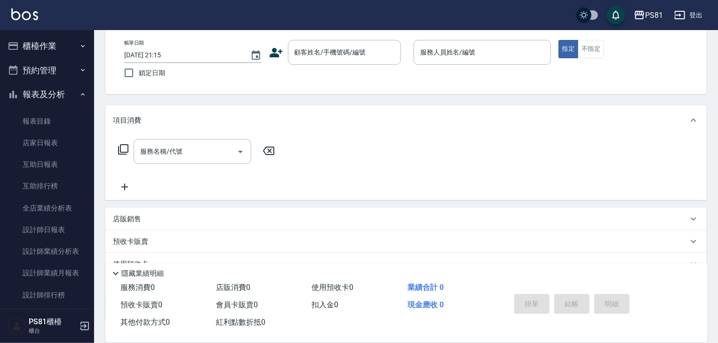
click at [51, 47] on button "櫃檯作業" at bounding box center [47, 46] width 87 height 24
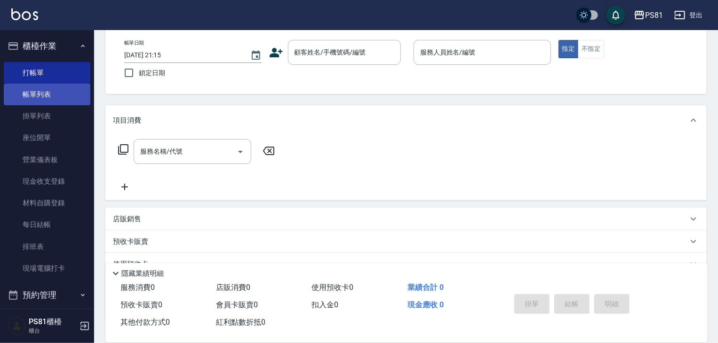
click at [60, 98] on link "帳單列表" at bounding box center [47, 95] width 87 height 22
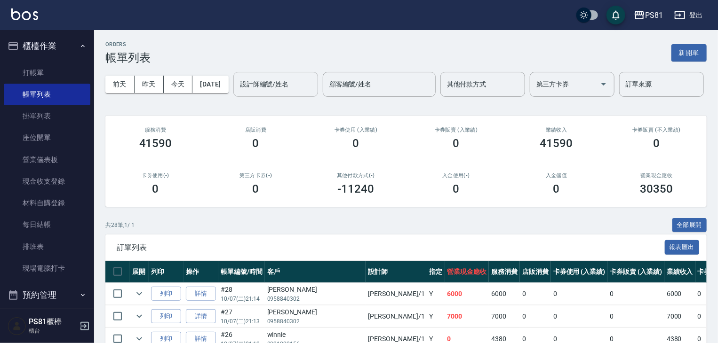
click at [237, 93] on input "設計師編號/姓名" at bounding box center [275, 84] width 76 height 16
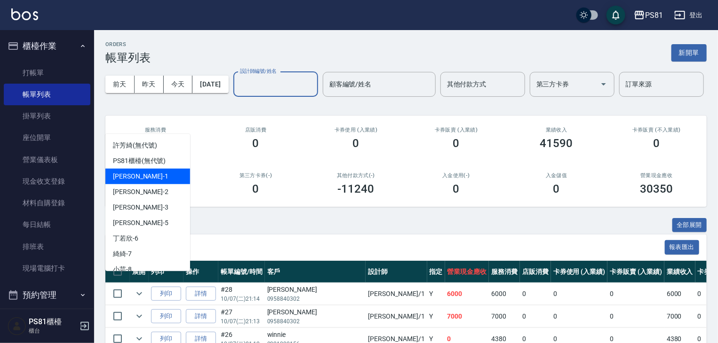
click at [153, 174] on div "Kevin -1" at bounding box center [147, 177] width 85 height 16
type input "Kevin-1"
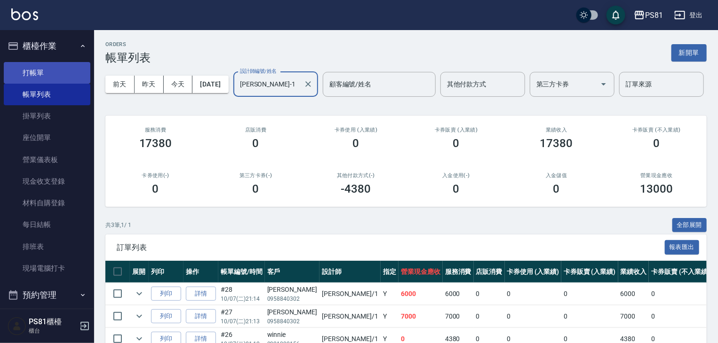
click at [55, 72] on link "打帳單" at bounding box center [47, 73] width 87 height 22
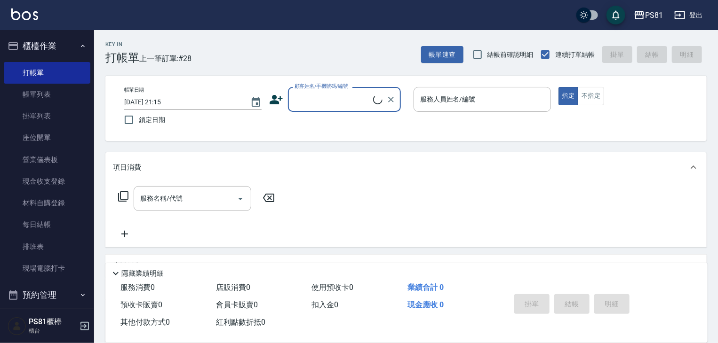
click at [333, 104] on input "顧客姓名/手機號碼/編號" at bounding box center [332, 99] width 81 height 16
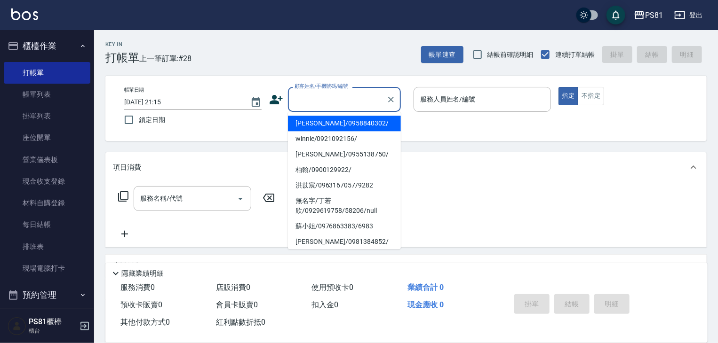
click at [324, 129] on li "李彥/0958840302/" at bounding box center [344, 124] width 113 height 16
type input "李彥/0958840302/"
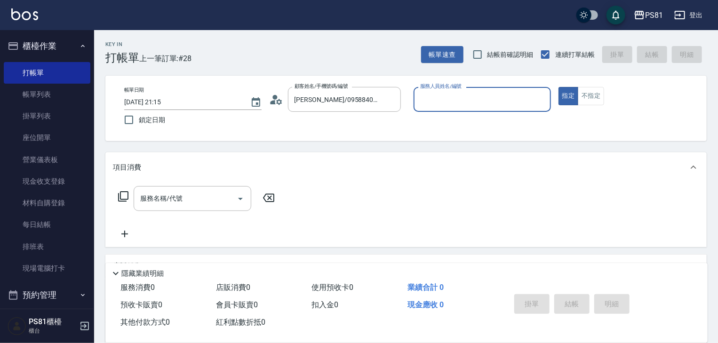
click at [447, 101] on input "服務人員姓名/編號" at bounding box center [482, 99] width 129 height 16
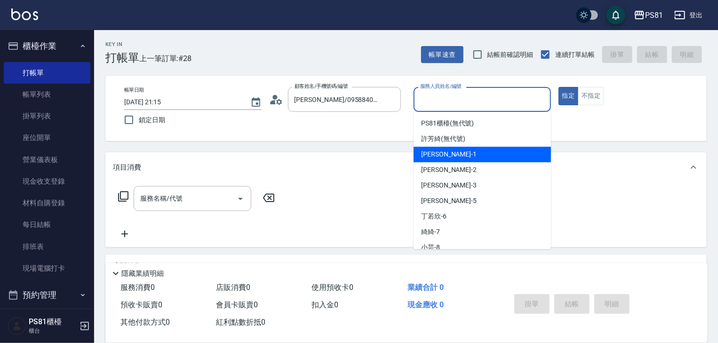
click at [467, 153] on div "Kevin -1" at bounding box center [481, 155] width 137 height 16
type input "Kevin-1"
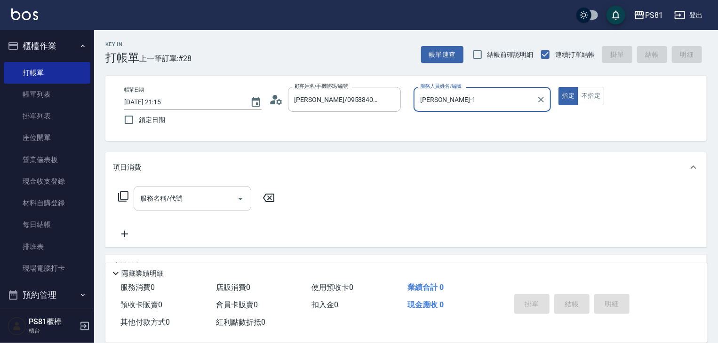
click at [197, 195] on input "服務名稱/代號" at bounding box center [185, 198] width 95 height 16
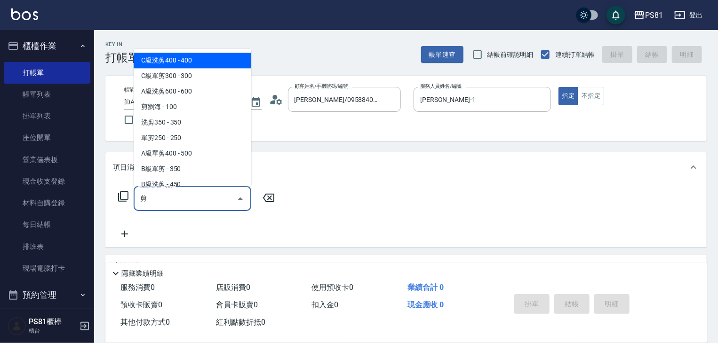
click at [188, 132] on span "單剪250 - 250" at bounding box center [193, 138] width 118 height 16
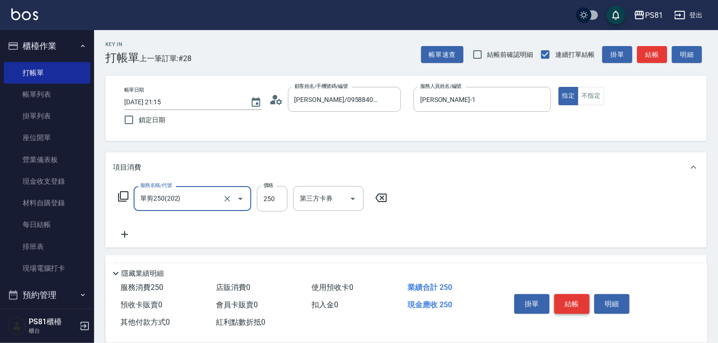
type input "單剪250(202)"
click at [581, 297] on button "結帳" at bounding box center [571, 304] width 35 height 20
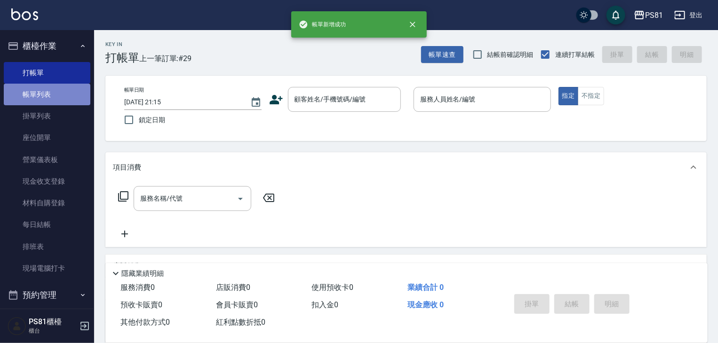
click at [62, 94] on link "帳單列表" at bounding box center [47, 95] width 87 height 22
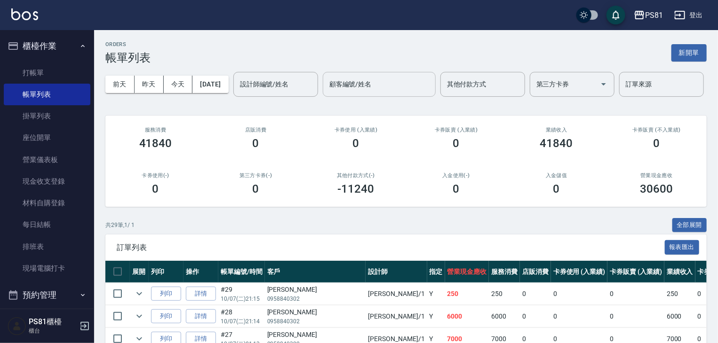
drag, startPoint x: 258, startPoint y: 121, endPoint x: 202, endPoint y: 117, distance: 56.6
click at [327, 93] on input "顧客編號/姓名" at bounding box center [379, 84] width 104 height 16
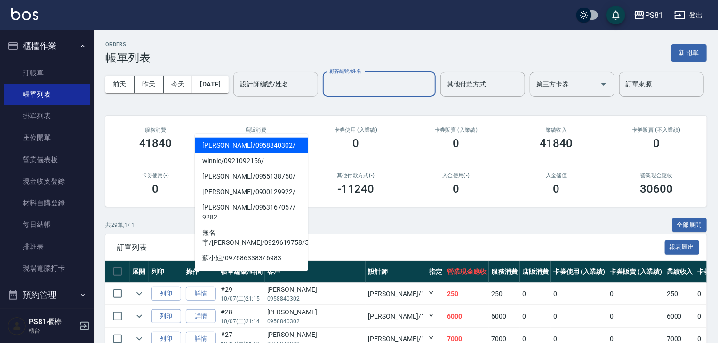
click at [237, 93] on input "設計師編號/姓名" at bounding box center [275, 84] width 76 height 16
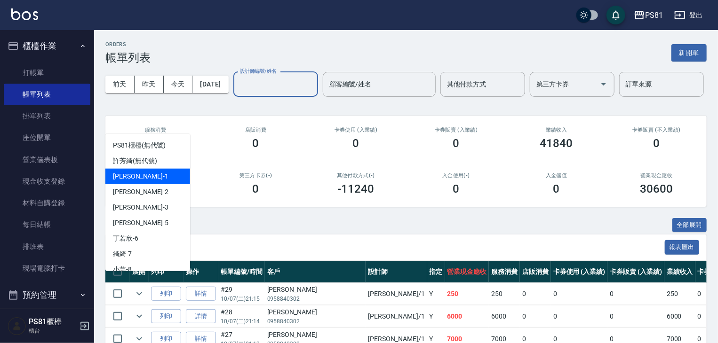
click at [143, 178] on div "Kevin -1" at bounding box center [147, 177] width 85 height 16
type input "Kevin-1"
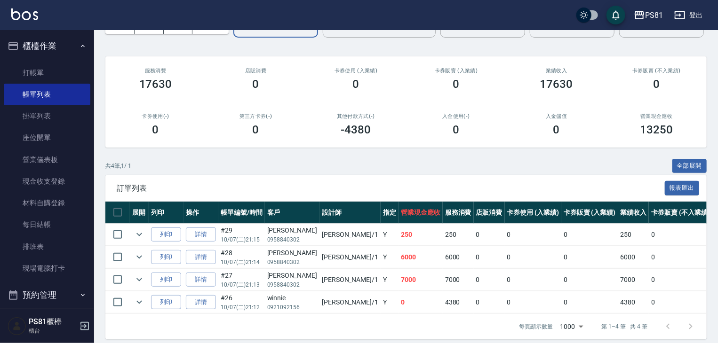
scroll to position [103, 0]
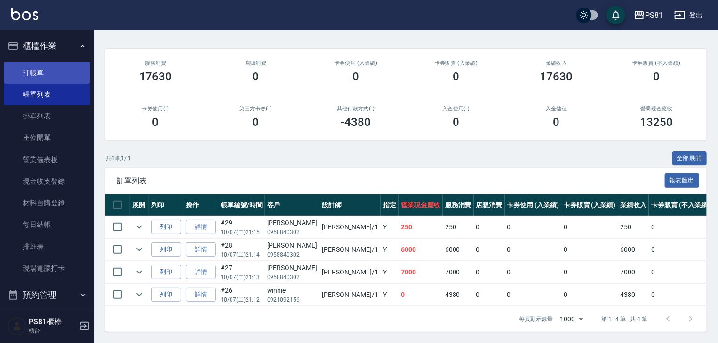
click at [34, 79] on link "打帳單" at bounding box center [47, 73] width 87 height 22
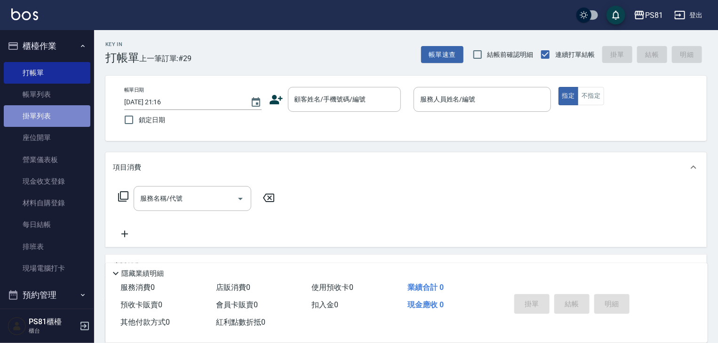
click at [55, 112] on link "掛單列表" at bounding box center [47, 116] width 87 height 22
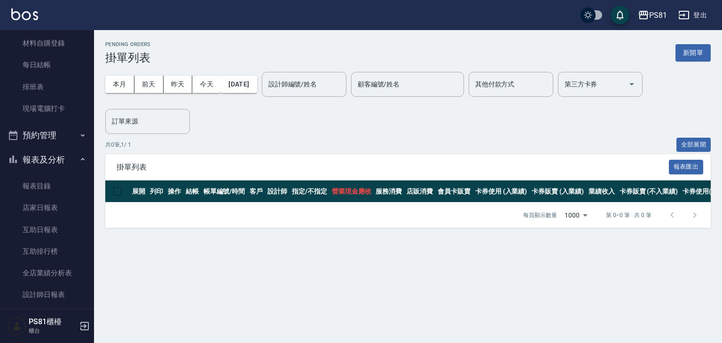
scroll to position [235, 0]
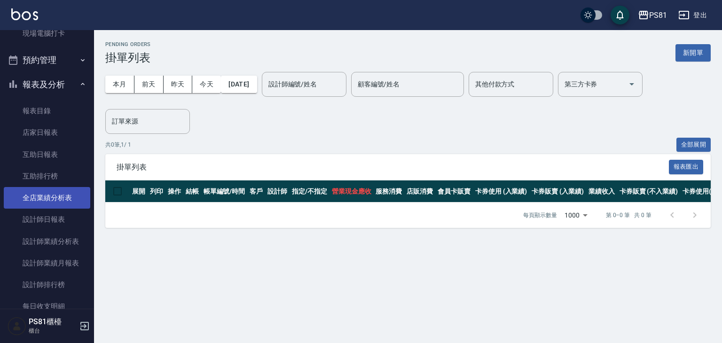
click at [67, 198] on link "全店業績分析表" at bounding box center [47, 198] width 87 height 22
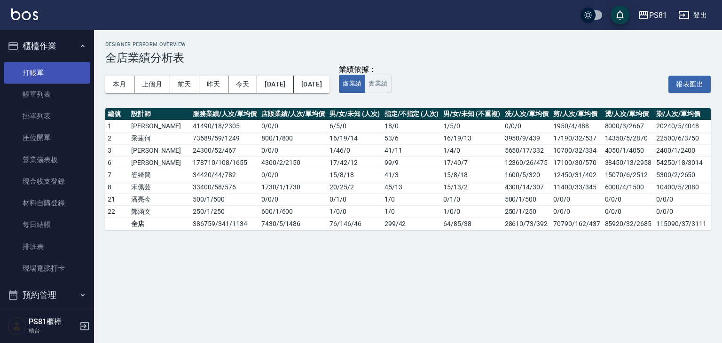
click at [33, 66] on link "打帳單" at bounding box center [47, 73] width 87 height 22
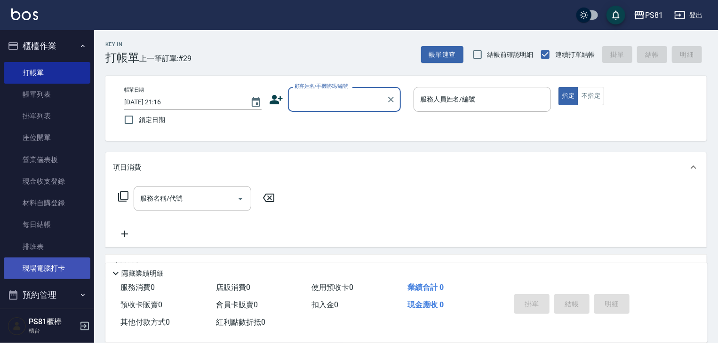
click at [47, 266] on link "現場電腦打卡" at bounding box center [47, 269] width 87 height 22
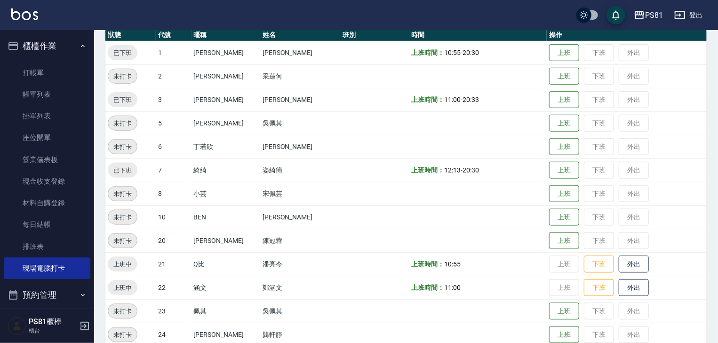
scroll to position [188, 0]
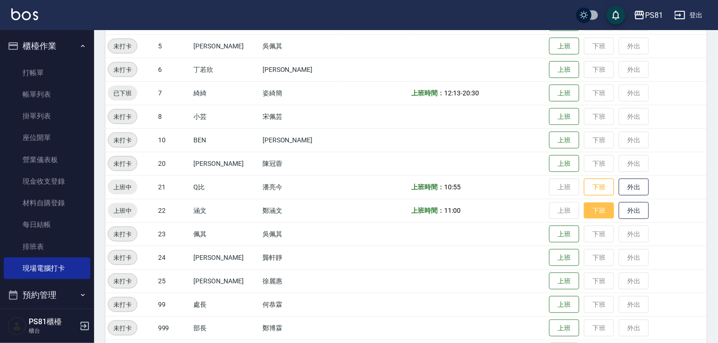
click at [584, 213] on button "下班" at bounding box center [599, 211] width 30 height 16
click at [589, 183] on button "下班" at bounding box center [599, 187] width 30 height 16
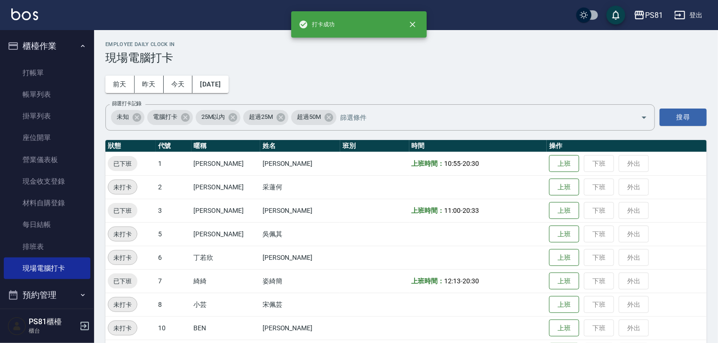
scroll to position [0, 0]
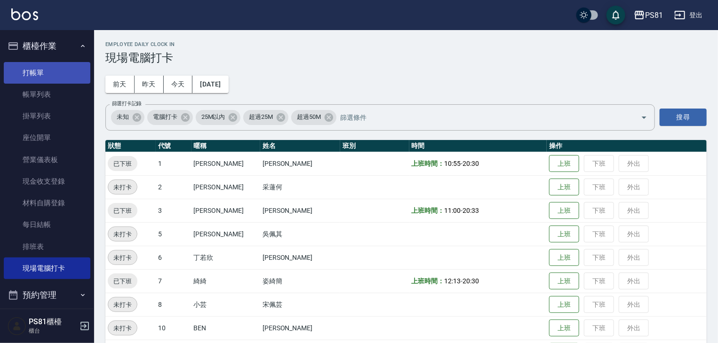
click at [63, 78] on link "打帳單" at bounding box center [47, 73] width 87 height 22
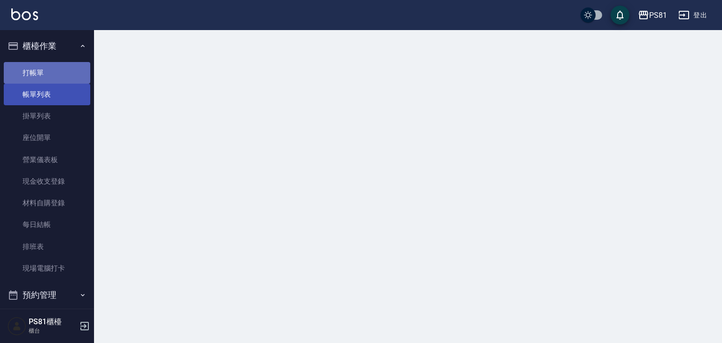
drag, startPoint x: 63, startPoint y: 78, endPoint x: 66, endPoint y: 86, distance: 7.9
click at [66, 86] on ul "打帳單 帳單列表 掛單列表 座位開單 營業儀表板 現金收支登錄 材料自購登錄 每日結帳 排班表 現場電腦打卡" at bounding box center [47, 170] width 87 height 225
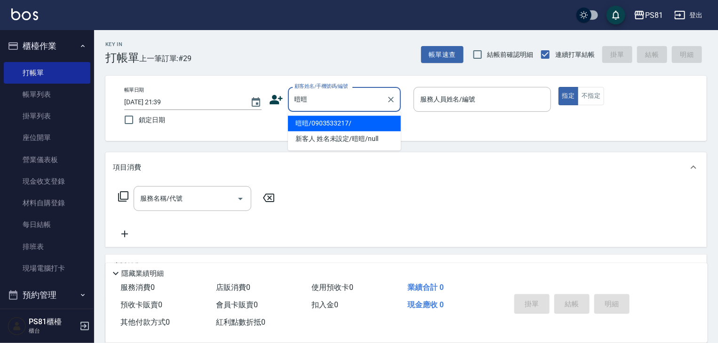
click at [290, 120] on li "暟暟/0903533217/" at bounding box center [344, 124] width 113 height 16
type input "暟暟/0903533217/"
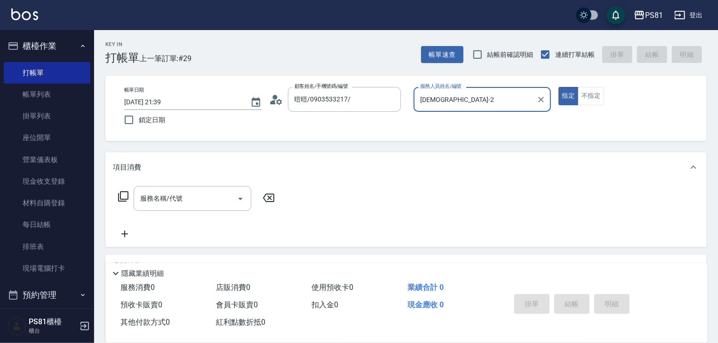
type input "采蓮-2"
click at [211, 251] on div "項目消費 服務名稱/代號 服務名稱/代號 店販銷售 服務人員姓名/編號 服務人員姓名/編號 商品代號/名稱 商品代號/名稱 預收卡販賣 卡券名稱/代號 卡券名…" at bounding box center [405, 259] width 601 height 215
click at [196, 200] on input "服務名稱/代號" at bounding box center [185, 198] width 95 height 16
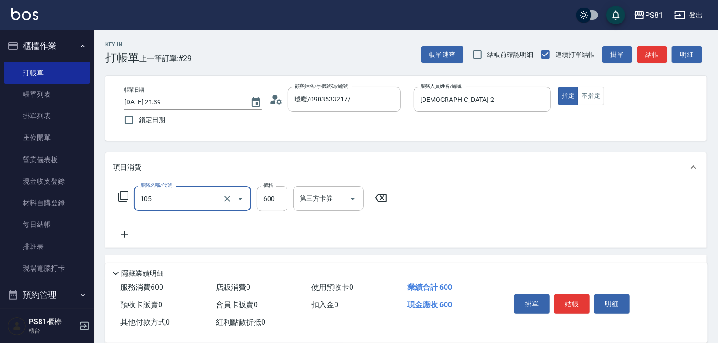
type input "A級洗剪600(105)"
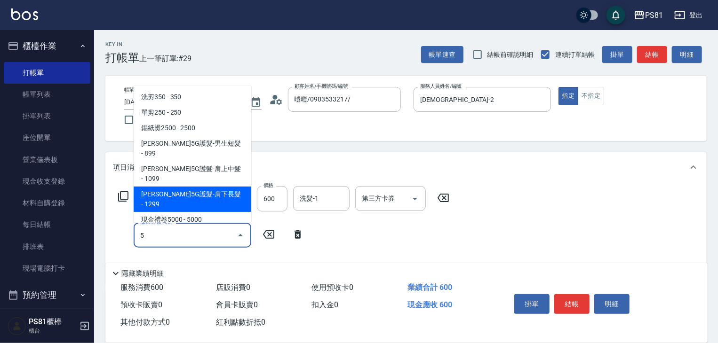
click at [191, 187] on span "[PERSON_NAME]5G護髮-肩下長髮 - 1299" at bounding box center [193, 199] width 118 height 25
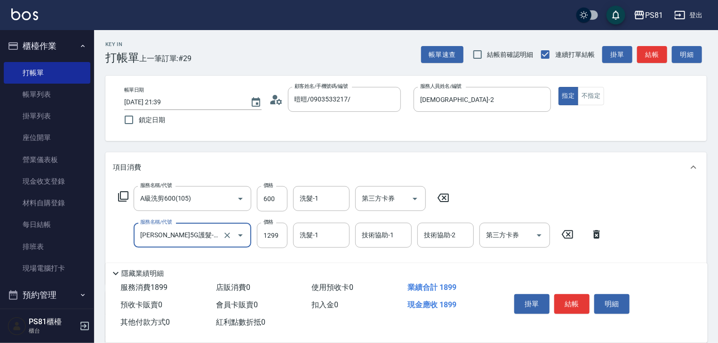
type input "歐娜5G護髮-肩下長髮(1106)"
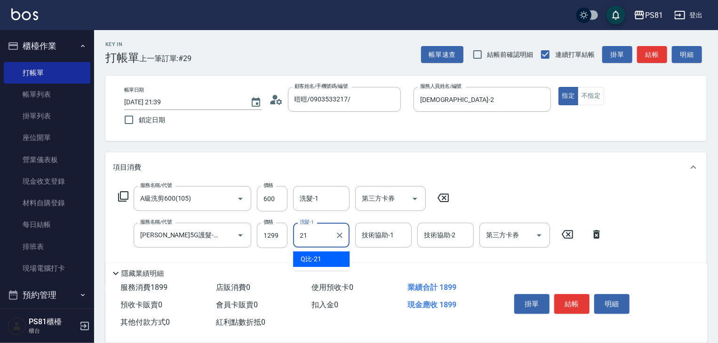
type input "Q比-21"
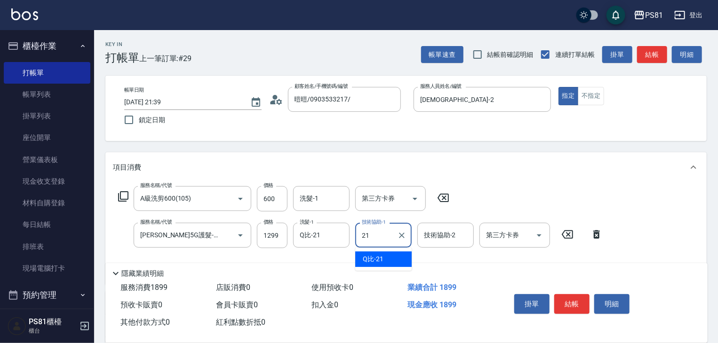
type input "Q比-21"
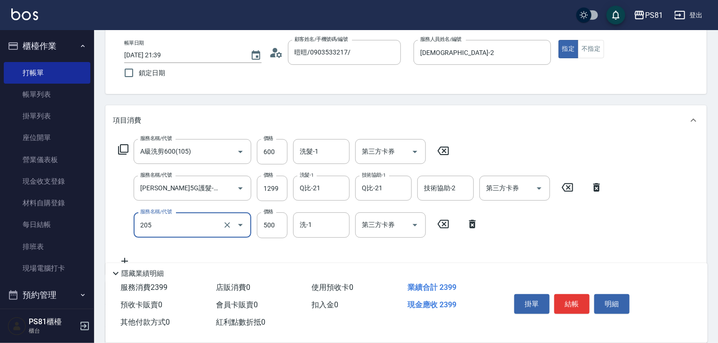
type input "A級單剪400(205)"
click at [517, 217] on div "服務名稱/代號 A級洗剪600(105) 服務名稱/代號 價格 600 價格 洗髮-1 洗髮-1 第三方卡券 第三方卡券 服務名稱/代號 歐娜5G護髮-肩下長…" at bounding box center [360, 202] width 495 height 127
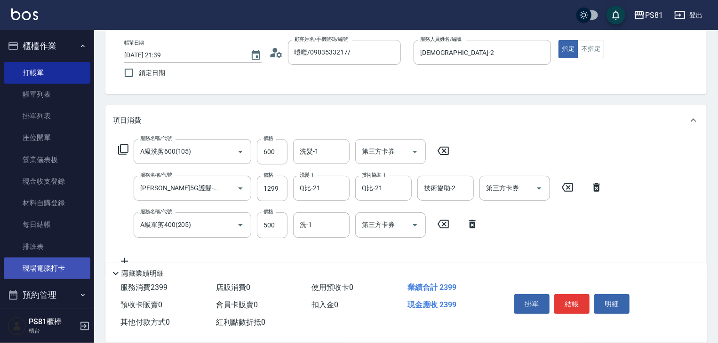
click at [57, 272] on link "現場電腦打卡" at bounding box center [47, 269] width 87 height 22
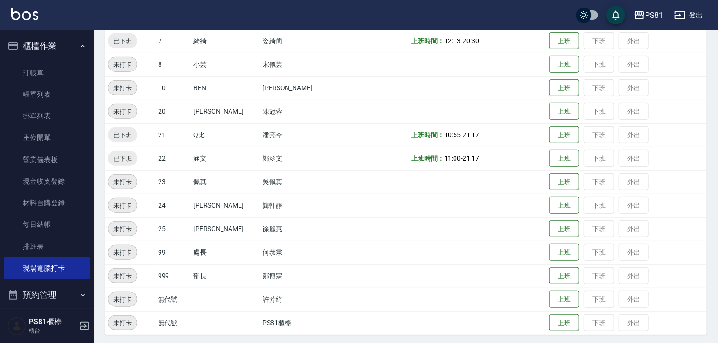
scroll to position [243, 0]
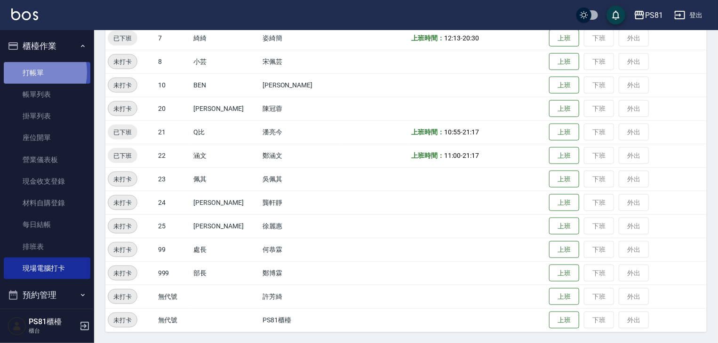
click at [27, 72] on link "打帳單" at bounding box center [47, 73] width 87 height 22
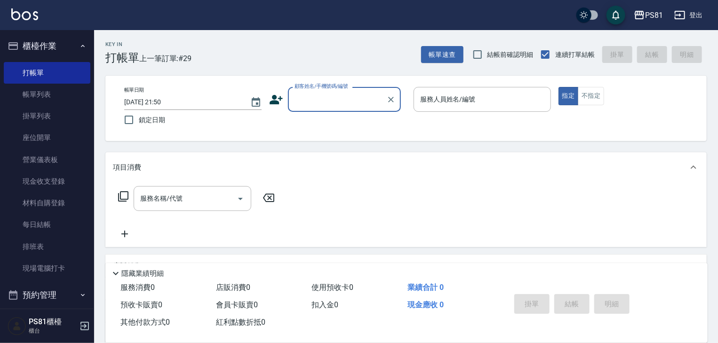
click at [322, 100] on input "顧客姓名/手機號碼/編號" at bounding box center [337, 99] width 90 height 16
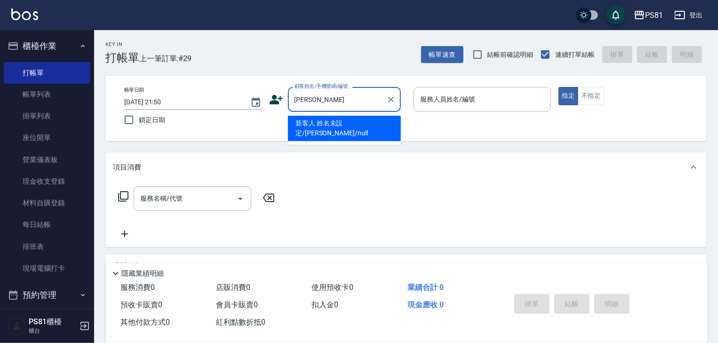
drag, startPoint x: 318, startPoint y: 126, endPoint x: 287, endPoint y: 149, distance: 38.9
click at [320, 125] on li "新客人 姓名未設定/景莉/null" at bounding box center [344, 128] width 113 height 25
type input "新客人 姓名未設定/景莉/null"
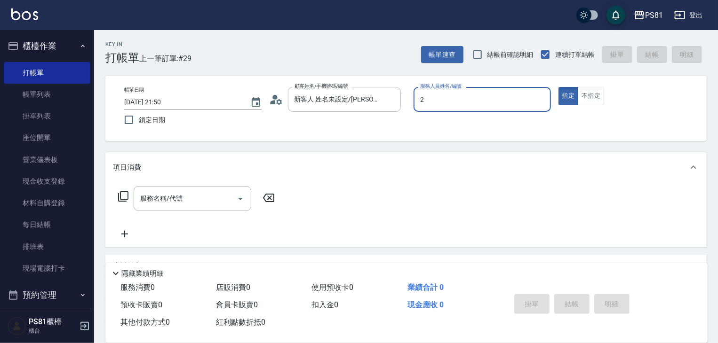
type input "采蓮-2"
type button "true"
click at [229, 202] on input "服務名稱/代號" at bounding box center [185, 198] width 95 height 16
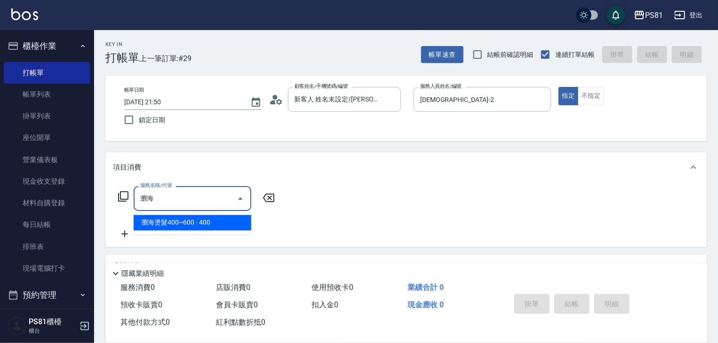
click at [215, 219] on span "瀏海燙髮400~600 - 400" at bounding box center [193, 223] width 118 height 16
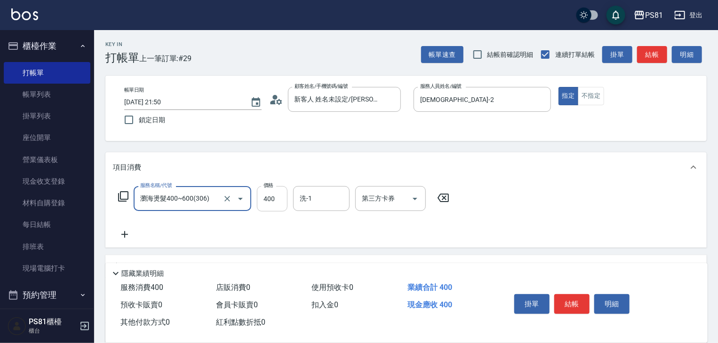
type input "瀏海燙髮400~600(306)"
click at [269, 196] on input "400" at bounding box center [272, 198] width 31 height 25
type input "600"
click at [314, 231] on div "服務名稱/代號 瀏海燙髮400~600(306) 服務名稱/代號 價格 600 價格 洗-1 洗-1 第三方卡券 第三方卡券" at bounding box center [284, 213] width 342 height 54
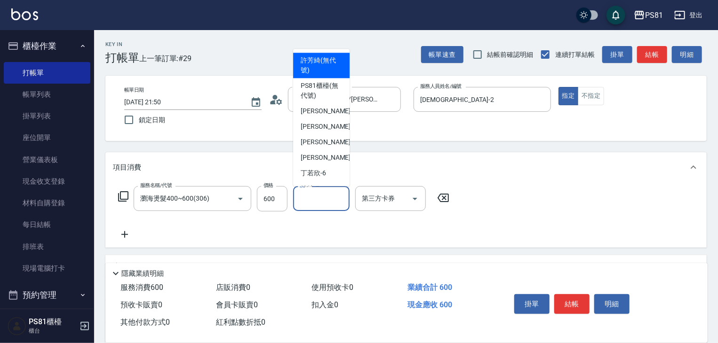
click at [303, 206] on input "洗-1" at bounding box center [321, 198] width 48 height 16
type input "[PERSON_NAME]-3"
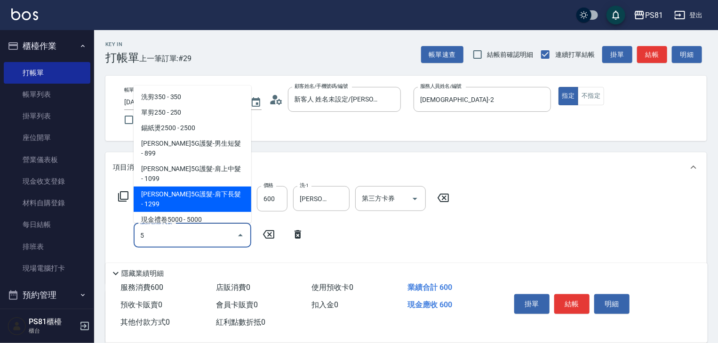
click at [219, 187] on span "[PERSON_NAME]5G護髮-肩下長髮 - 1299" at bounding box center [193, 199] width 118 height 25
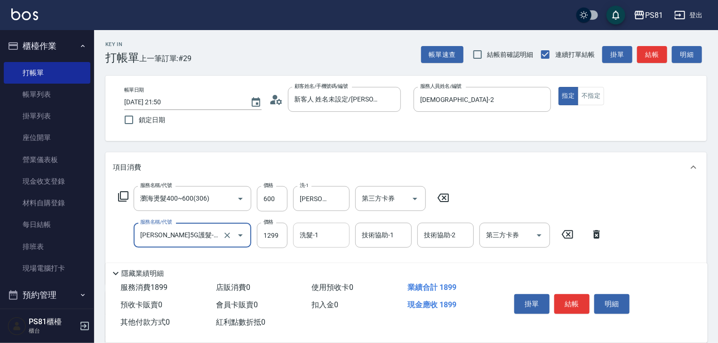
click at [314, 246] on div "洗髮-1" at bounding box center [321, 235] width 56 height 25
type input "歐娜5G護髮-肩下長髮(1106)"
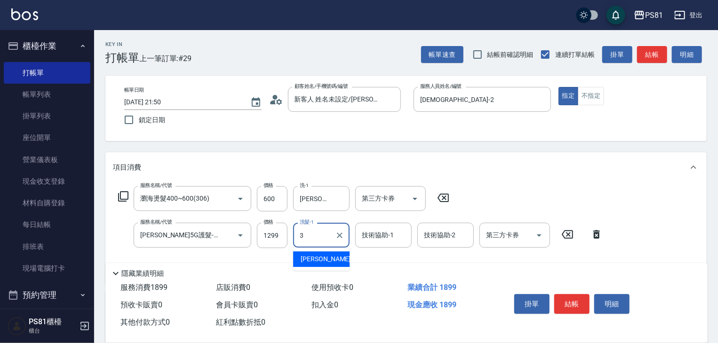
type input "[PERSON_NAME]-3"
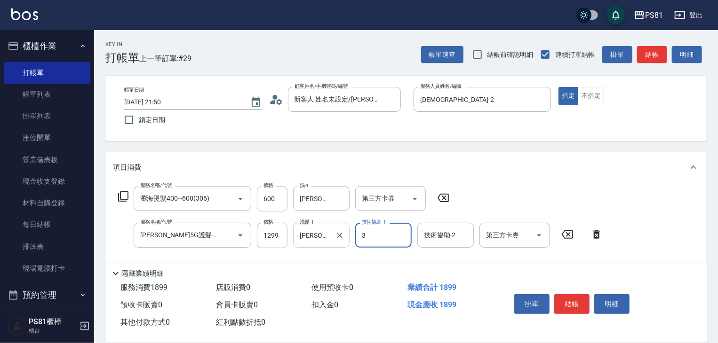
type input "[PERSON_NAME]-3"
click at [656, 217] on div "服務名稱/代號 瀏海燙髮400~600(306) 服務名稱/代號 價格 600 價格 洗-1 晏菱-3 洗-1 第三方卡券 第三方卡券 服務名稱/代號 歐娜5…" at bounding box center [405, 233] width 601 height 102
click at [340, 200] on icon "Clear" at bounding box center [339, 198] width 9 height 9
click at [510, 191] on div "服務名稱/代號 瀏海燙髮400~600(306) 服務名稱/代號 價格 600 價格 洗-1 洗-1 第三方卡券 第三方卡券 服務名稱/代號 歐娜5G護髮-肩…" at bounding box center [360, 231] width 495 height 91
click at [322, 188] on div "洗-1" at bounding box center [321, 198] width 56 height 25
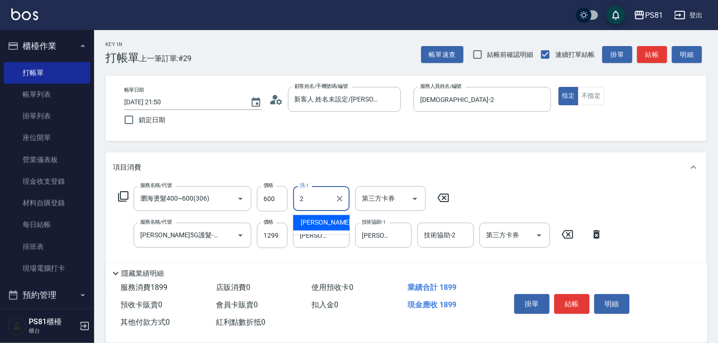
type input "21"
click at [340, 196] on icon "Clear" at bounding box center [339, 198] width 9 height 9
click at [544, 190] on div "服務名稱/代號 瀏海燙髮400~600(306) 服務名稱/代號 價格 600 價格 洗-1 洗-1 第三方卡券 第三方卡券 服務名稱/代號 歐娜5G護髮-肩…" at bounding box center [360, 231] width 495 height 91
click at [497, 197] on div "服務名稱/代號 瀏海燙髮400~600(306) 服務名稱/代號 價格 600 價格 洗-1 洗-1 第三方卡券 第三方卡券 服務名稱/代號 歐娜5G護髮-肩…" at bounding box center [360, 231] width 495 height 91
click at [573, 301] on button "結帳" at bounding box center [571, 304] width 35 height 20
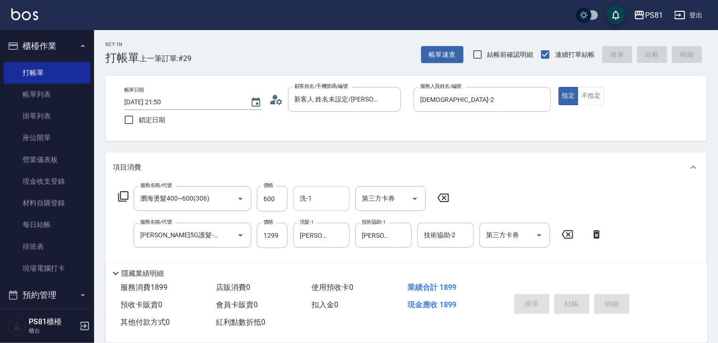
type input "2025/10/07 21:52"
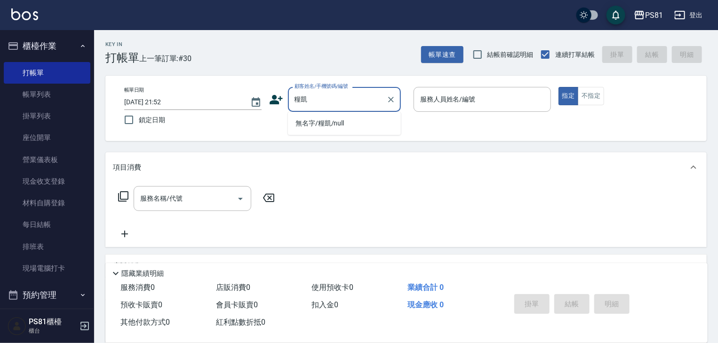
click at [369, 118] on li "無名字/糧凱/null" at bounding box center [344, 124] width 113 height 16
type input "無名字/糧凱/null"
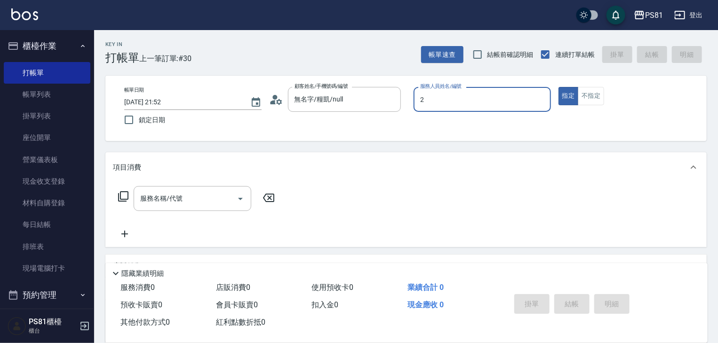
type input "采蓮-2"
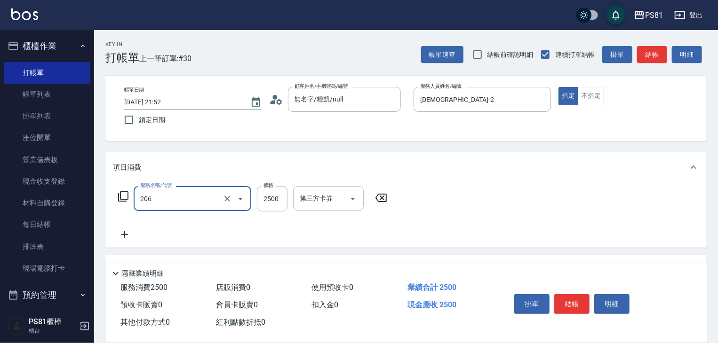
type input "錫紙燙2500(206)"
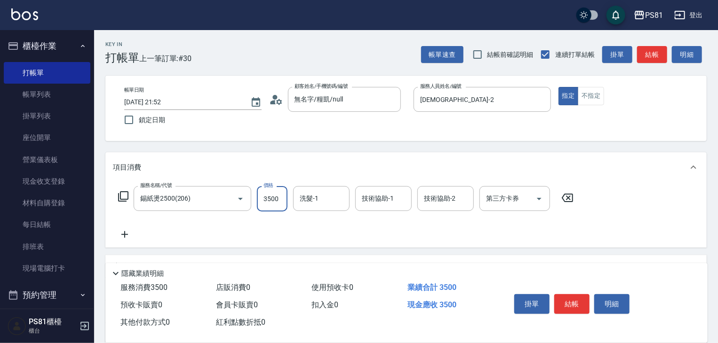
type input "3500"
type input "Q比-21"
drag, startPoint x: 245, startPoint y: 227, endPoint x: 241, endPoint y: 221, distance: 6.7
click at [245, 227] on div "服務名稱/代號 錫紙燙2500(206) 服務名稱/代號 價格 3500 價格 洗髮-1 Q比-21 洗髮-1 技術協助-1 技術協助-1 技術協助-2 技術…" at bounding box center [346, 213] width 466 height 54
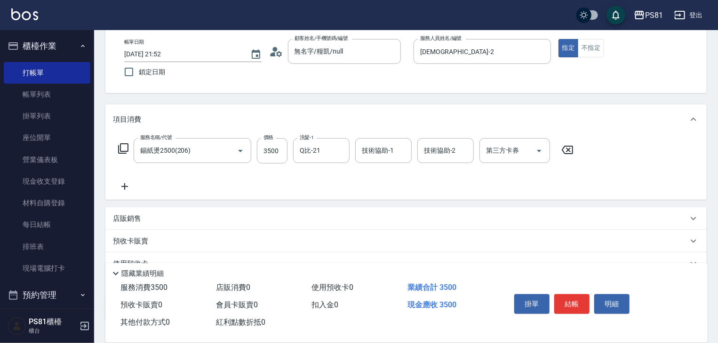
scroll to position [115, 0]
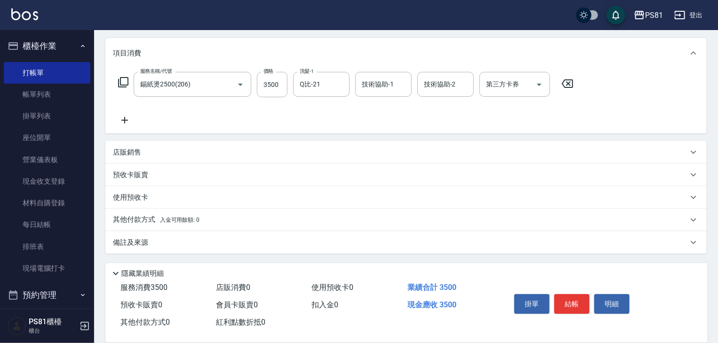
drag, startPoint x: 188, startPoint y: 212, endPoint x: 174, endPoint y: 212, distance: 14.6
click at [187, 211] on div "其他付款方式 入金可用餘額: 0" at bounding box center [405, 220] width 601 height 23
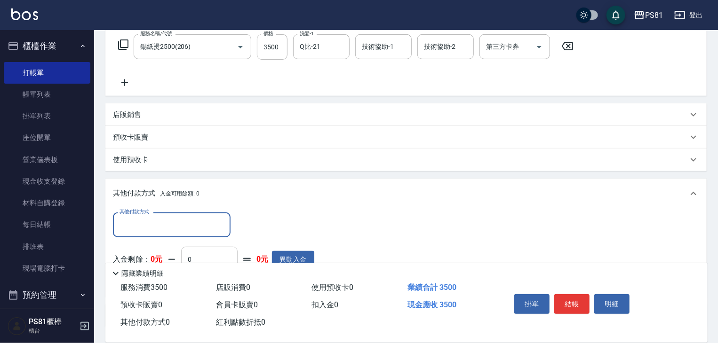
scroll to position [209, 0]
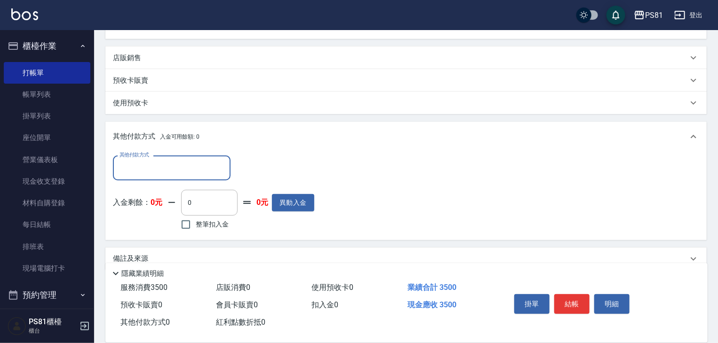
click at [177, 164] on input "其他付款方式" at bounding box center [171, 168] width 109 height 16
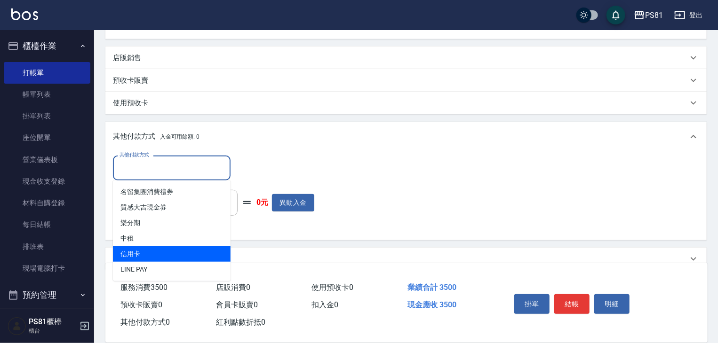
click at [158, 251] on span "信用卡" at bounding box center [172, 254] width 118 height 16
type input "信用卡"
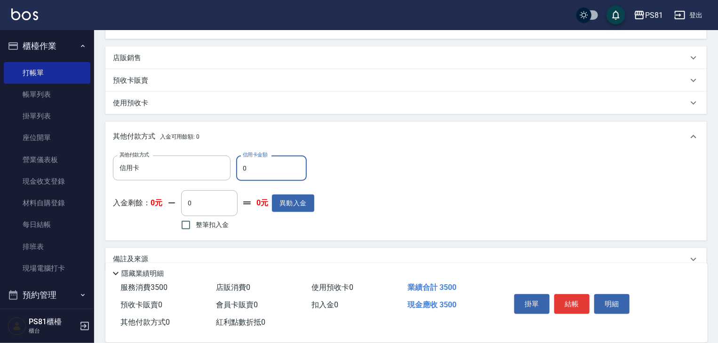
click at [260, 159] on input "0" at bounding box center [271, 168] width 71 height 25
type input "3500"
click at [386, 183] on div "其他付款方式 信用卡 其他付款方式 信用卡金額 3500 信用卡金額 入金剩餘： 0元 0 ​ 整筆扣入金 0元 異動入金" at bounding box center [406, 194] width 586 height 77
click at [576, 301] on button "結帳" at bounding box center [571, 304] width 35 height 20
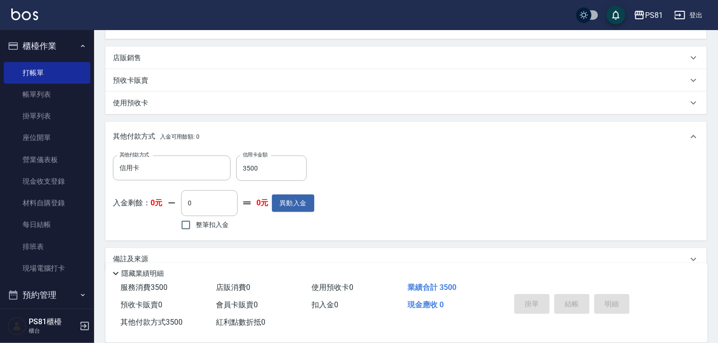
type input "2025/10/07 21:53"
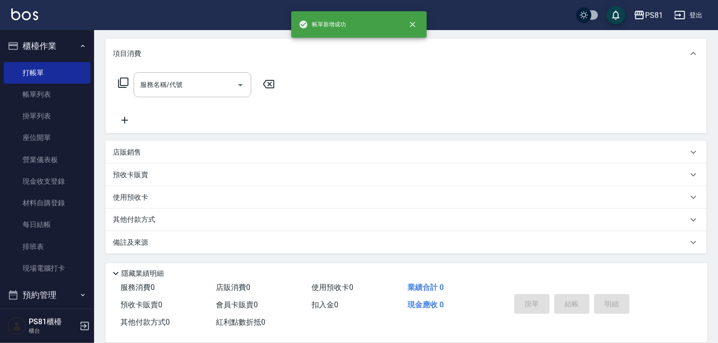
scroll to position [0, 0]
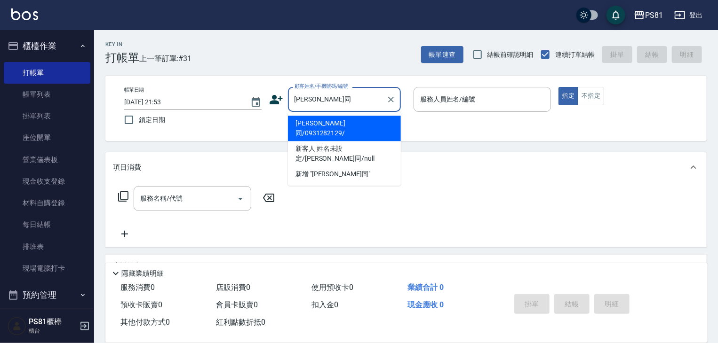
click at [377, 123] on li "劉妍同/0931282129/" at bounding box center [344, 128] width 113 height 25
type input "劉妍同/0931282129/"
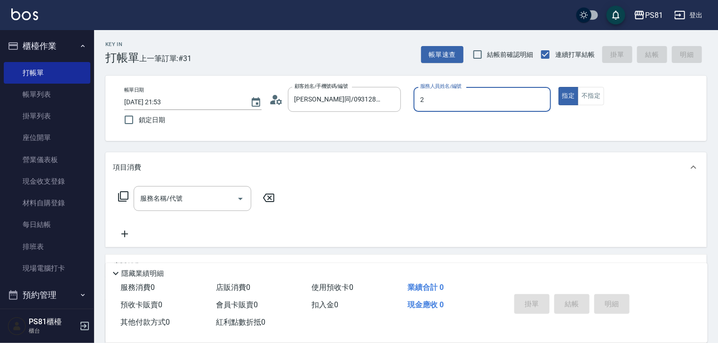
type input "采蓮-2"
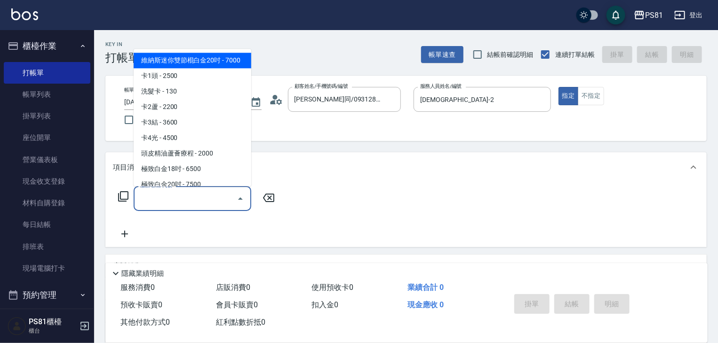
click at [182, 205] on input "服務名稱/代號" at bounding box center [185, 198] width 95 height 16
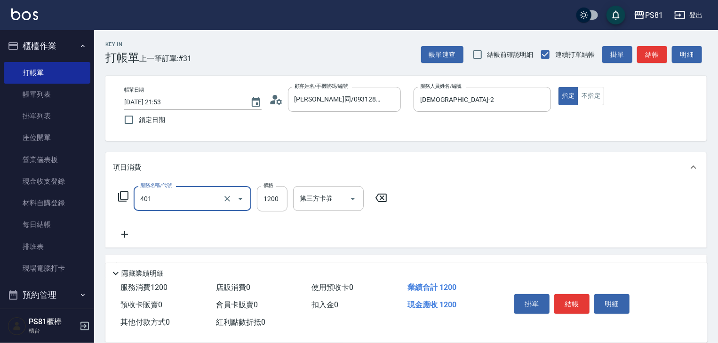
type input "基本染髮(401)"
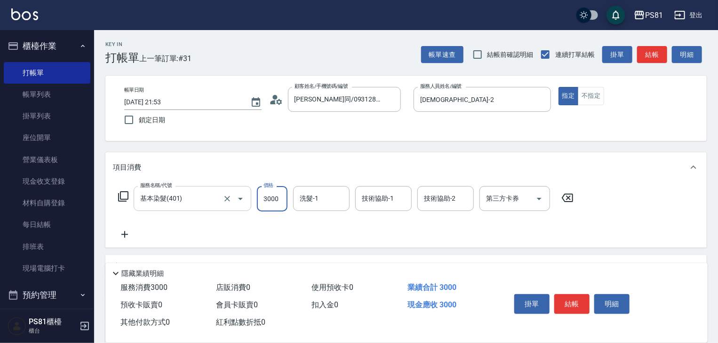
type input "3000"
type input "Q比-21"
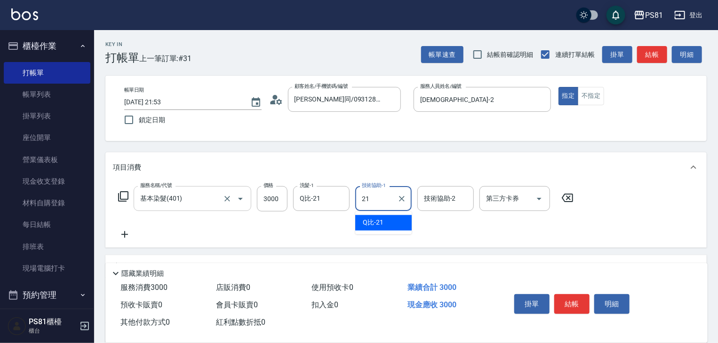
type input "Q比-21"
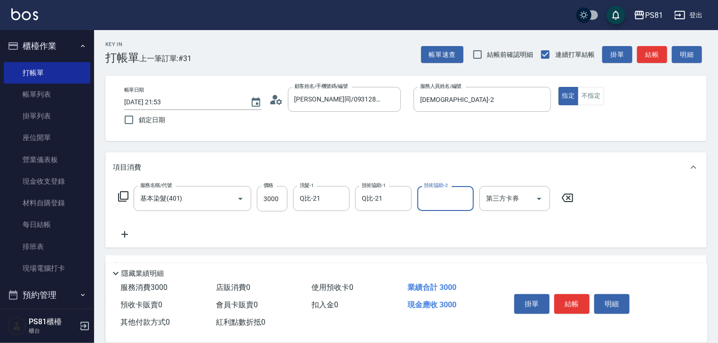
drag, startPoint x: 390, startPoint y: 223, endPoint x: 402, endPoint y: 225, distance: 12.3
click at [402, 225] on div "服務名稱/代號 基本染髮(401) 服務名稱/代號 價格 3000 價格 洗髮-1 Q比-21 洗髮-1 技術協助-1 Q比-21 技術協助-1 技術協助-2…" at bounding box center [346, 213] width 466 height 54
click at [564, 300] on button "結帳" at bounding box center [571, 304] width 35 height 20
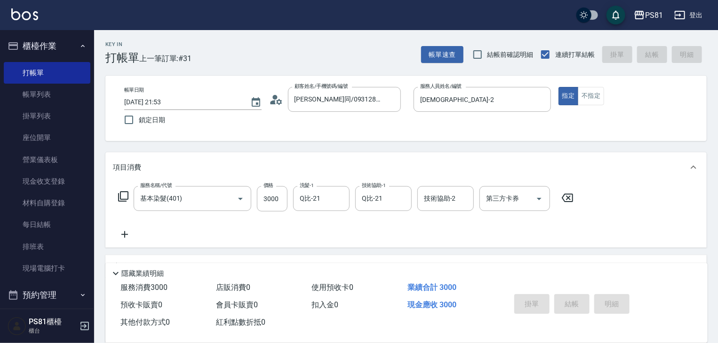
type input "2025/10/07 21:54"
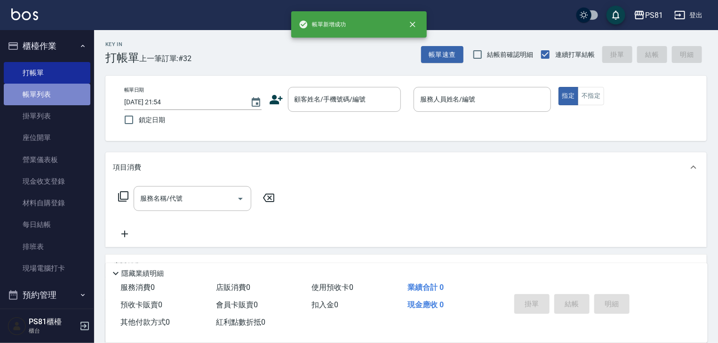
click at [47, 92] on link "帳單列表" at bounding box center [47, 95] width 87 height 22
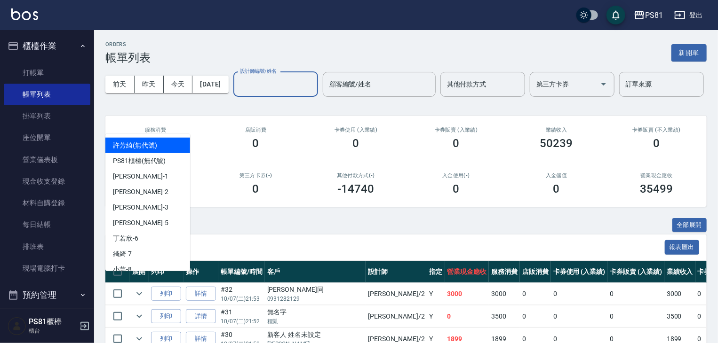
click at [237, 93] on input "設計師編號/姓名" at bounding box center [275, 84] width 76 height 16
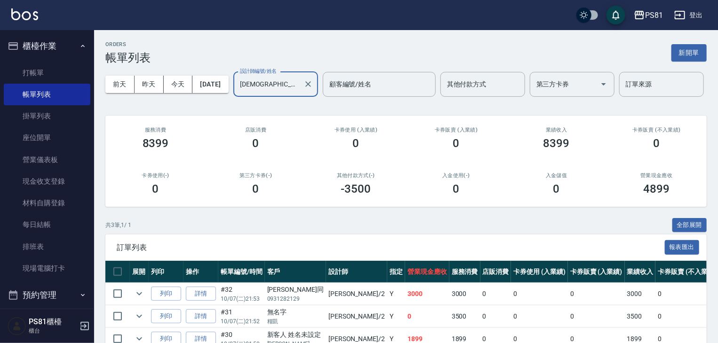
type input "采蓮-2"
click at [184, 194] on div "卡券使用(-) 0" at bounding box center [155, 184] width 100 height 46
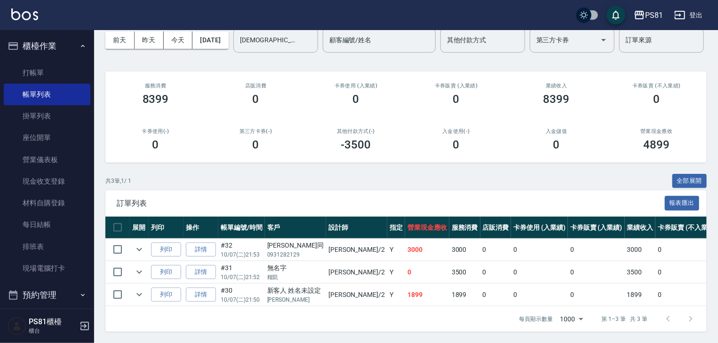
scroll to position [80, 0]
click at [27, 74] on link "打帳單" at bounding box center [47, 73] width 87 height 22
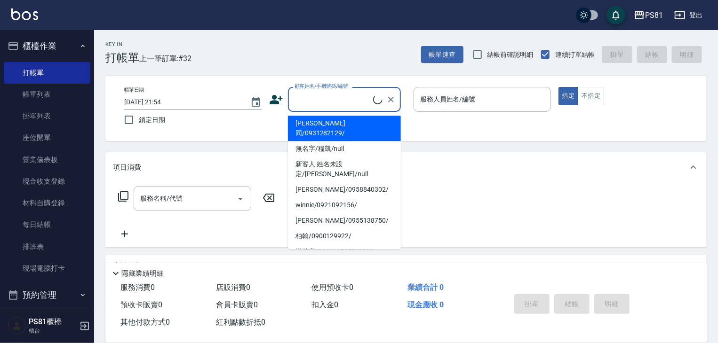
click at [329, 97] on input "顧客姓名/手機號碼/編號" at bounding box center [332, 99] width 81 height 16
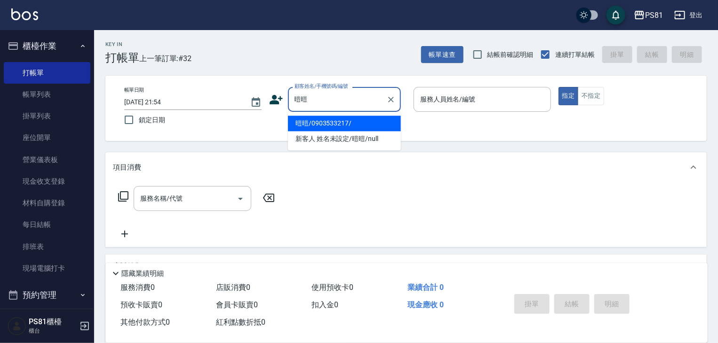
click at [349, 124] on li "暟暟/0903533217/" at bounding box center [344, 124] width 113 height 16
type input "暟暟/0903533217/"
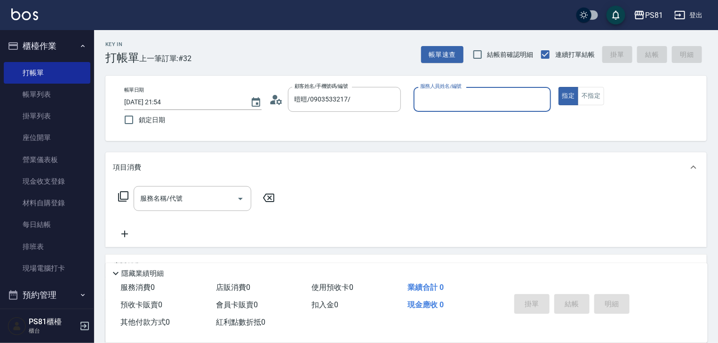
type input "采蓮-2"
click at [558, 87] on button "指定" at bounding box center [568, 96] width 20 height 18
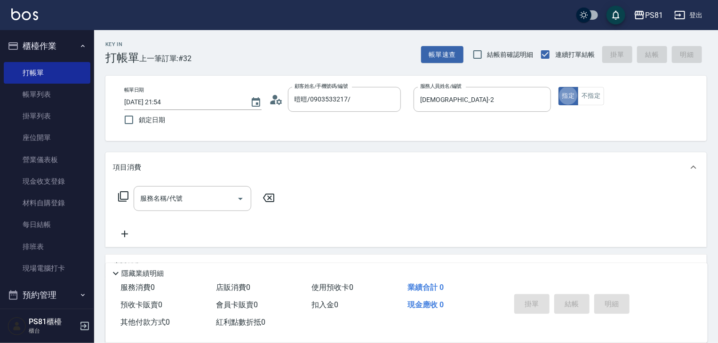
type button "true"
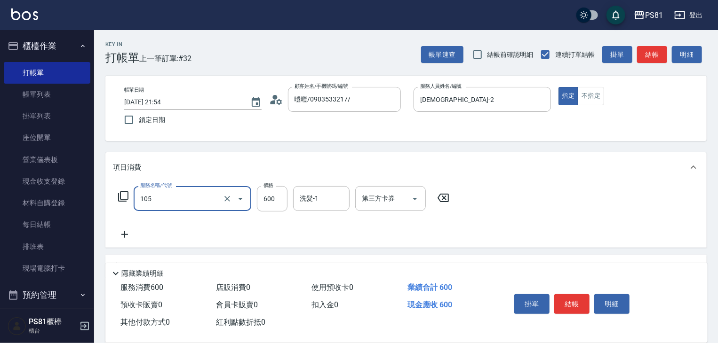
type input "A級洗剪600(105)"
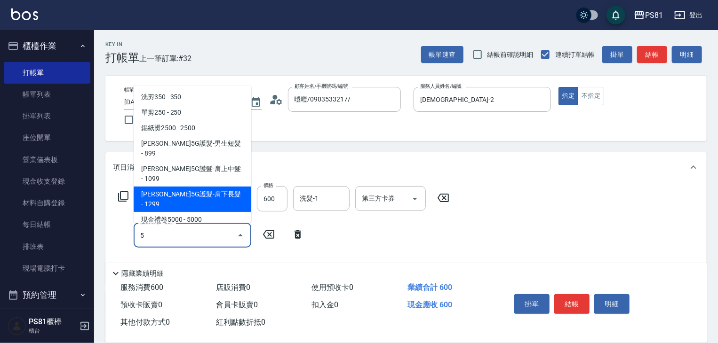
click at [222, 187] on span "[PERSON_NAME]5G護髮-肩下長髮 - 1299" at bounding box center [193, 199] width 118 height 25
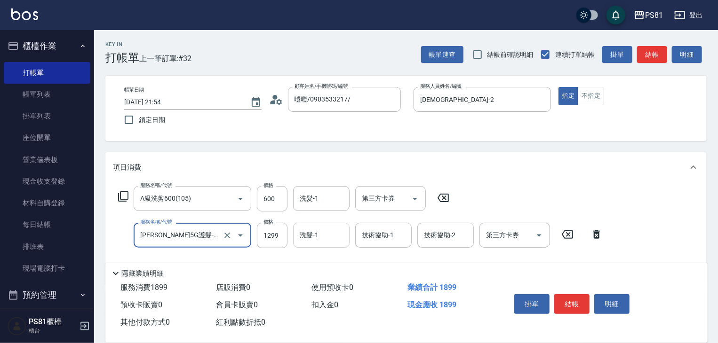
type input "歐娜5G護髮-肩下長髮(1106)"
click at [302, 232] on input "洗髮-1" at bounding box center [321, 235] width 48 height 16
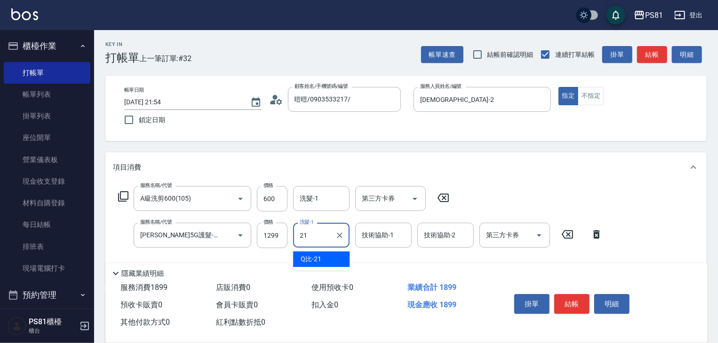
type input "Q比-21"
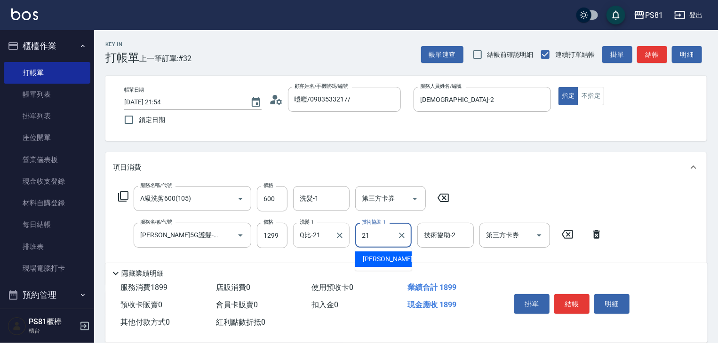
type input "Q比-21"
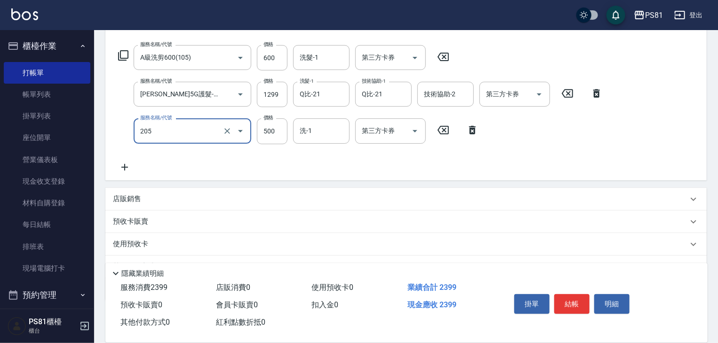
type input "A級單剪400(205)"
click at [350, 164] on div "服務名稱/代號 A級洗剪600(105) 服務名稱/代號 價格 600 價格 洗髮-1 洗髮-1 第三方卡券 第三方卡券 服務名稱/代號 歐娜5G護髮-肩下長…" at bounding box center [360, 108] width 495 height 127
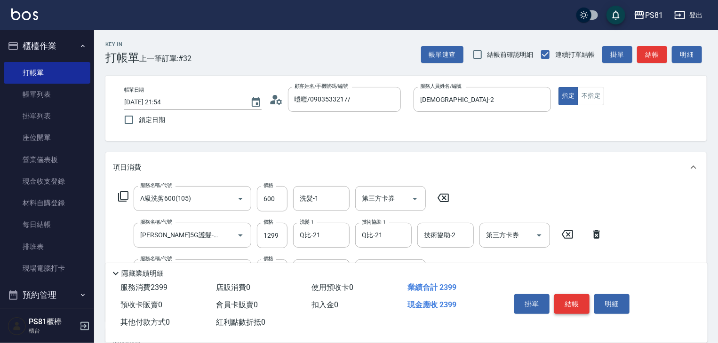
click at [569, 301] on button "結帳" at bounding box center [571, 304] width 35 height 20
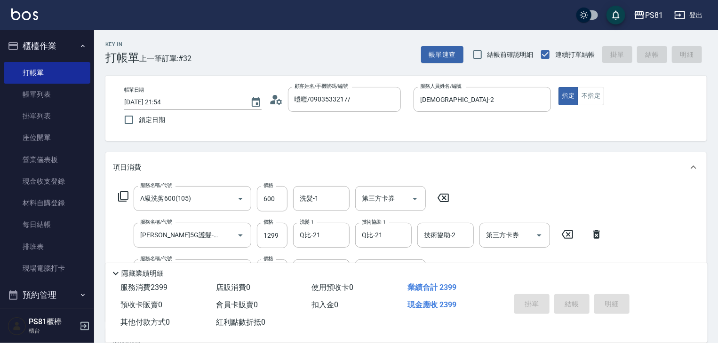
type input "2025/10/07 21:55"
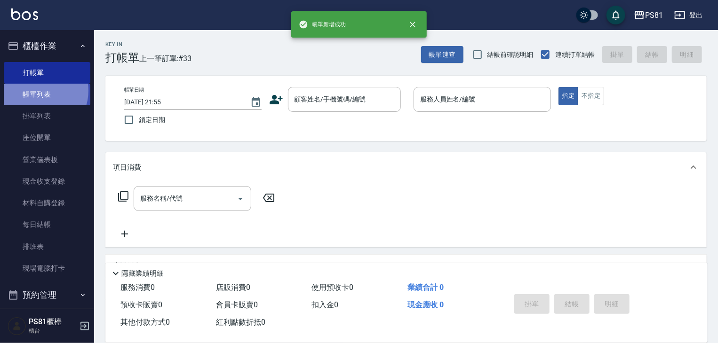
click at [38, 91] on link "帳單列表" at bounding box center [47, 95] width 87 height 22
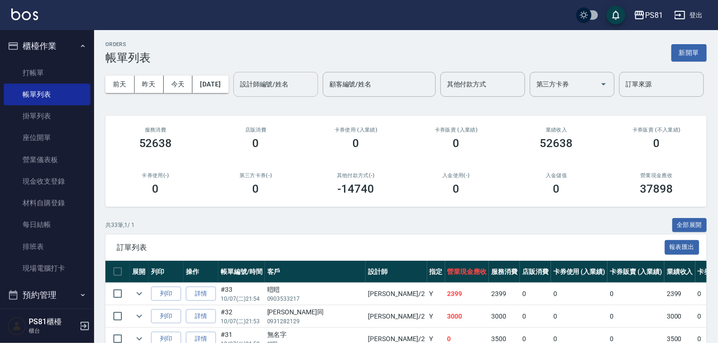
click at [237, 93] on input "設計師編號/姓名" at bounding box center [275, 84] width 76 height 16
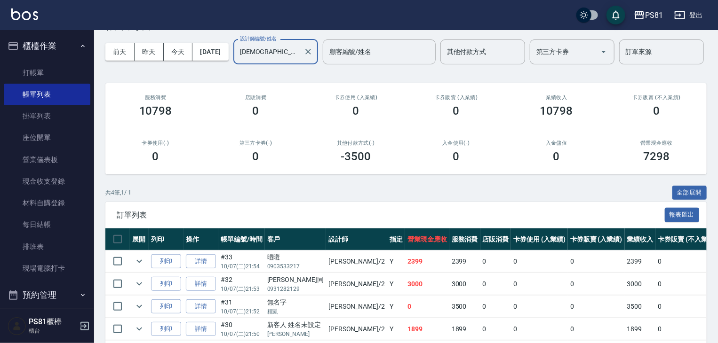
scroll to position [47, 0]
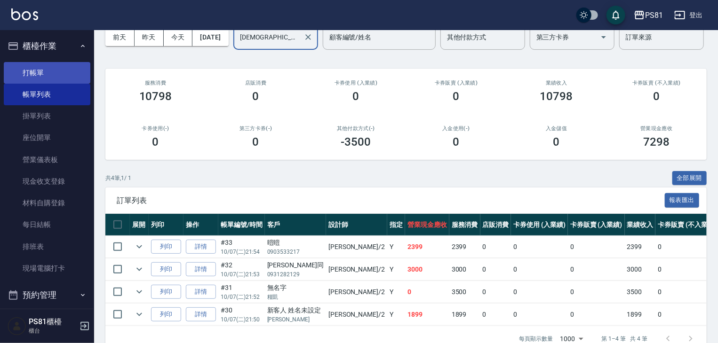
type input "采蓮-2"
click at [32, 71] on link "打帳單" at bounding box center [47, 73] width 87 height 22
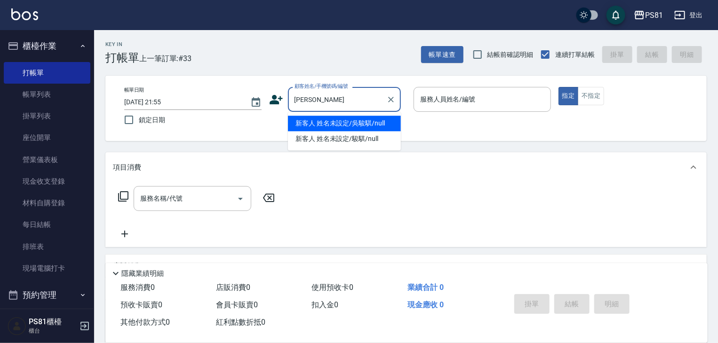
click at [356, 125] on li "新客人 姓名未設定/吳駿騏/null" at bounding box center [344, 124] width 113 height 16
type input "新客人 姓名未設定/吳駿騏/null"
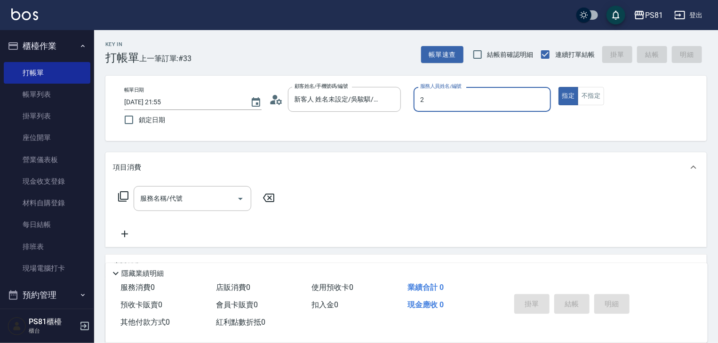
type input "采蓮-2"
type button "true"
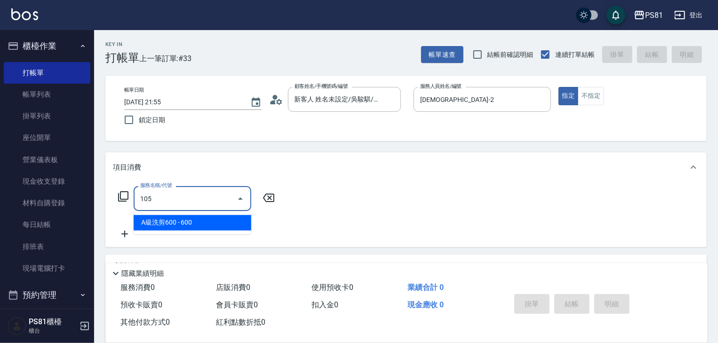
type input "A級洗剪600(105)"
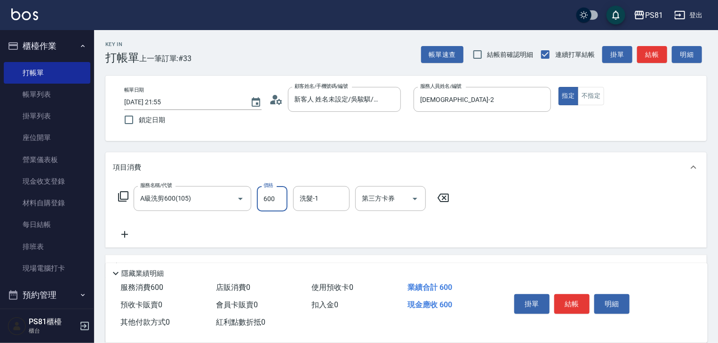
drag, startPoint x: 521, startPoint y: 221, endPoint x: 530, endPoint y: 226, distance: 9.7
click at [527, 224] on div "服務名稱/代號 A級洗剪600(105) 服務名稱/代號 價格 600 價格 洗髮-1 洗髮-1 第三方卡券 第三方卡券" at bounding box center [405, 214] width 601 height 65
click at [584, 296] on button "結帳" at bounding box center [571, 304] width 35 height 20
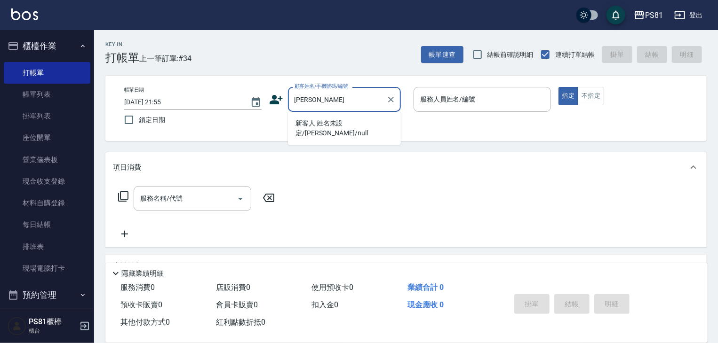
click at [337, 123] on li "新客人 姓名未設定/梯依恩/null" at bounding box center [344, 128] width 113 height 25
type input "新客人 姓名未設定/梯依恩/null"
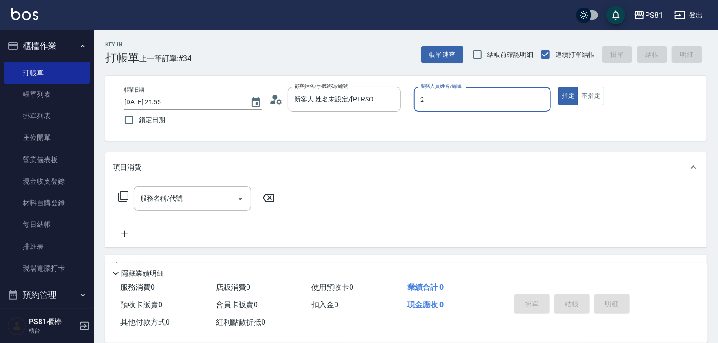
type input "采蓮-2"
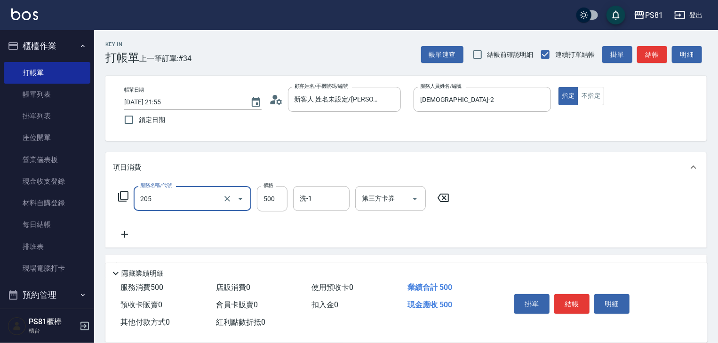
type input "A級單剪400(205)"
drag, startPoint x: 568, startPoint y: 228, endPoint x: 577, endPoint y: 264, distance: 37.1
click at [577, 234] on div "服務名稱/代號 A級單剪400(205) 服務名稱/代號 價格 500 價格 洗-1 洗-1 第三方卡券 第三方卡券" at bounding box center [405, 214] width 601 height 65
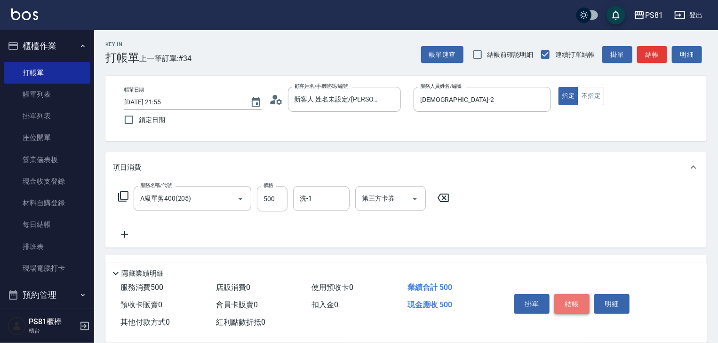
click at [568, 305] on button "結帳" at bounding box center [571, 304] width 35 height 20
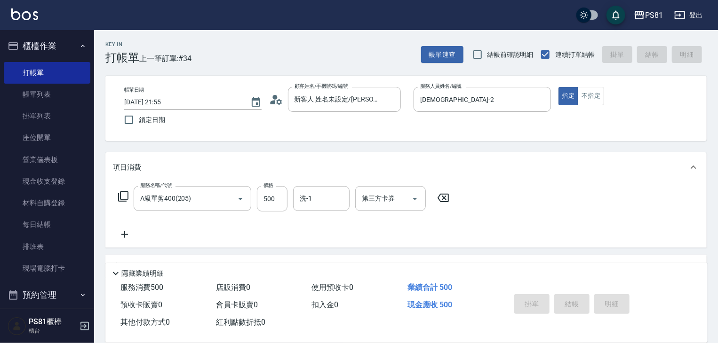
type input "2025/10/07 21:56"
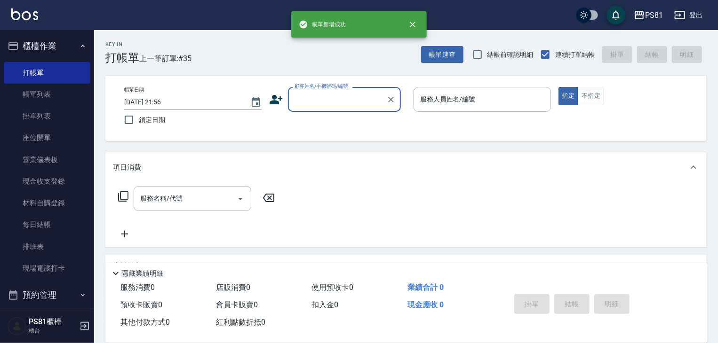
click at [350, 103] on input "顧客姓名/手機號碼/編號" at bounding box center [337, 99] width 90 height 16
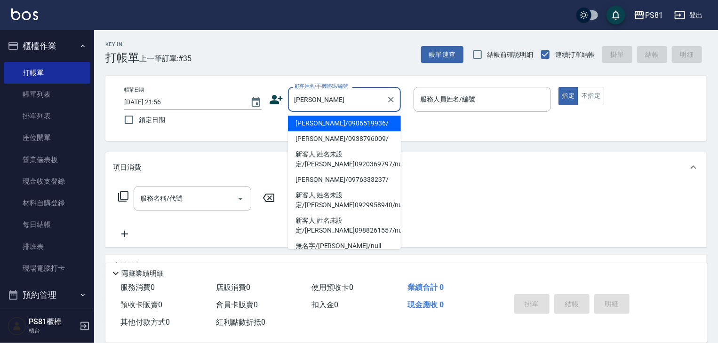
click at [374, 121] on li "陳小姐/0906519936/" at bounding box center [344, 124] width 113 height 16
type input "陳小姐/0906519936/"
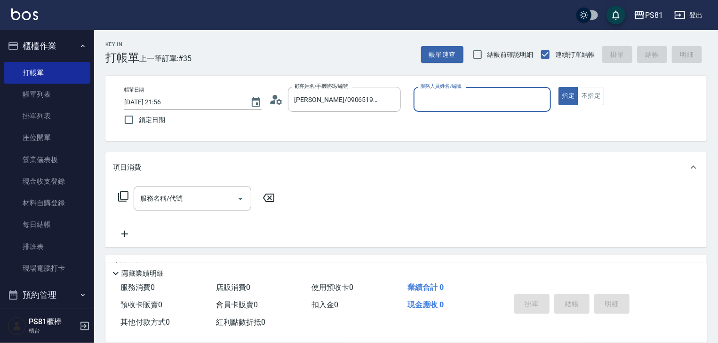
type input "采蓮-2"
click at [558, 87] on button "指定" at bounding box center [568, 96] width 20 height 18
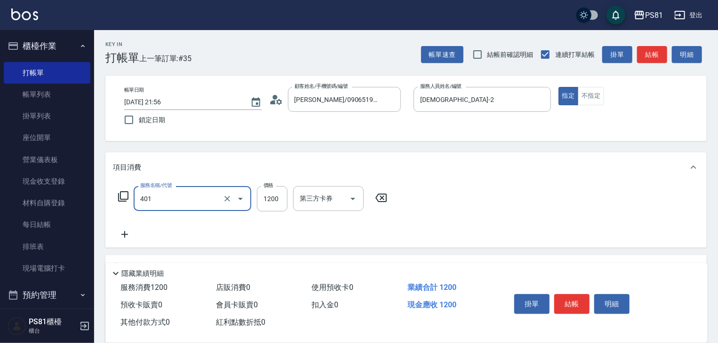
type input "基本染髮(401)"
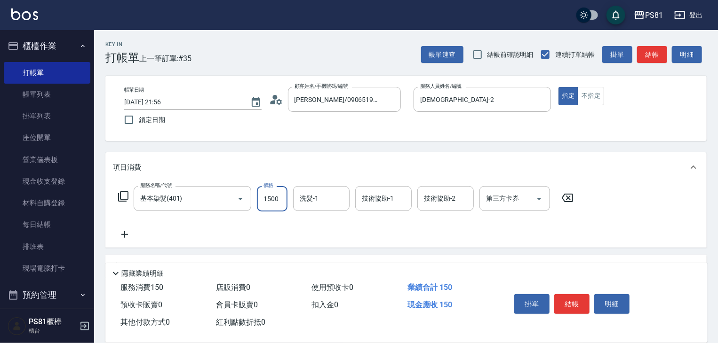
type input "1500"
type input "2"
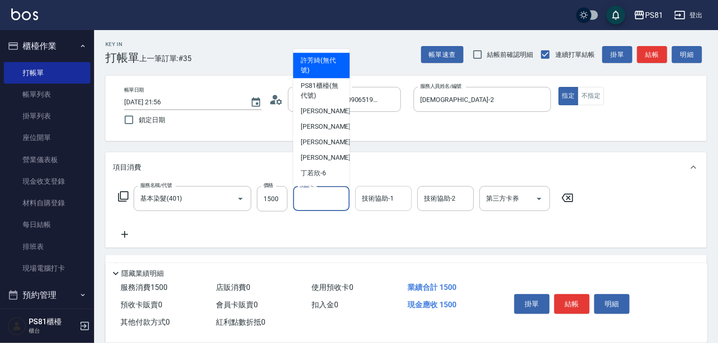
click at [397, 198] on input "技術協助-1" at bounding box center [383, 198] width 48 height 16
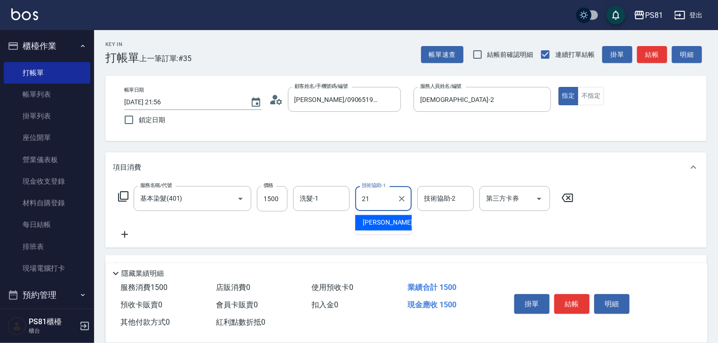
type input "Q比-21"
click at [396, 227] on div "服務名稱/代號 基本染髮(401) 服務名稱/代號 價格 1500 價格 洗髮-1 洗髮-1 技術協助-1 Q比-21 技術協助-1 技術協助-2 技術協助-…" at bounding box center [346, 213] width 466 height 54
click at [606, 219] on div "服務名稱/代號 基本染髮(401) 服務名稱/代號 價格 1500 價格 洗髮-1 洗髮-1 技術協助-1 Q比-21 技術協助-1 技術協助-2 技術協助-…" at bounding box center [405, 214] width 601 height 65
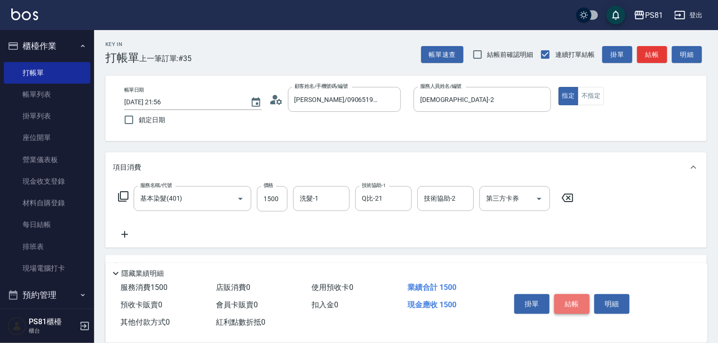
click at [577, 300] on button "結帳" at bounding box center [571, 304] width 35 height 20
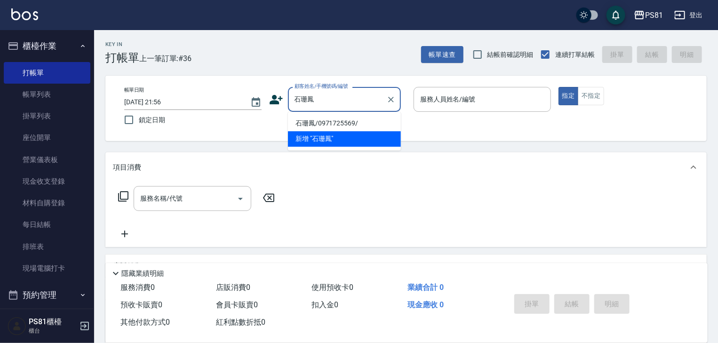
click at [352, 122] on li "石珊鳳/0971725569/" at bounding box center [344, 124] width 113 height 16
type input "石珊鳳/0971725569/"
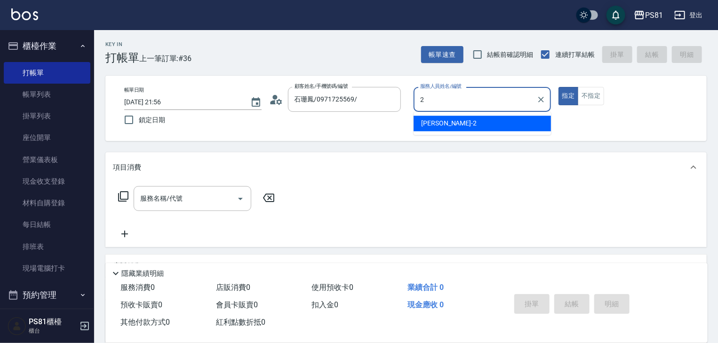
type input "采蓮-2"
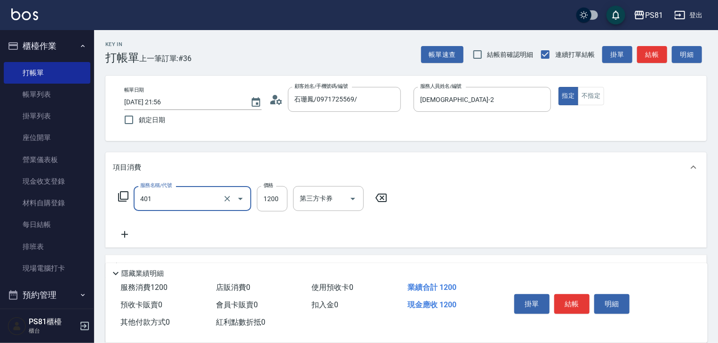
type input "基本染髮(401)"
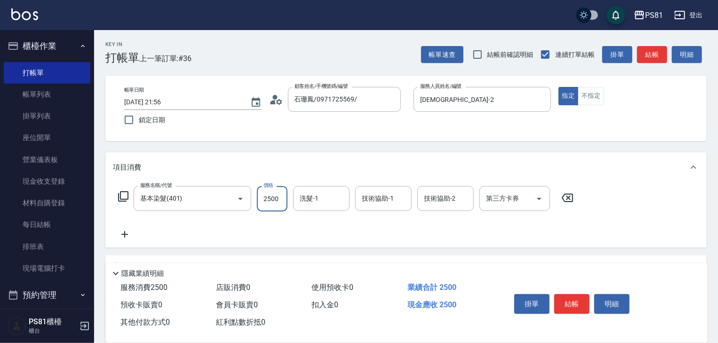
type input "2500"
click at [302, 228] on div "服務名稱/代號 基本染髮(401) 服務名稱/代號 價格 2500 價格 洗髮-1 洗髮-1 技術協助-1 技術協助-1 技術協助-2 技術協助-2 第三方卡…" at bounding box center [346, 213] width 466 height 54
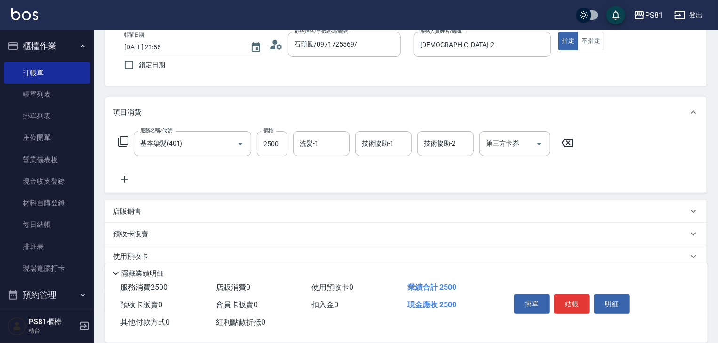
scroll to position [115, 0]
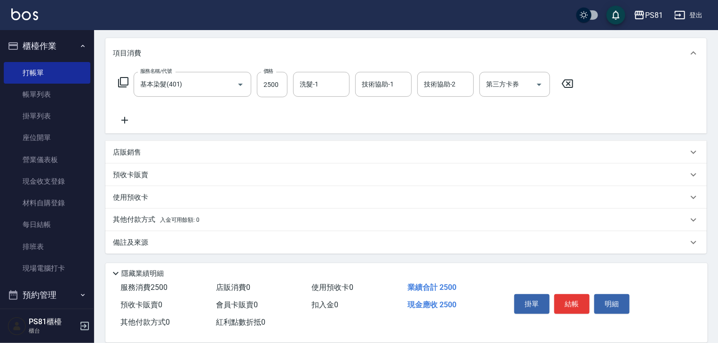
click at [165, 150] on div "店販銷售" at bounding box center [400, 153] width 575 height 10
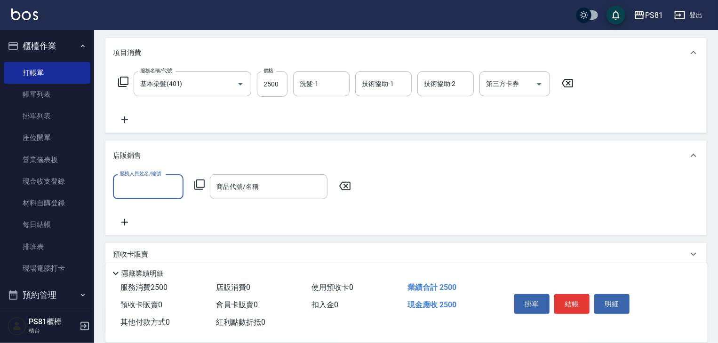
scroll to position [0, 0]
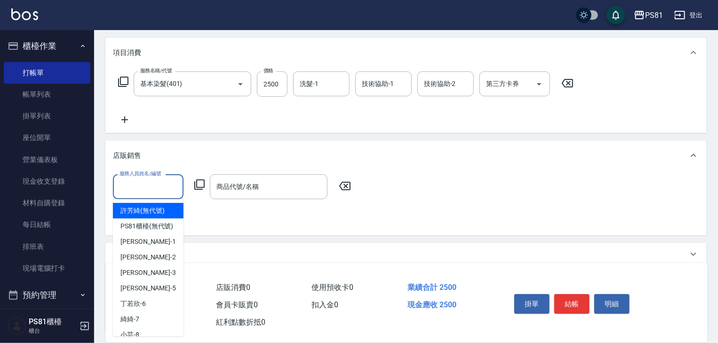
click at [168, 190] on input "服務人員姓名/編號" at bounding box center [148, 187] width 62 height 16
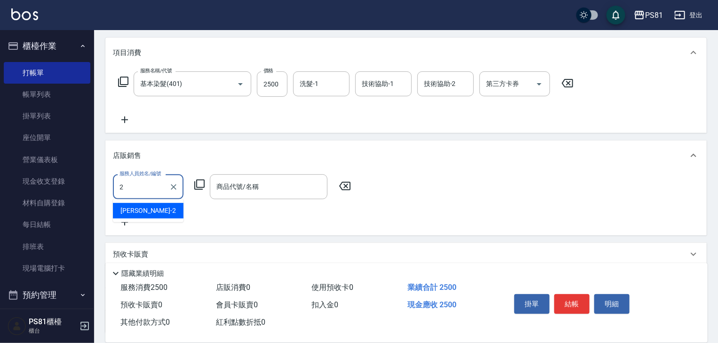
type input "采蓮-2"
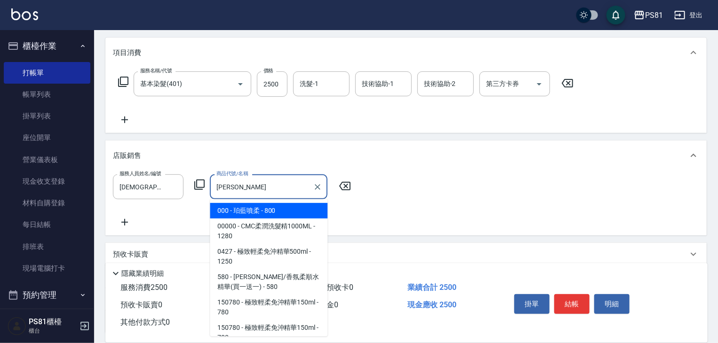
click at [224, 213] on span "000 - 珀藍噴柔 - 800" at bounding box center [269, 211] width 118 height 16
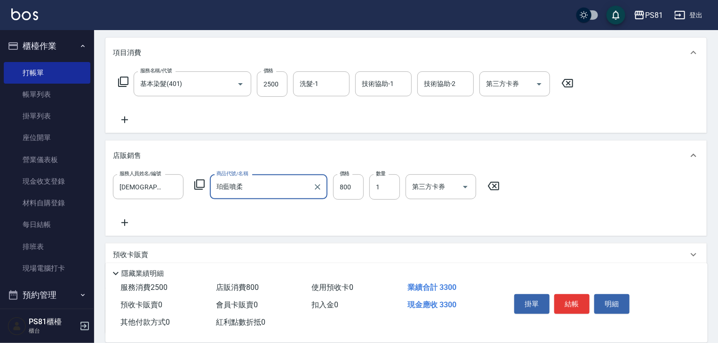
type input "珀藍噴柔"
click at [240, 216] on div "服務人員姓名/編號 采蓮-2 服務人員姓名/編號 商品代號/名稱 珀藍噴柔 商品代號/名稱 價格 800 價格 數量 1 數量 第三方卡券 第三方卡券" at bounding box center [406, 201] width 586 height 54
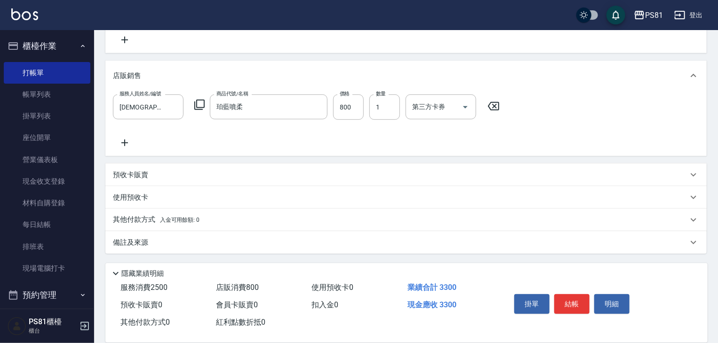
drag, startPoint x: 151, startPoint y: 212, endPoint x: 214, endPoint y: 191, distance: 66.5
click at [151, 212] on div "其他付款方式 入金可用餘額: 0" at bounding box center [405, 220] width 601 height 23
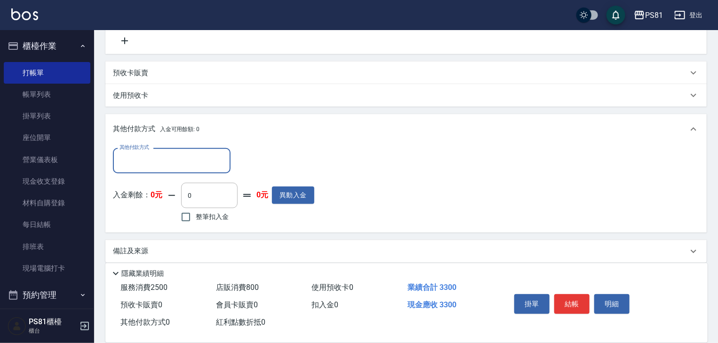
scroll to position [301, 0]
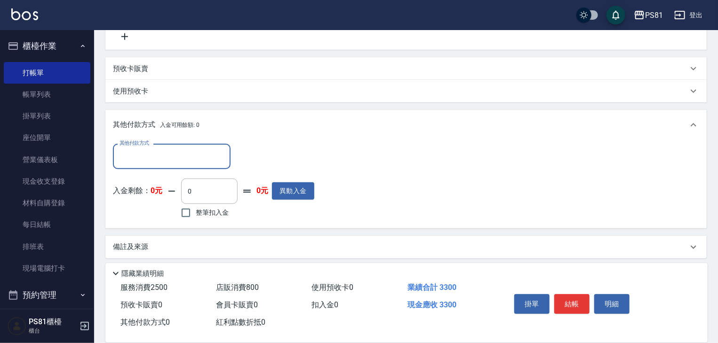
click at [190, 161] on input "其他付款方式" at bounding box center [171, 156] width 109 height 16
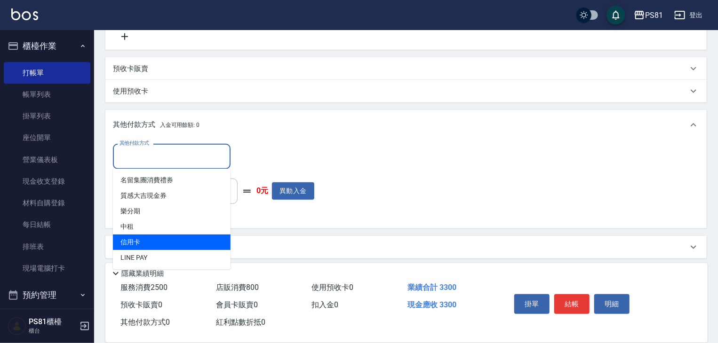
click at [158, 237] on span "信用卡" at bounding box center [172, 243] width 118 height 16
type input "信用卡"
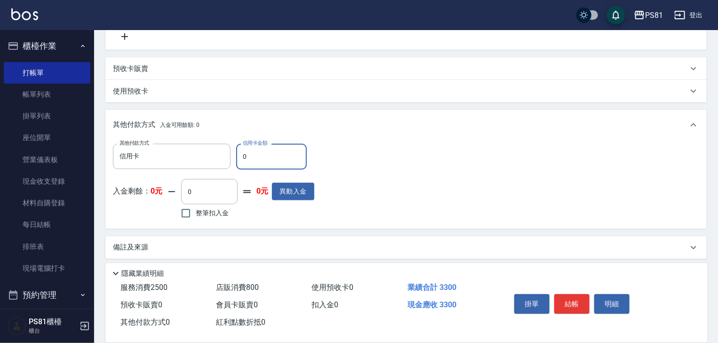
click at [255, 153] on input "0" at bounding box center [271, 156] width 71 height 25
type input "3300"
click at [344, 182] on div "其他付款方式 信用卡 其他付款方式 信用卡金額 3300 信用卡金額 入金剩餘： 0元 0 ​ 整筆扣入金 0元 異動入金" at bounding box center [406, 182] width 586 height 77
click at [577, 301] on button "結帳" at bounding box center [571, 304] width 35 height 20
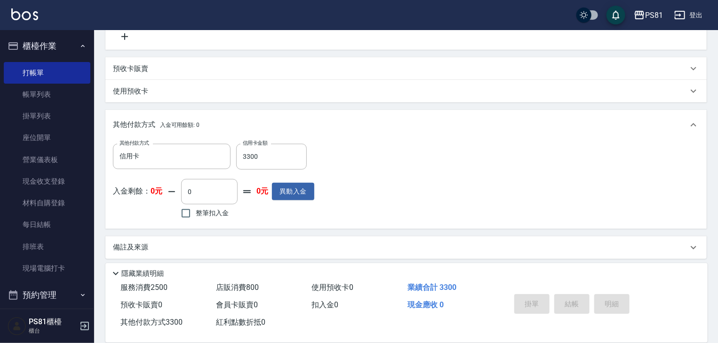
type input "2025/10/07 21:57"
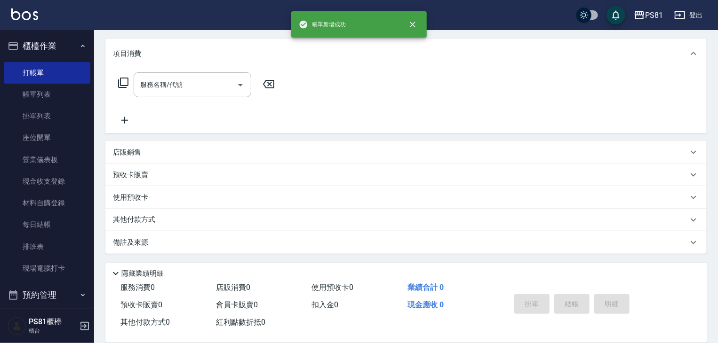
scroll to position [0, 0]
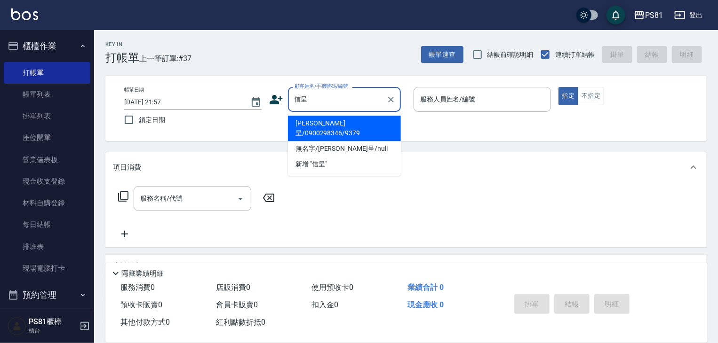
click at [389, 123] on li "盧信呈/0900298346/9379" at bounding box center [344, 128] width 113 height 25
type input "盧信呈/0900298346/9379"
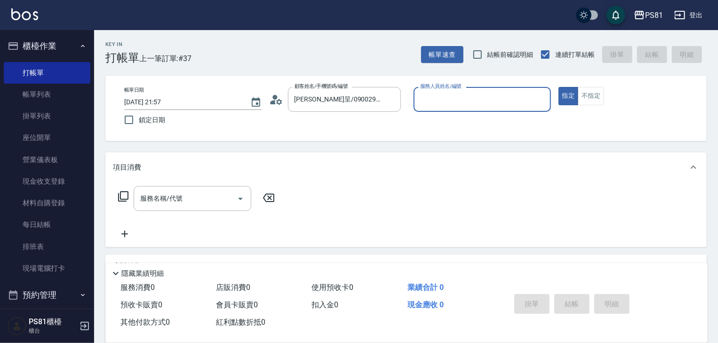
type input "采蓮-2"
click at [558, 87] on button "指定" at bounding box center [568, 96] width 20 height 18
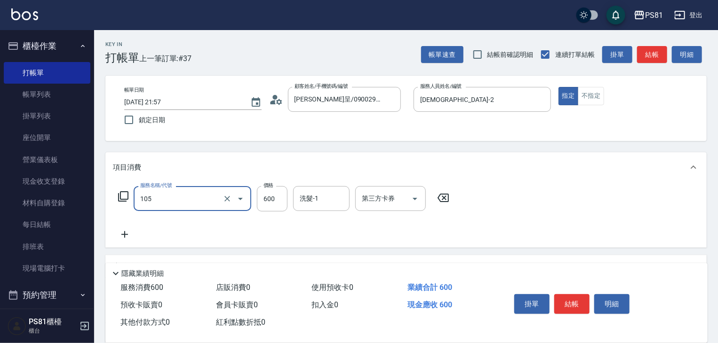
type input "A級洗剪600(105)"
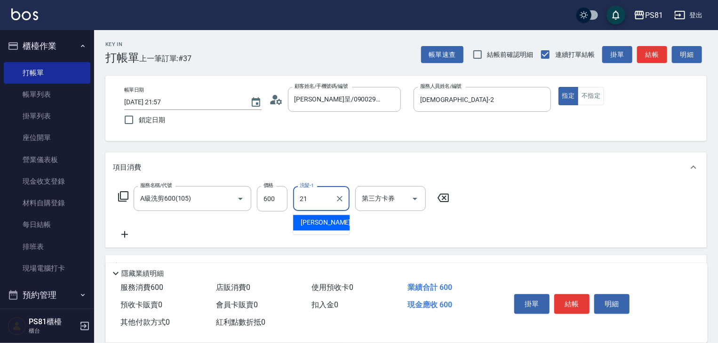
type input "Q比-21"
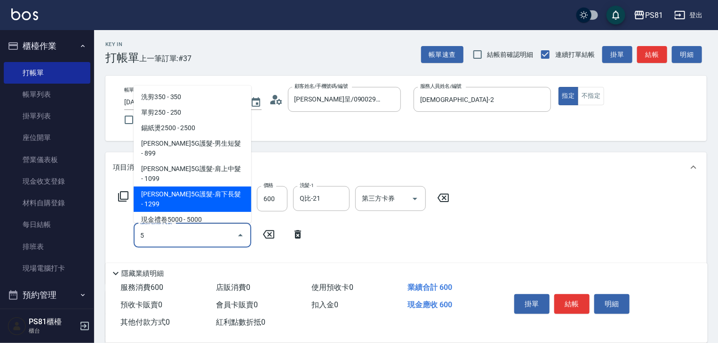
click at [242, 187] on span "[PERSON_NAME]5G護髮-肩下長髮 - 1299" at bounding box center [193, 199] width 118 height 25
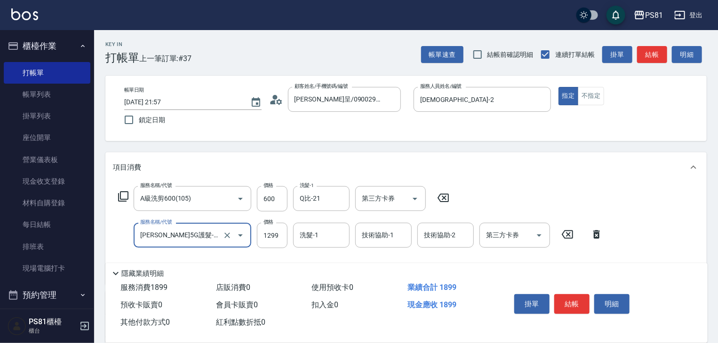
scroll to position [94, 0]
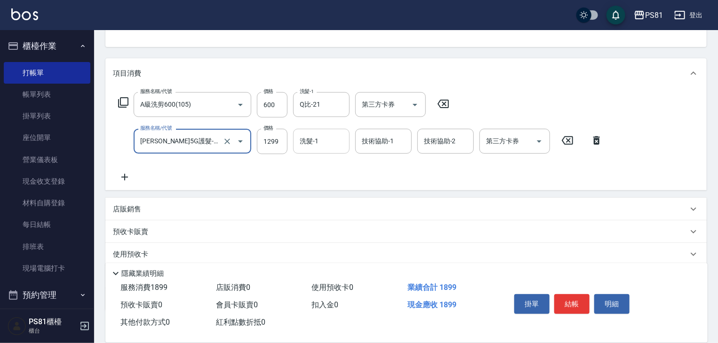
type input "歐娜5G護髮-肩下長髮(1106)"
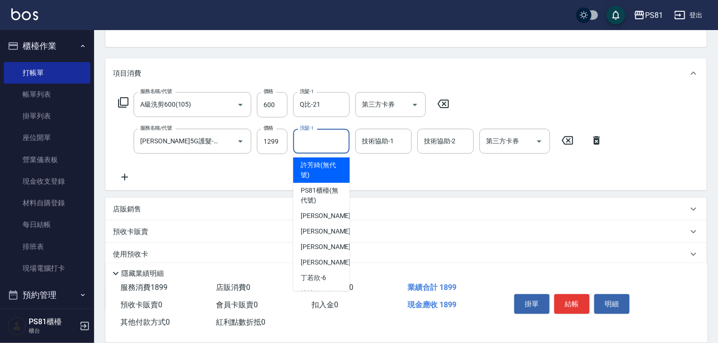
click at [330, 142] on input "洗髮-1" at bounding box center [321, 141] width 48 height 16
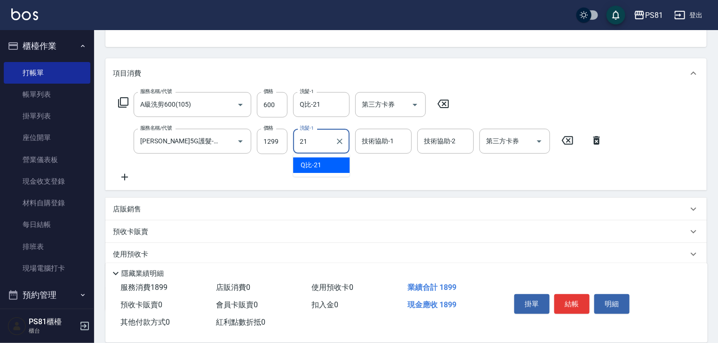
type input "Q比-21"
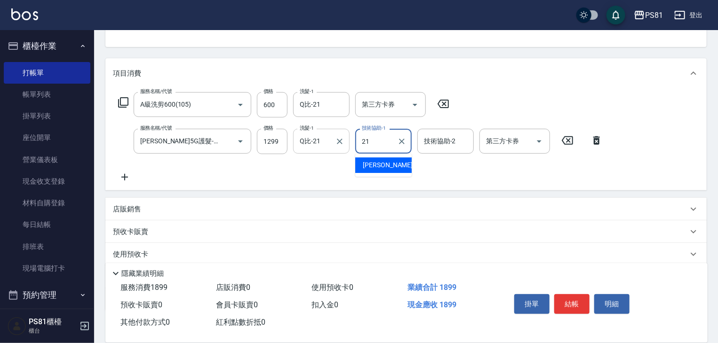
type input "Q比-21"
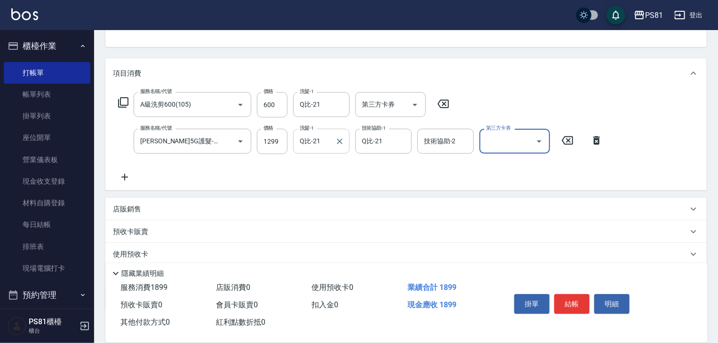
scroll to position [0, 0]
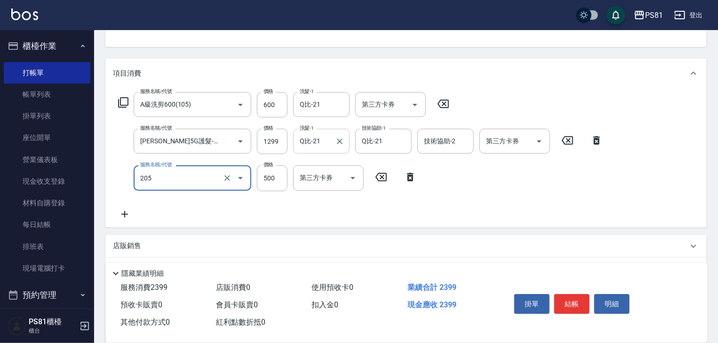
type input "A級單剪400(205)"
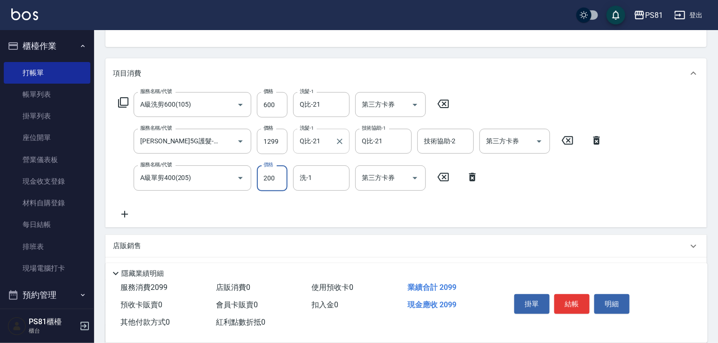
type input "200"
click at [345, 204] on div "服務名稱/代號 A級洗剪600(105) 服務名稱/代號 價格 600 價格 洗髮-1 Q比-21 洗髮-1 第三方卡券 第三方卡券 服務名稱/代號 歐娜5G…" at bounding box center [360, 155] width 495 height 127
click at [281, 136] on input "1299" at bounding box center [272, 141] width 31 height 25
click at [229, 140] on icon "Clear" at bounding box center [227, 142] width 6 height 6
type input "歐娜5G護髮-肩下長髮(1106)"
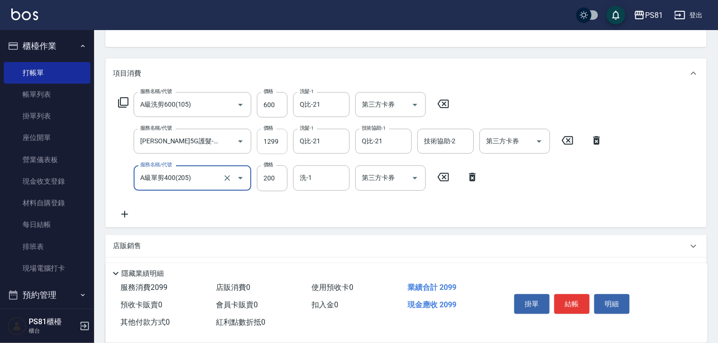
click at [276, 138] on input "1299" at bounding box center [272, 141] width 31 height 25
type input "1000"
click at [278, 221] on div "服務名稱/代號 A級洗剪600(105) 服務名稱/代號 價格 600 價格 洗髮-1 Q比-21 洗髮-1 第三方卡券 第三方卡券 服務名稱/代號 歐娜5G…" at bounding box center [405, 157] width 601 height 139
click at [286, 202] on div "服務名稱/代號 A級洗剪600(105) 服務名稱/代號 價格 600 價格 洗髮-1 Q比-21 洗髮-1 第三方卡券 第三方卡券 服務名稱/代號 歐娜5G…" at bounding box center [360, 155] width 495 height 127
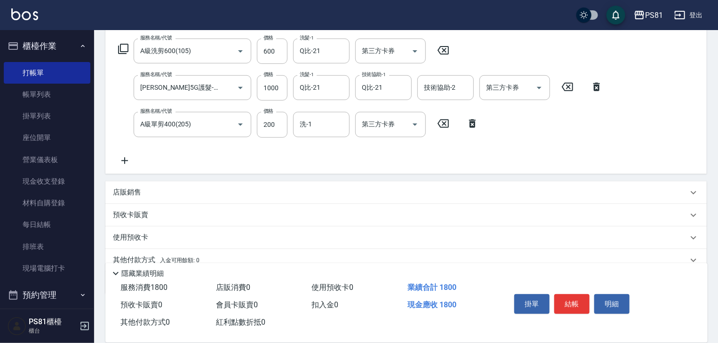
scroll to position [188, 0]
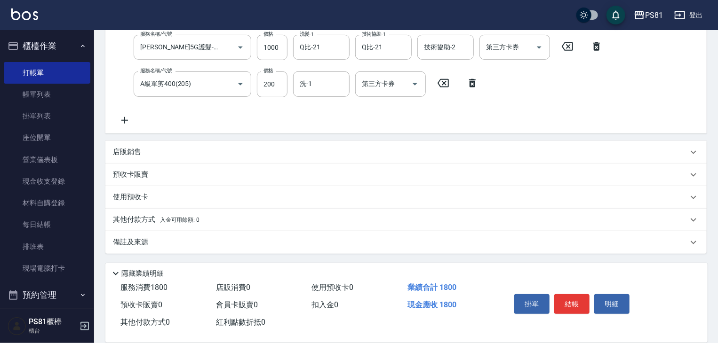
click at [185, 217] on span "入金可用餘額: 0" at bounding box center [180, 220] width 40 height 7
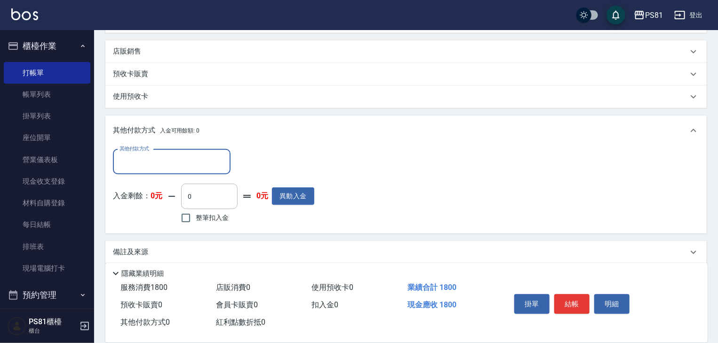
scroll to position [296, 0]
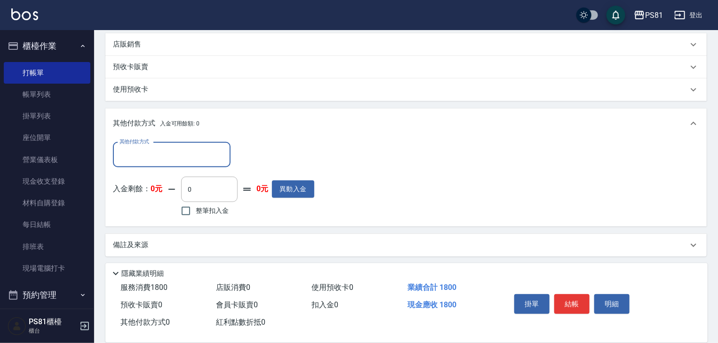
click at [207, 157] on input "其他付款方式" at bounding box center [171, 155] width 109 height 16
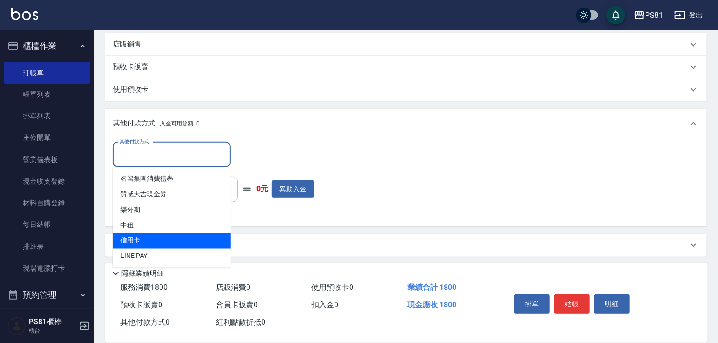
click at [161, 235] on span "信用卡" at bounding box center [172, 241] width 118 height 16
type input "信用卡"
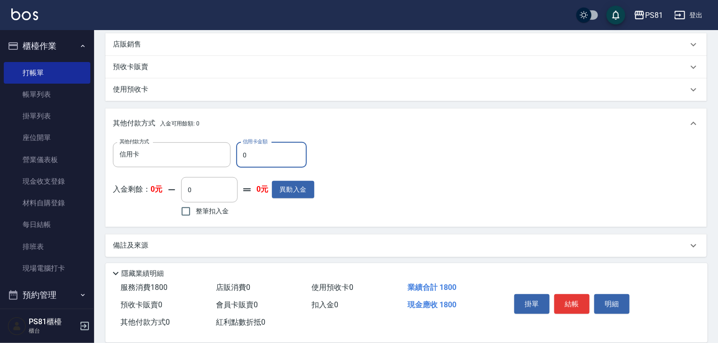
click at [295, 150] on input "0" at bounding box center [271, 154] width 71 height 25
type input "1800"
drag, startPoint x: 376, startPoint y: 196, endPoint x: 382, endPoint y: 196, distance: 6.1
click at [379, 196] on div "其他付款方式 信用卡 其他付款方式 信用卡金額 1800 信用卡金額 入金剩餘： 0元 0 ​ 整筆扣入金 0元 異動入金" at bounding box center [406, 180] width 586 height 77
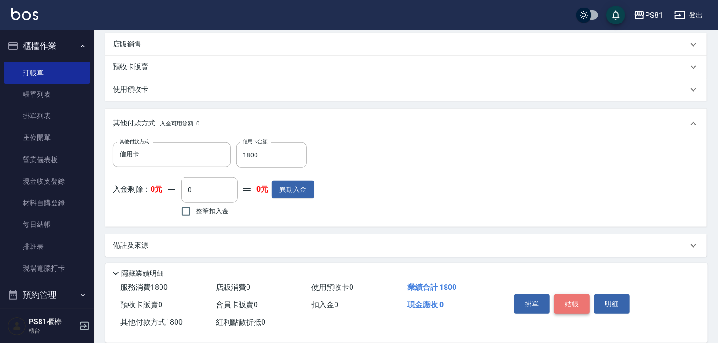
click at [568, 302] on button "結帳" at bounding box center [571, 304] width 35 height 20
type input "2025/10/07 21:58"
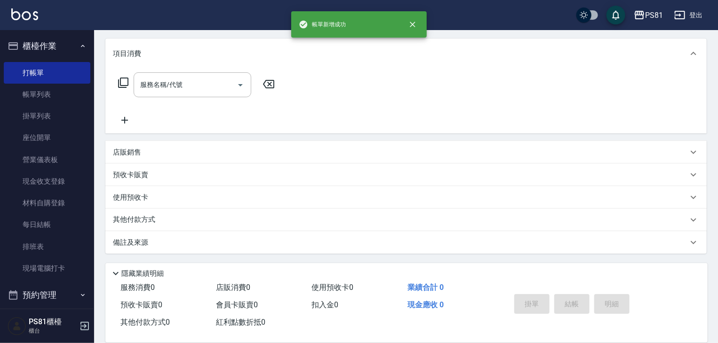
scroll to position [0, 0]
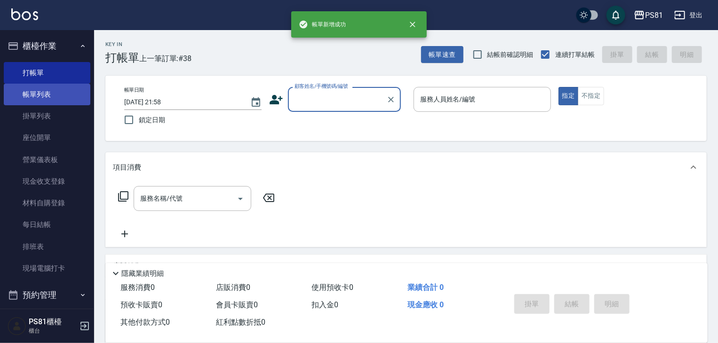
click at [61, 84] on link "帳單列表" at bounding box center [47, 95] width 87 height 22
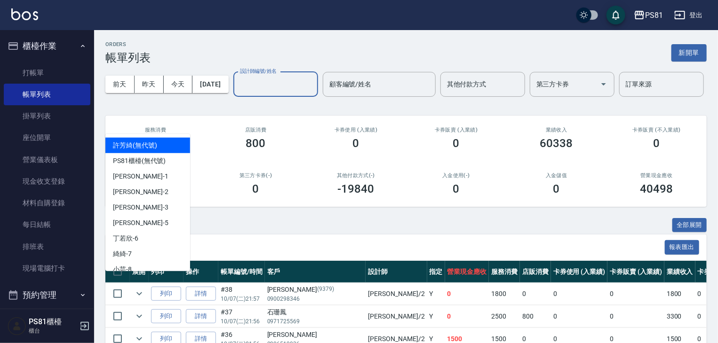
click at [237, 93] on input "設計師編號/姓名" at bounding box center [275, 84] width 76 height 16
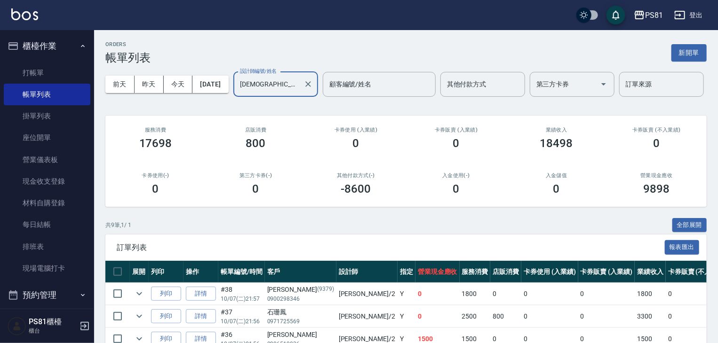
type input "采蓮-2"
click at [231, 191] on div "第三方卡券(-) 0" at bounding box center [256, 184] width 100 height 46
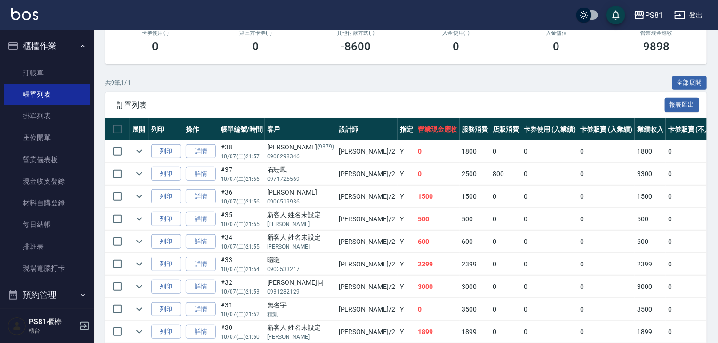
scroll to position [214, 0]
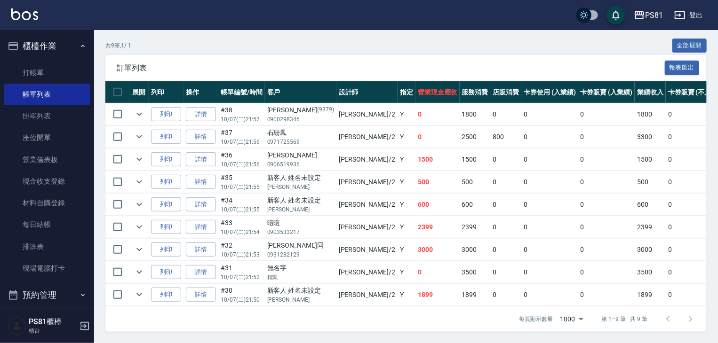
click at [397, 263] on td "Y" at bounding box center [406, 272] width 18 height 22
click at [397, 245] on td "Y" at bounding box center [406, 250] width 18 height 22
drag, startPoint x: 359, startPoint y: 217, endPoint x: 368, endPoint y: 203, distance: 16.7
click at [397, 216] on td "Y" at bounding box center [406, 227] width 18 height 22
click at [415, 202] on td "600" at bounding box center [437, 205] width 44 height 22
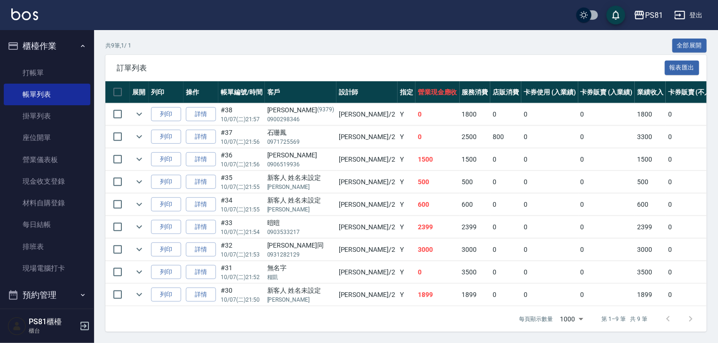
click at [415, 175] on td "500" at bounding box center [437, 182] width 44 height 22
click at [415, 158] on td "1500" at bounding box center [437, 160] width 44 height 22
click at [415, 134] on td "0" at bounding box center [437, 137] width 44 height 22
drag, startPoint x: 387, startPoint y: 105, endPoint x: 360, endPoint y: 125, distance: 34.0
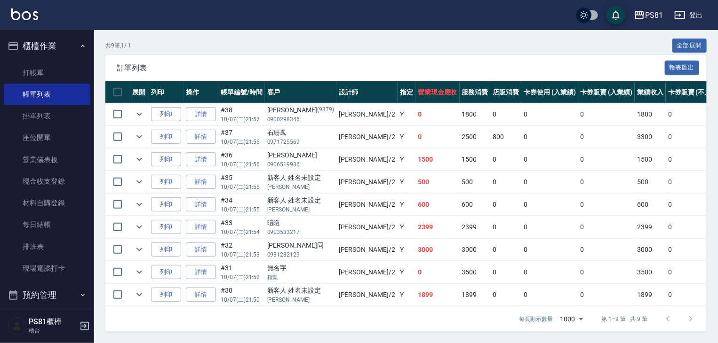
click at [415, 104] on td "0" at bounding box center [437, 114] width 44 height 22
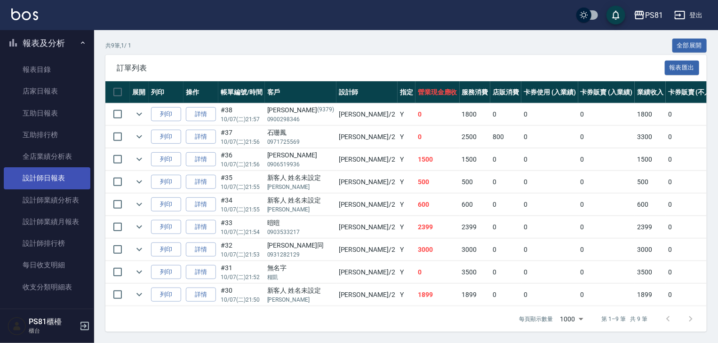
scroll to position [282, 0]
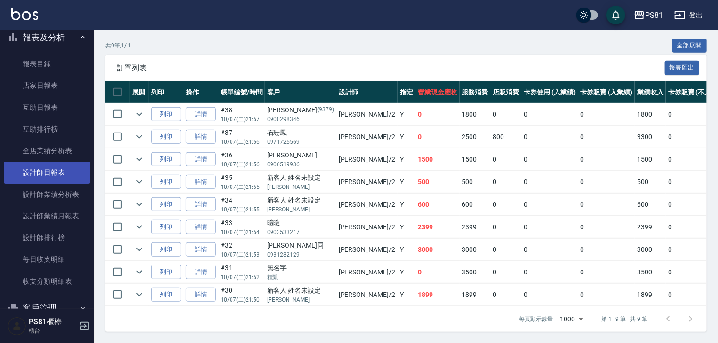
click at [56, 175] on link "設計師日報表" at bounding box center [47, 173] width 87 height 22
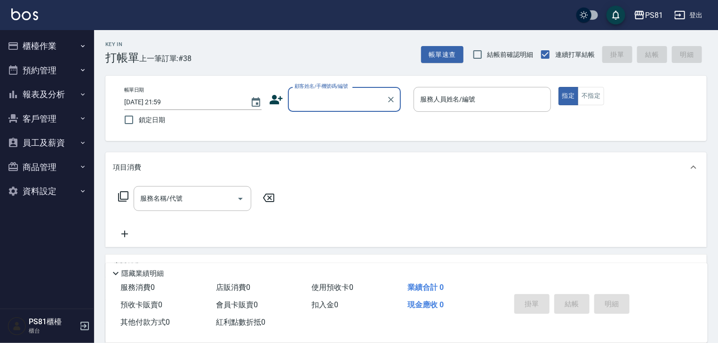
click at [49, 100] on button "報表及分析" at bounding box center [47, 94] width 87 height 24
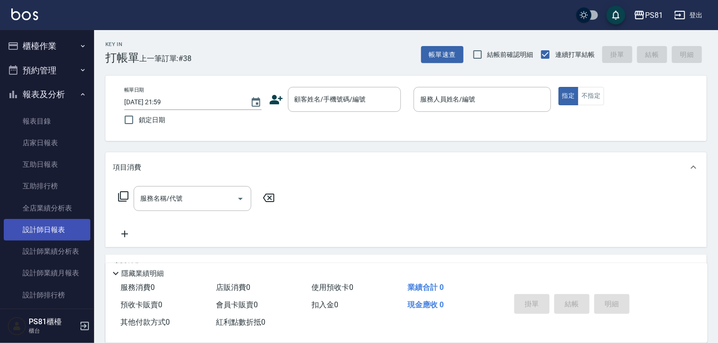
click at [45, 224] on link "設計師日報表" at bounding box center [47, 230] width 87 height 22
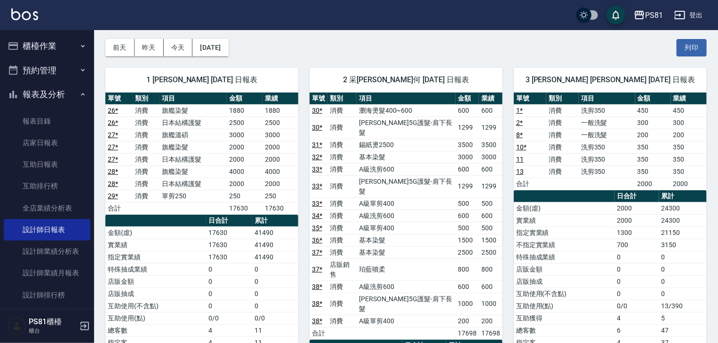
scroll to position [94, 0]
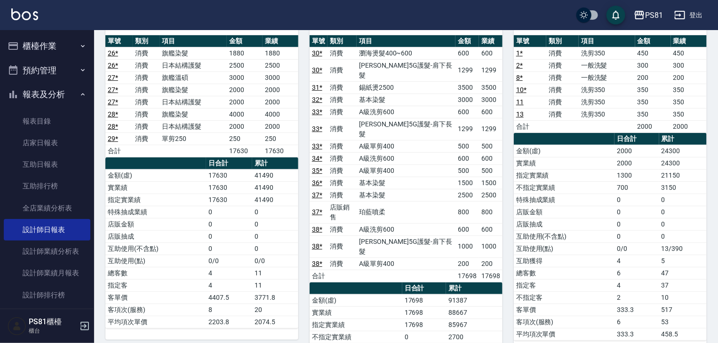
click at [301, 195] on div "2 采蓮 采蓮何 10/07/2025 日報表 單號 類別 項目 金額 業績 30 * 消費 瀏海燙髮400~600 600 600 30 * 消費 歐娜5G…" at bounding box center [400, 244] width 204 height 490
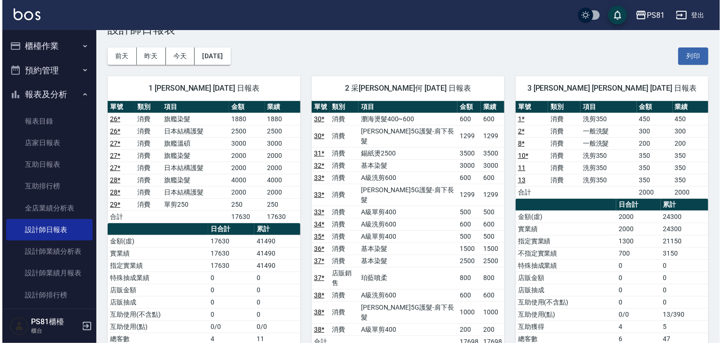
scroll to position [0, 0]
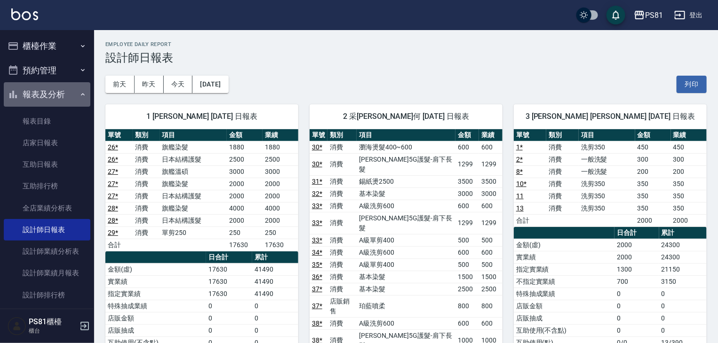
click at [74, 93] on button "報表及分析" at bounding box center [47, 94] width 87 height 24
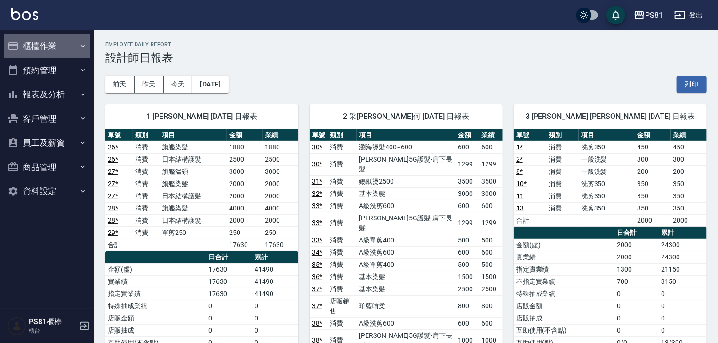
click at [59, 45] on button "櫃檯作業" at bounding box center [47, 46] width 87 height 24
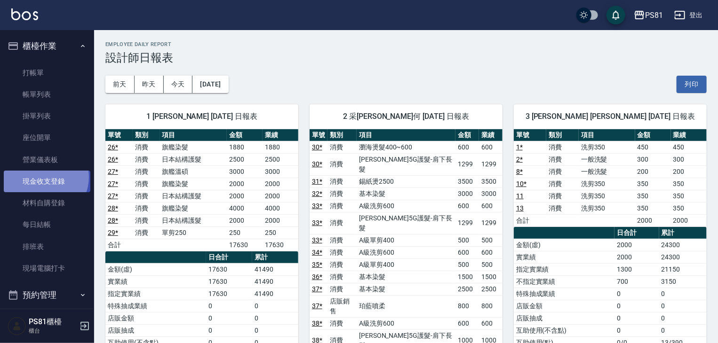
click at [42, 176] on link "現金收支登錄" at bounding box center [47, 182] width 87 height 22
